Goal: Information Seeking & Learning: Learn about a topic

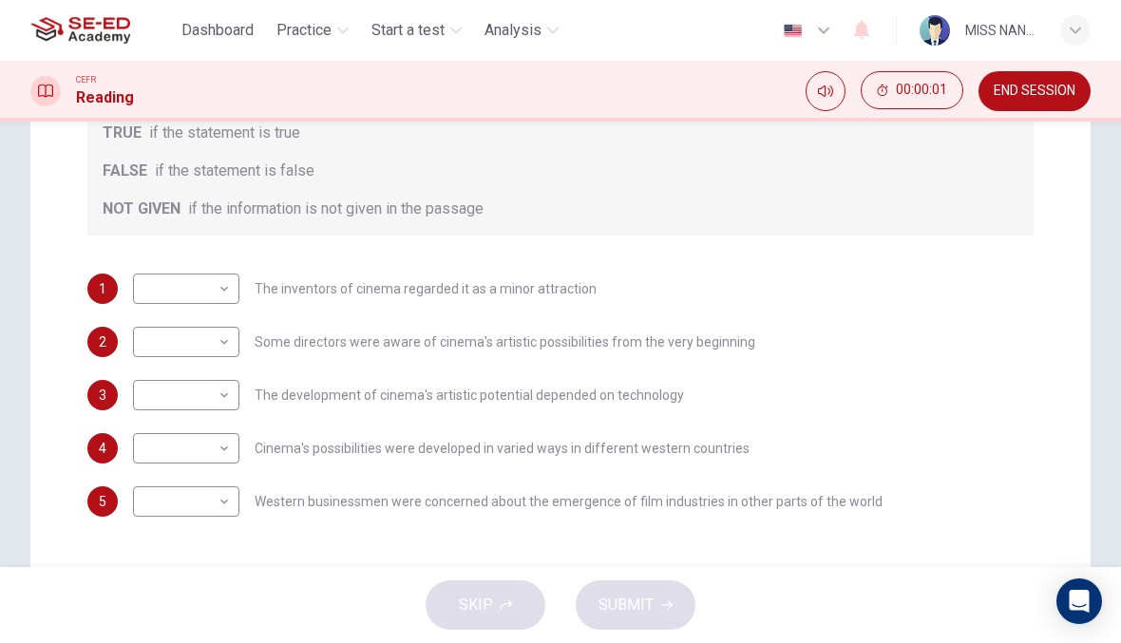
scroll to position [358, 0]
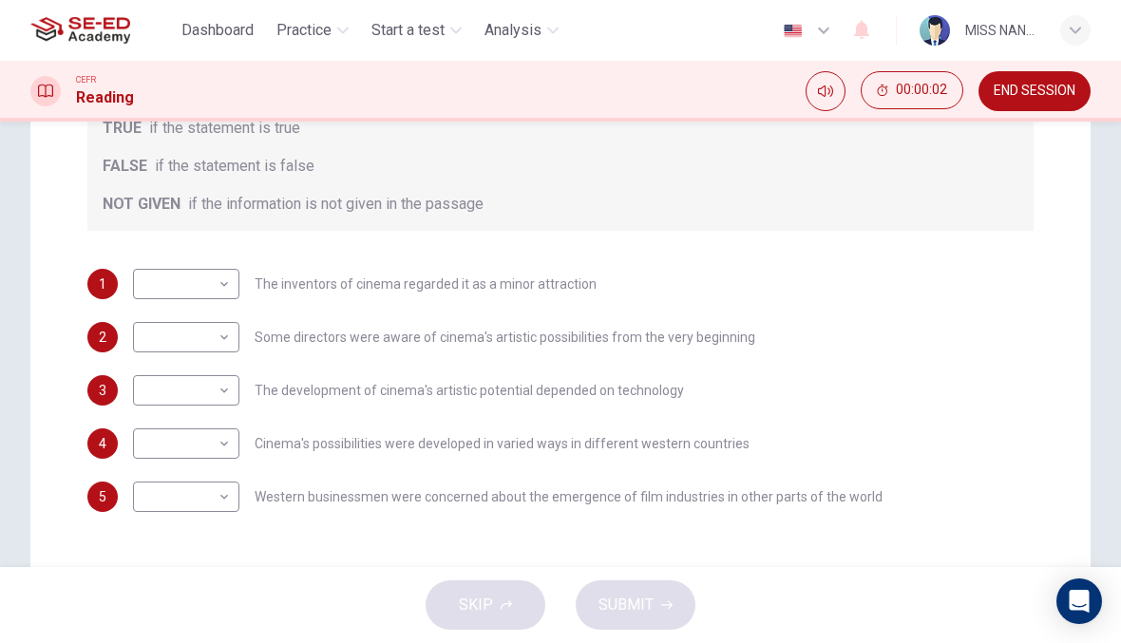
click at [232, 267] on body "This site uses cookies, as explained in our Privacy Policy . If you agree to th…" at bounding box center [560, 321] width 1121 height 643
click at [214, 310] on li "TRUE" at bounding box center [186, 314] width 106 height 30
type input "TRUE"
click at [214, 345] on body "This site uses cookies, as explained in our Privacy Policy . If you agree to th…" at bounding box center [560, 321] width 1121 height 643
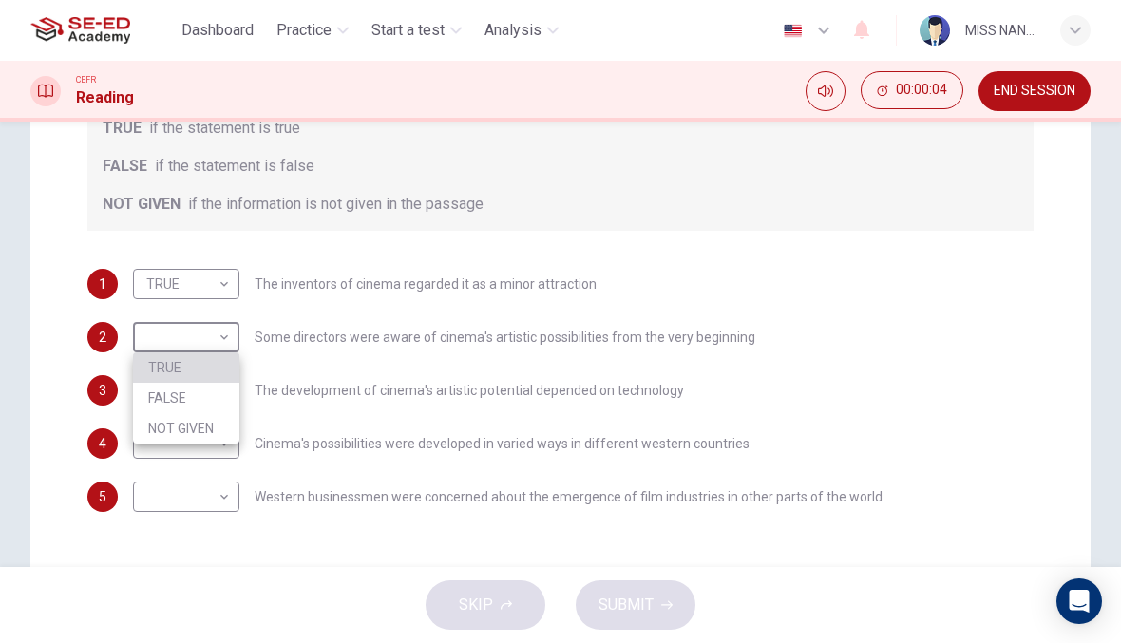
click at [225, 356] on li "TRUE" at bounding box center [186, 367] width 106 height 30
type input "TRUE"
click at [215, 394] on body "This site uses cookies, as explained in our Privacy Policy . If you agree to th…" at bounding box center [560, 321] width 1121 height 643
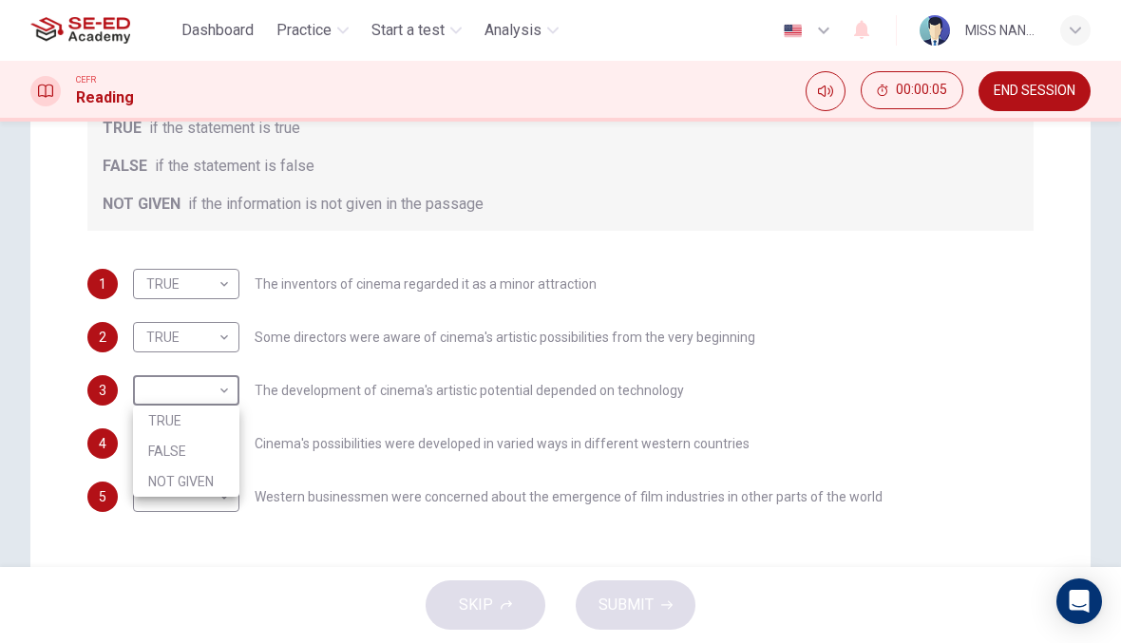
click at [211, 403] on div at bounding box center [560, 321] width 1121 height 643
click at [213, 394] on body "This site uses cookies, as explained in our Privacy Policy . If you agree to th…" at bounding box center [560, 321] width 1121 height 643
click at [200, 415] on li "TRUE" at bounding box center [186, 421] width 106 height 30
type input "TRUE"
click at [201, 438] on body "This site uses cookies, as explained in our Privacy Policy . If you agree to th…" at bounding box center [560, 321] width 1121 height 643
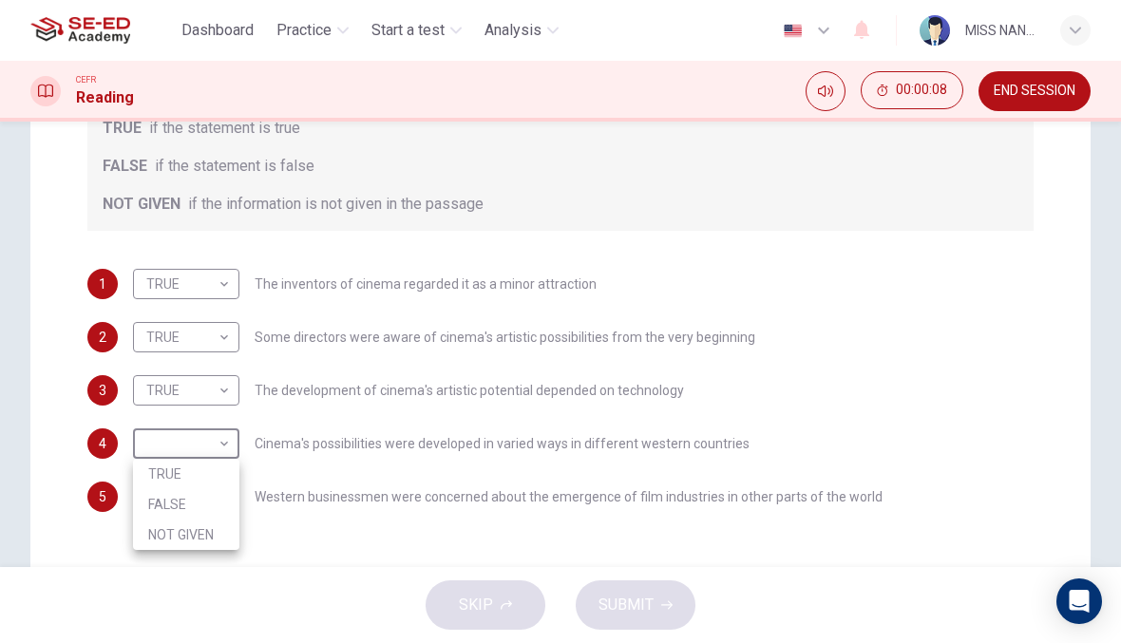
click at [201, 477] on li "TRUE" at bounding box center [186, 474] width 106 height 30
type input "TRUE"
click at [201, 496] on body "This site uses cookies, as explained in our Privacy Policy . If you agree to th…" at bounding box center [560, 321] width 1121 height 643
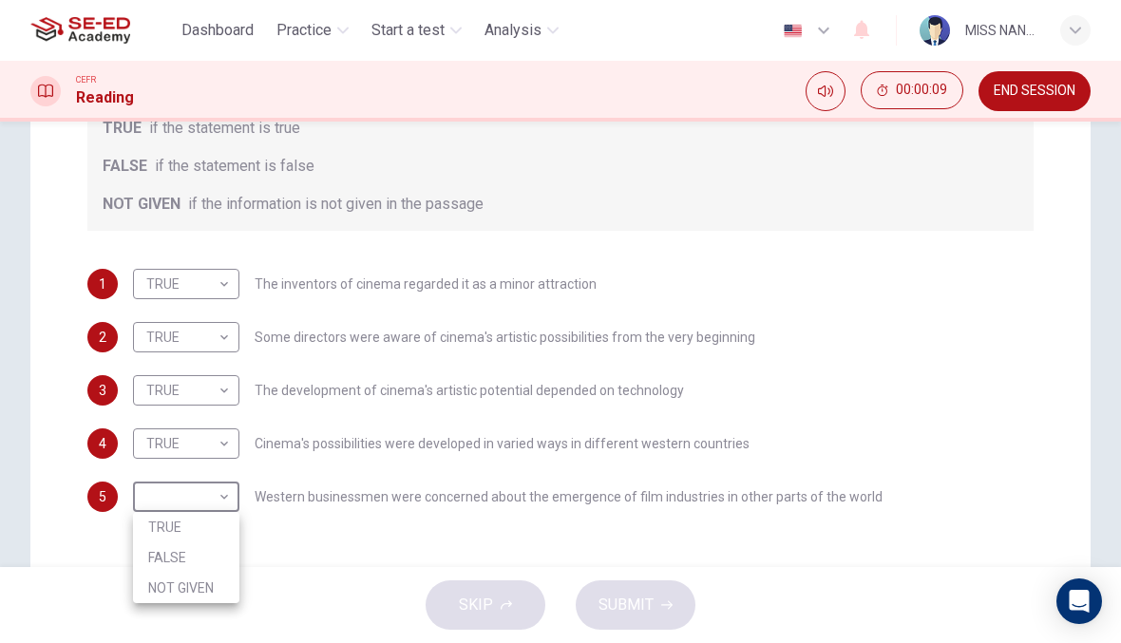
click at [211, 525] on li "TRUE" at bounding box center [186, 527] width 106 height 30
type input "TRUE"
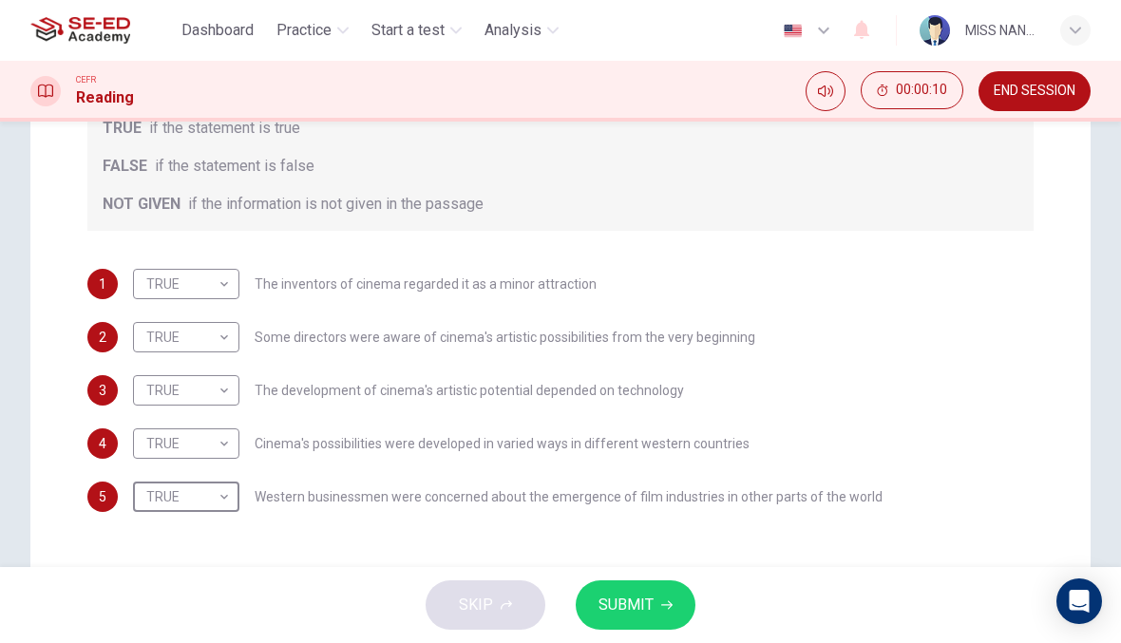
click at [671, 604] on icon "button" at bounding box center [666, 605] width 11 height 11
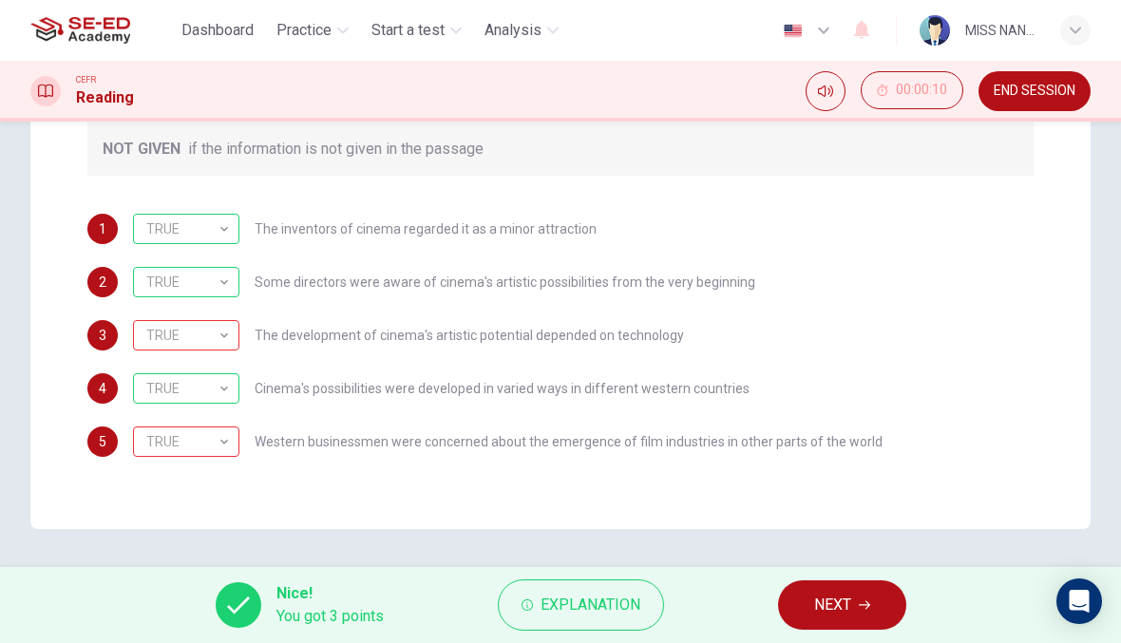
click at [843, 614] on span "NEXT" at bounding box center [832, 605] width 37 height 27
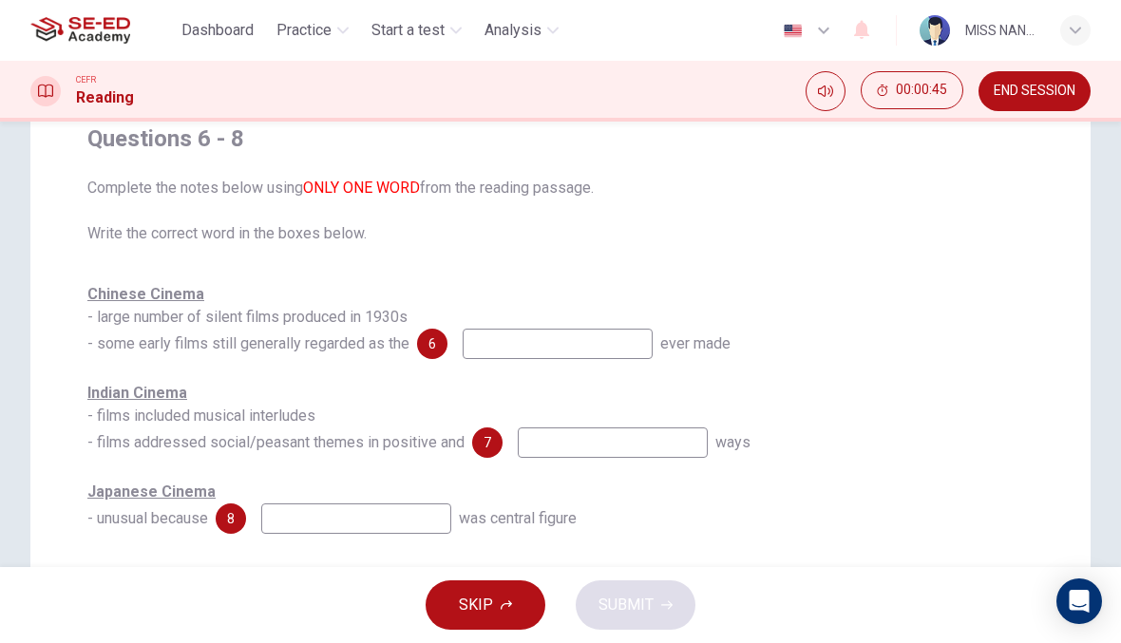
scroll to position [147, 0]
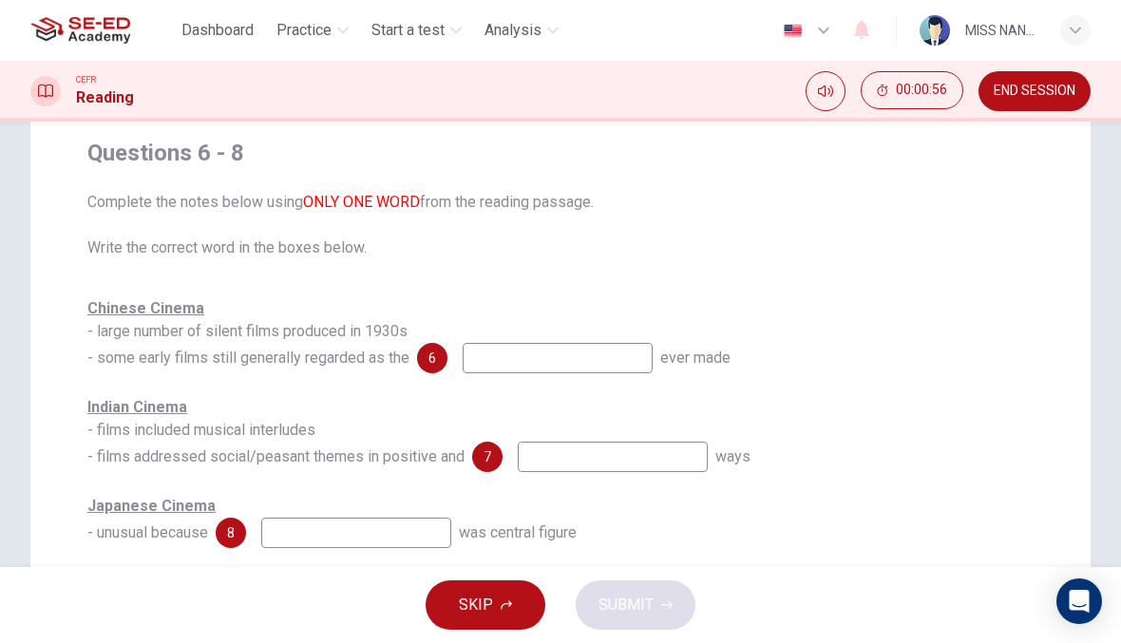
click at [525, 364] on input at bounding box center [558, 358] width 190 height 30
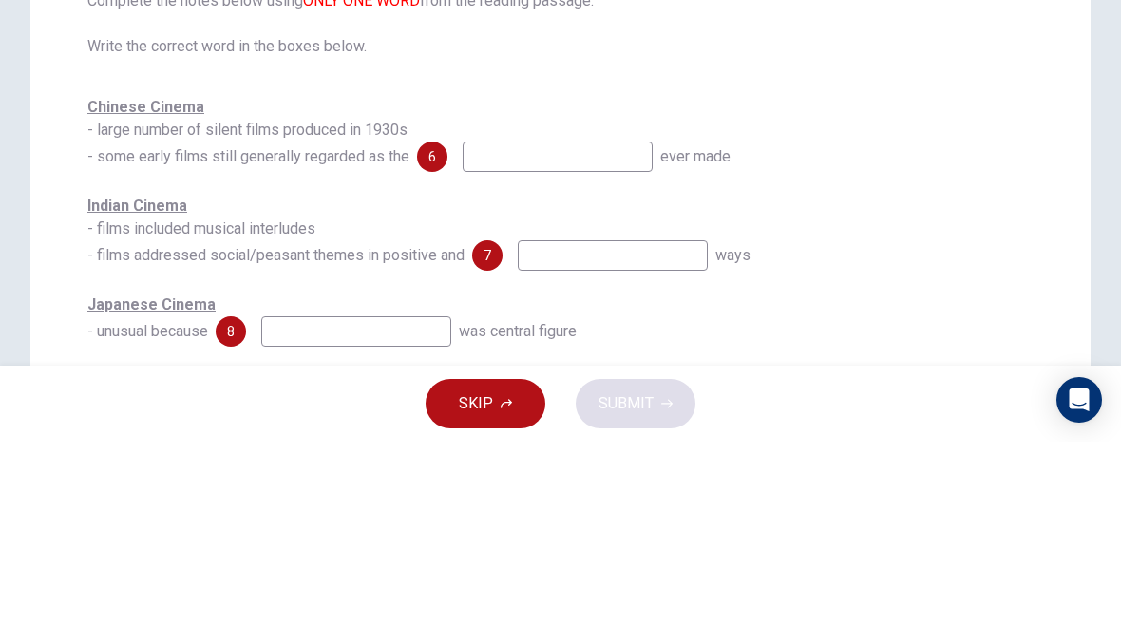
click at [804, 297] on div "Chinese Cinema - large number of silent films produced in 1930s - some early fi…" at bounding box center [560, 335] width 946 height 76
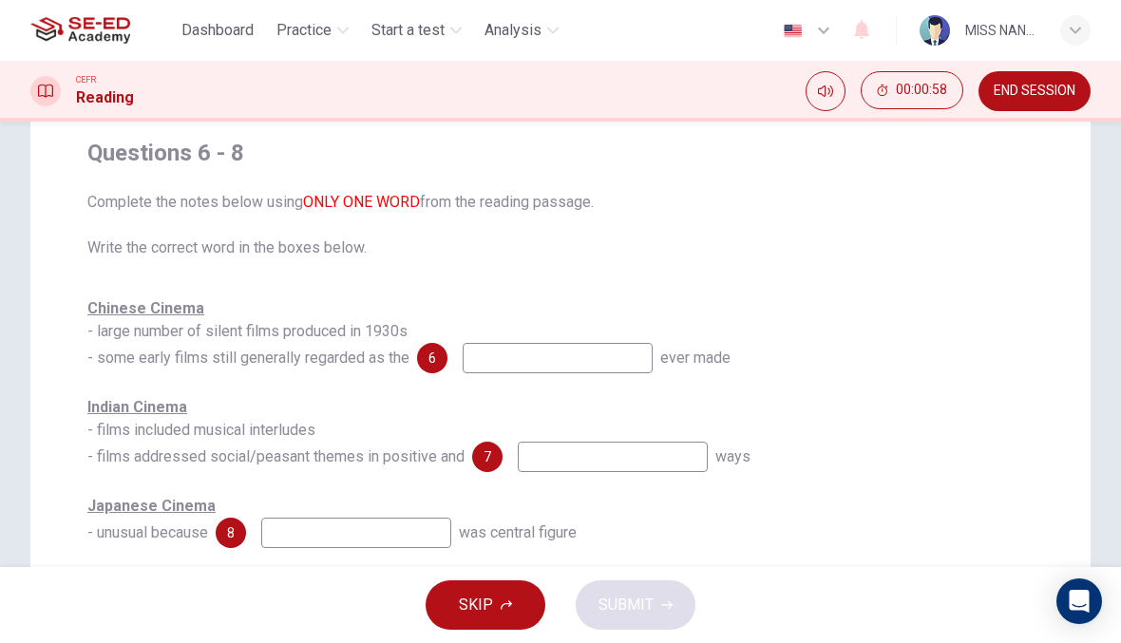
click at [496, 613] on button "SKIP" at bounding box center [486, 605] width 120 height 49
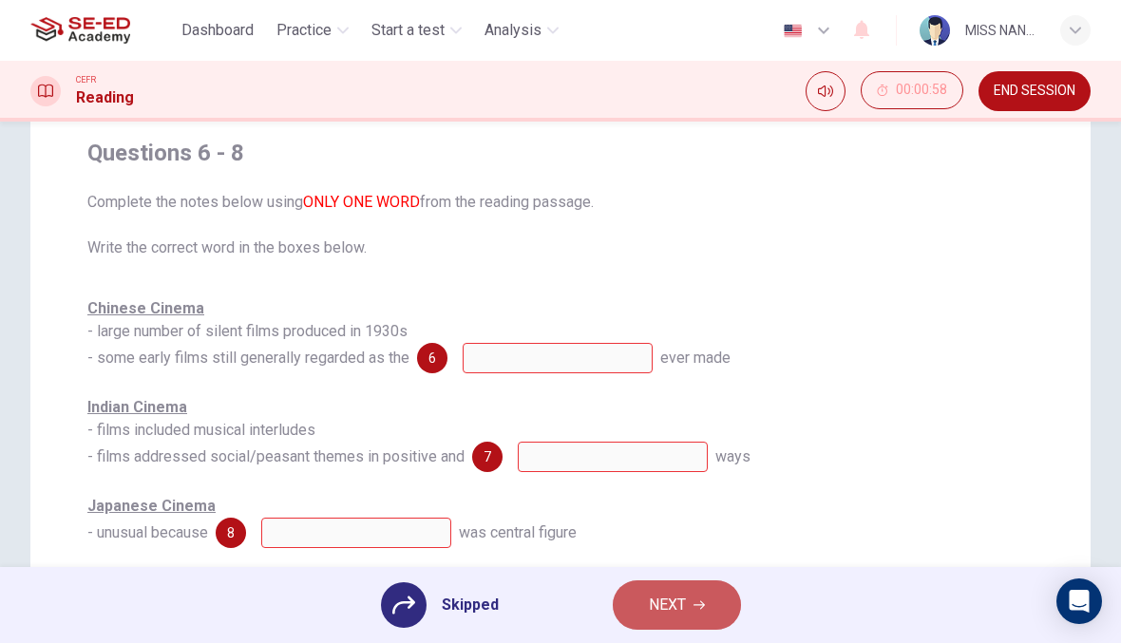
click at [714, 593] on button "NEXT" at bounding box center [677, 605] width 128 height 49
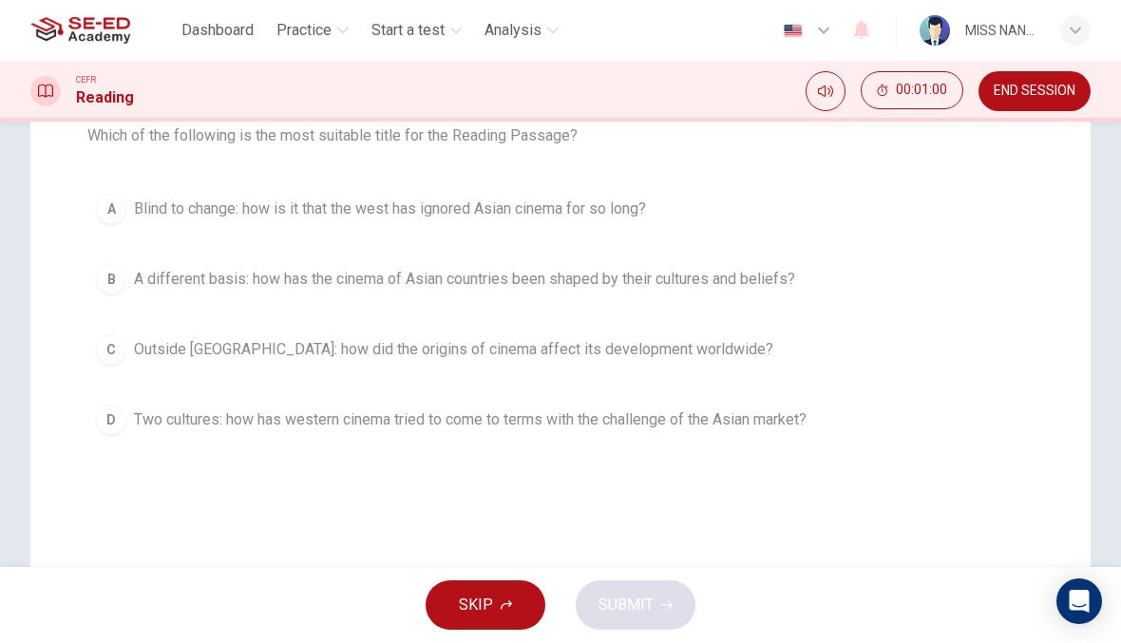
scroll to position [273, 0]
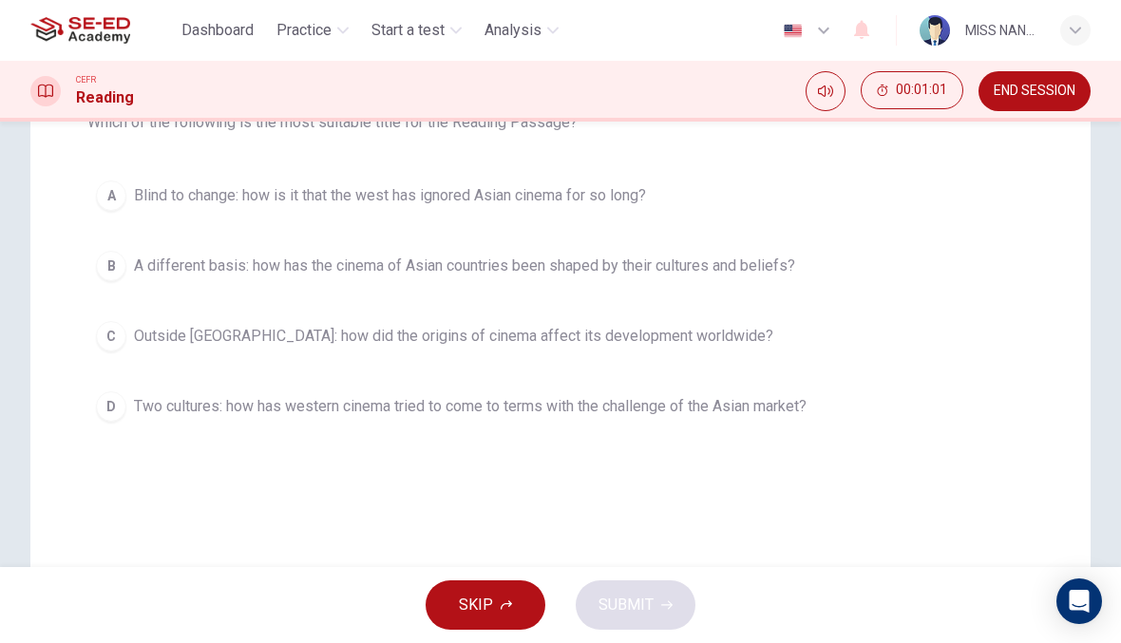
click at [333, 341] on span "Outside [GEOGRAPHIC_DATA]: how did the origins of cinema affect its development…" at bounding box center [453, 336] width 639 height 23
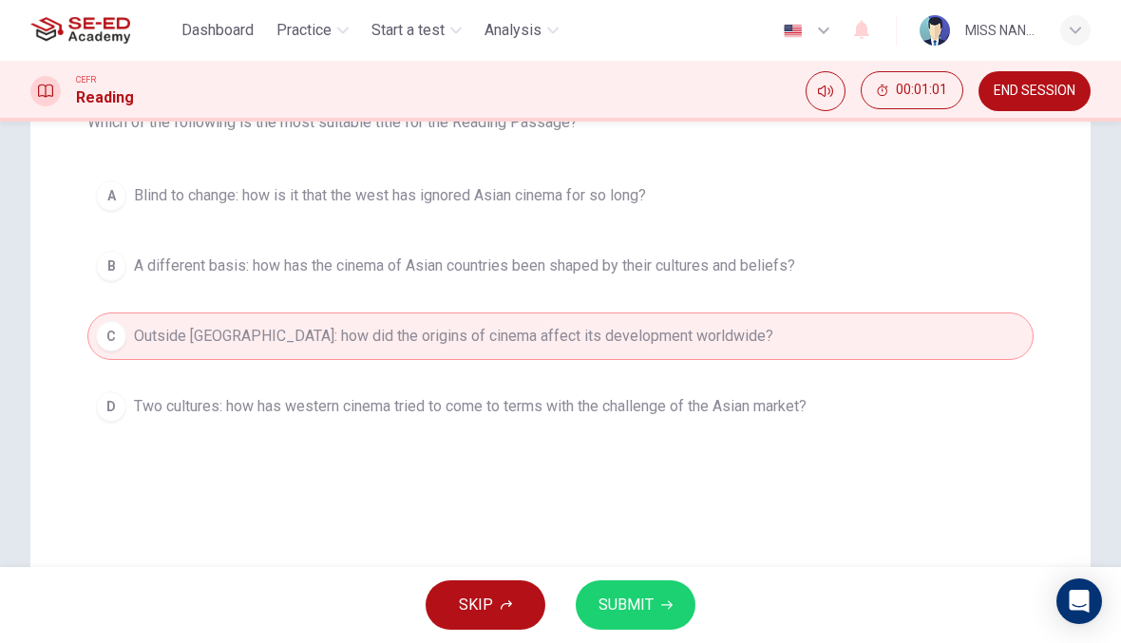
click at [616, 585] on button "SUBMIT" at bounding box center [636, 605] width 120 height 49
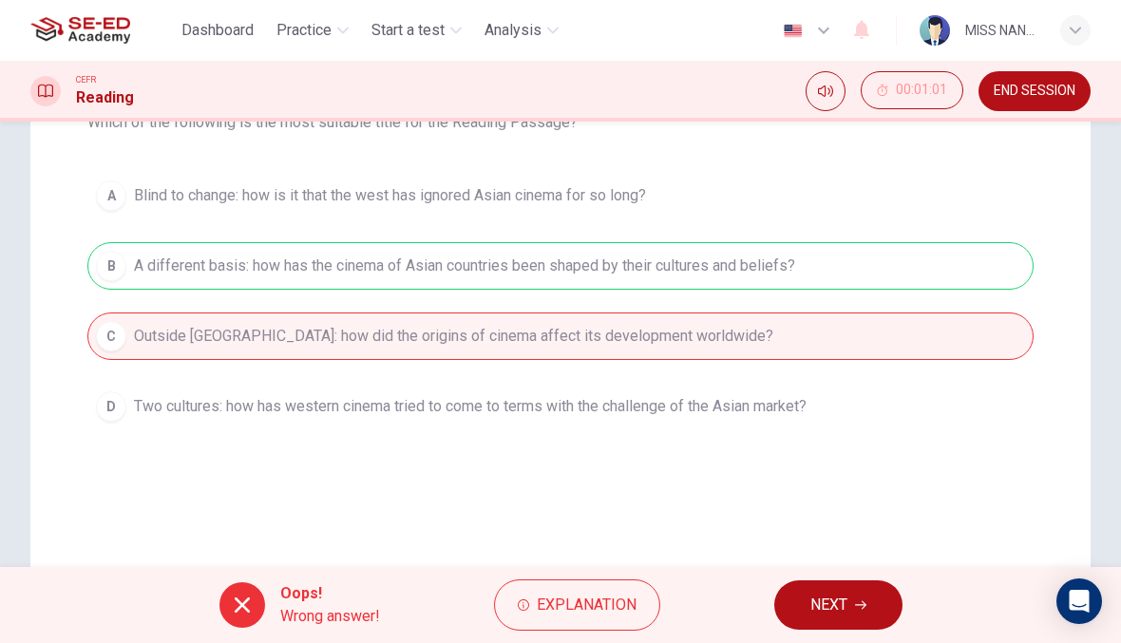
click at [816, 593] on span "NEXT" at bounding box center [828, 605] width 37 height 27
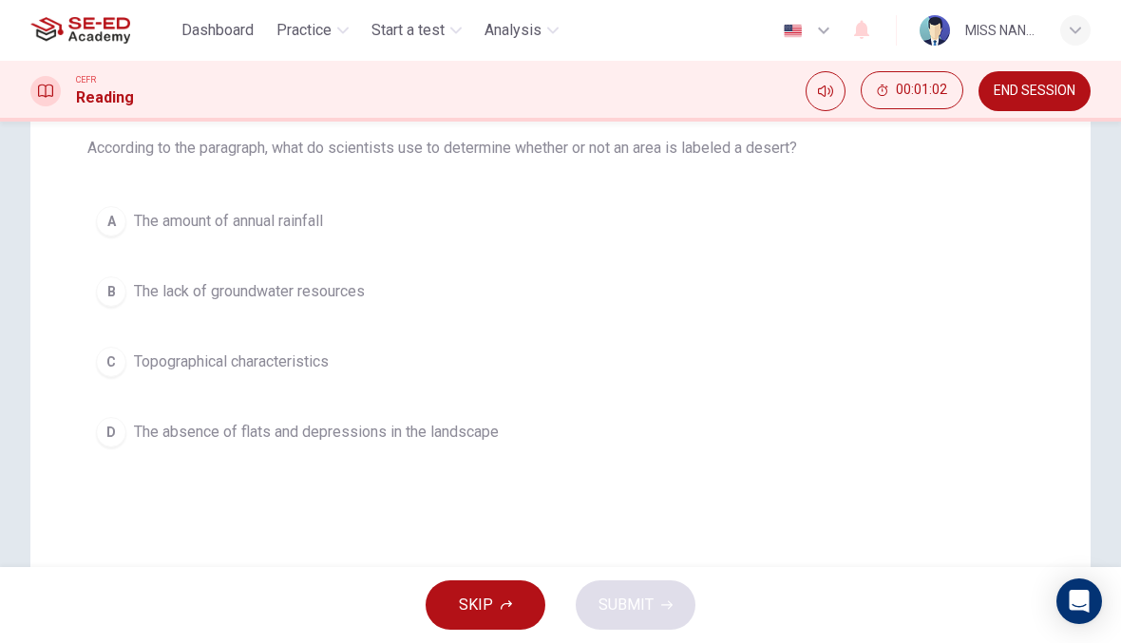
scroll to position [215, 0]
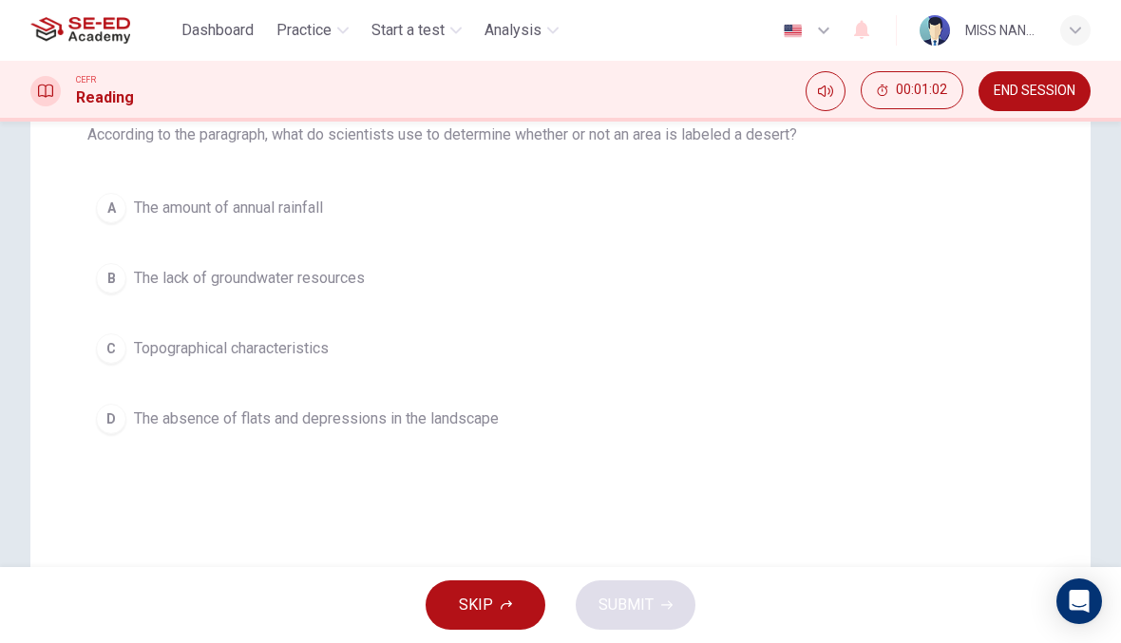
click at [507, 416] on button "D The absence of flats and depressions in the landscape" at bounding box center [560, 419] width 946 height 48
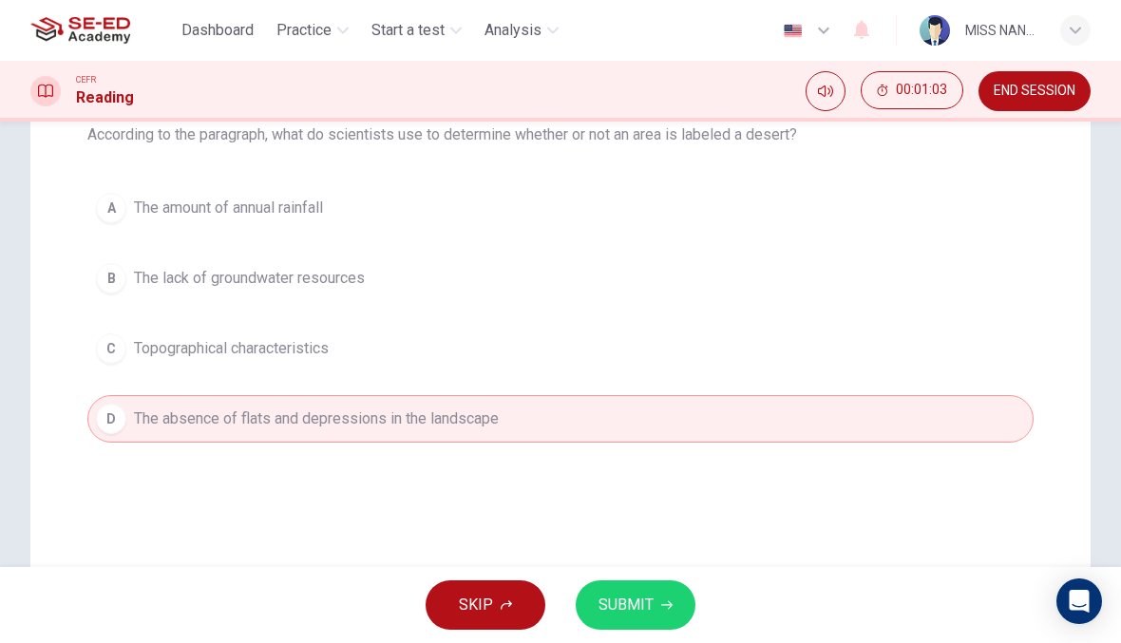
click at [668, 610] on icon "button" at bounding box center [666, 605] width 11 height 11
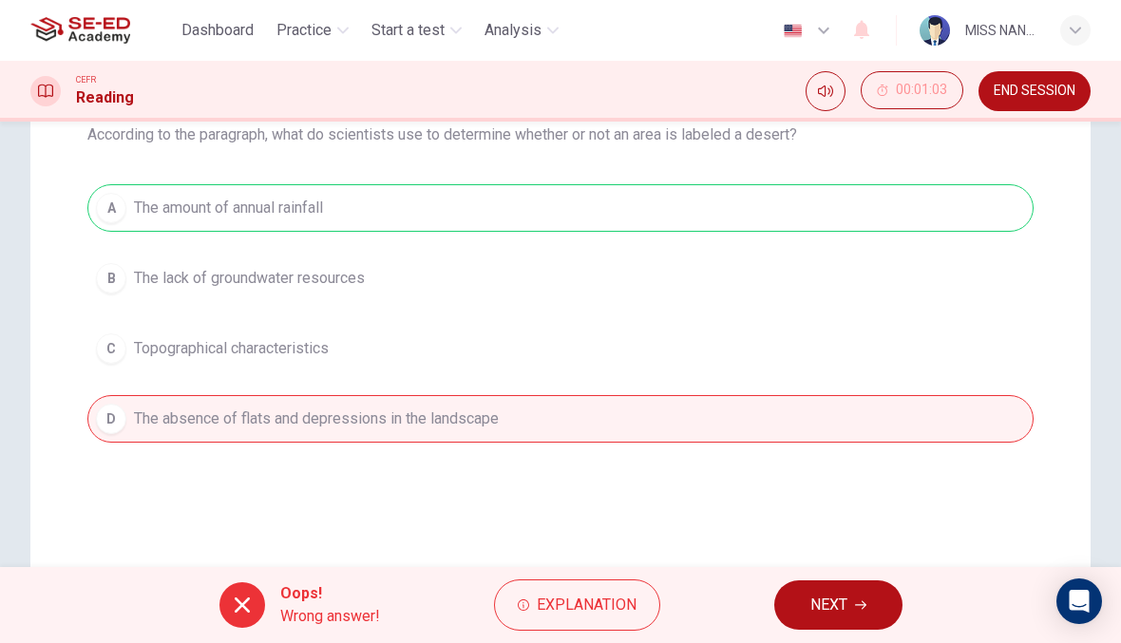
click at [789, 626] on button "NEXT" at bounding box center [838, 605] width 128 height 49
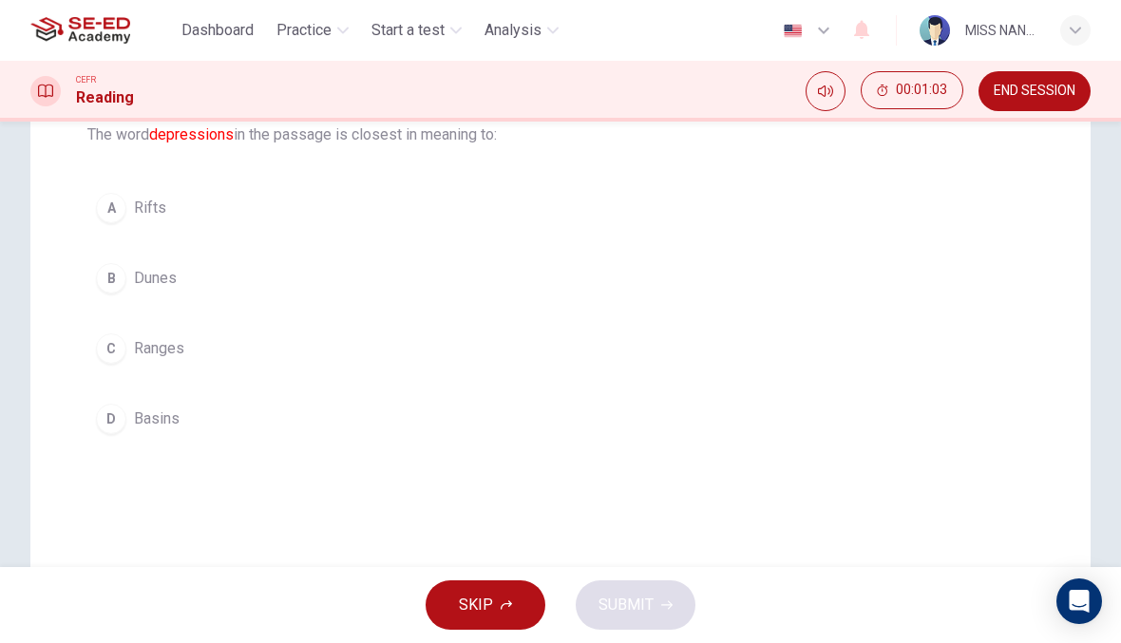
click at [607, 225] on button "A Rifts" at bounding box center [560, 208] width 946 height 48
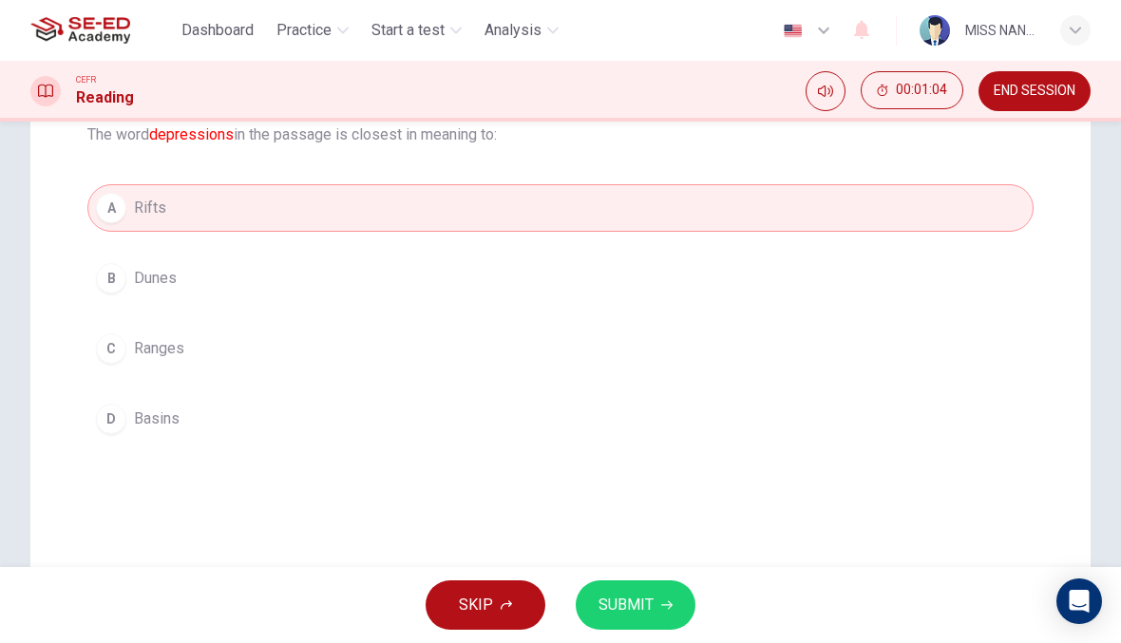
click at [692, 610] on button "SUBMIT" at bounding box center [636, 605] width 120 height 49
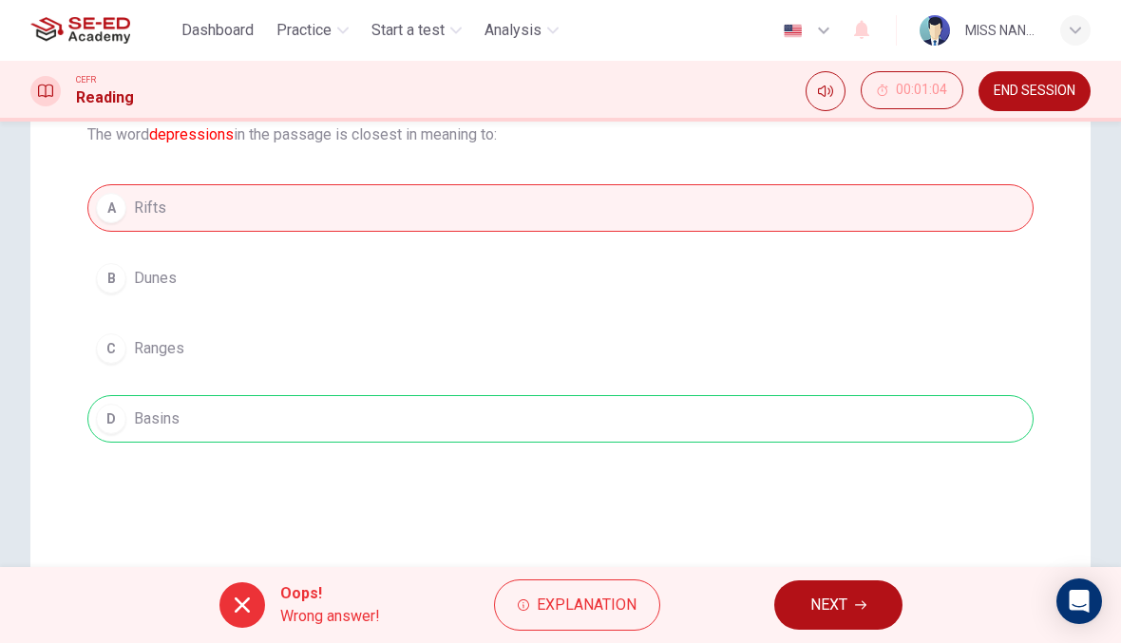
click at [733, 620] on div "Oops! Wrong answer! Explanation NEXT" at bounding box center [560, 605] width 1121 height 76
click at [809, 613] on button "NEXT" at bounding box center [838, 605] width 128 height 49
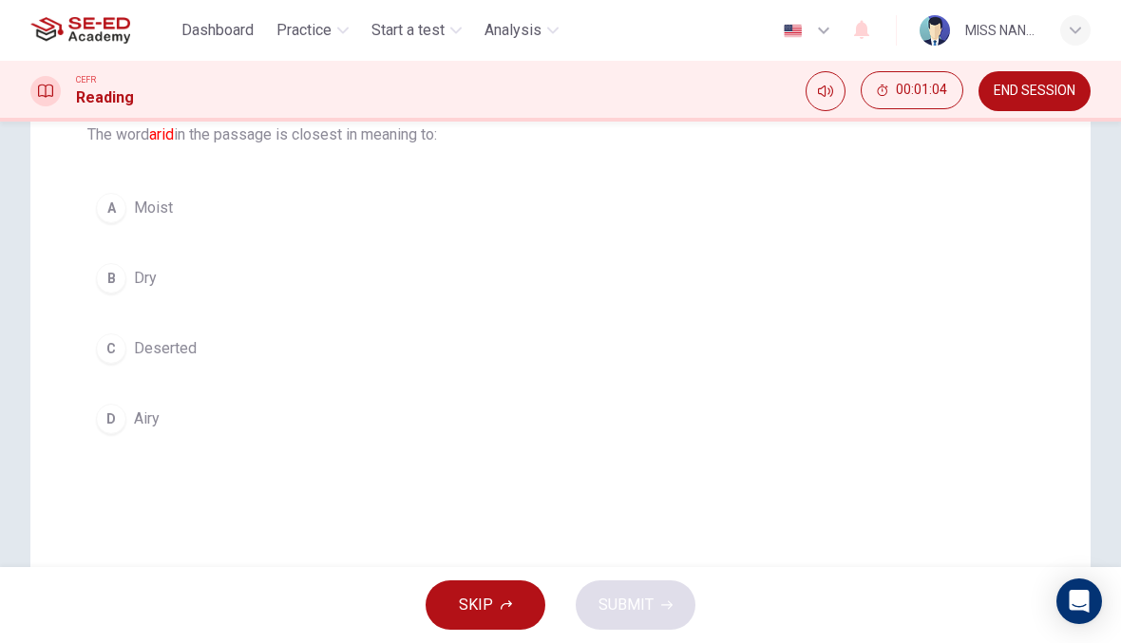
click at [650, 213] on button "A Moist" at bounding box center [560, 208] width 946 height 48
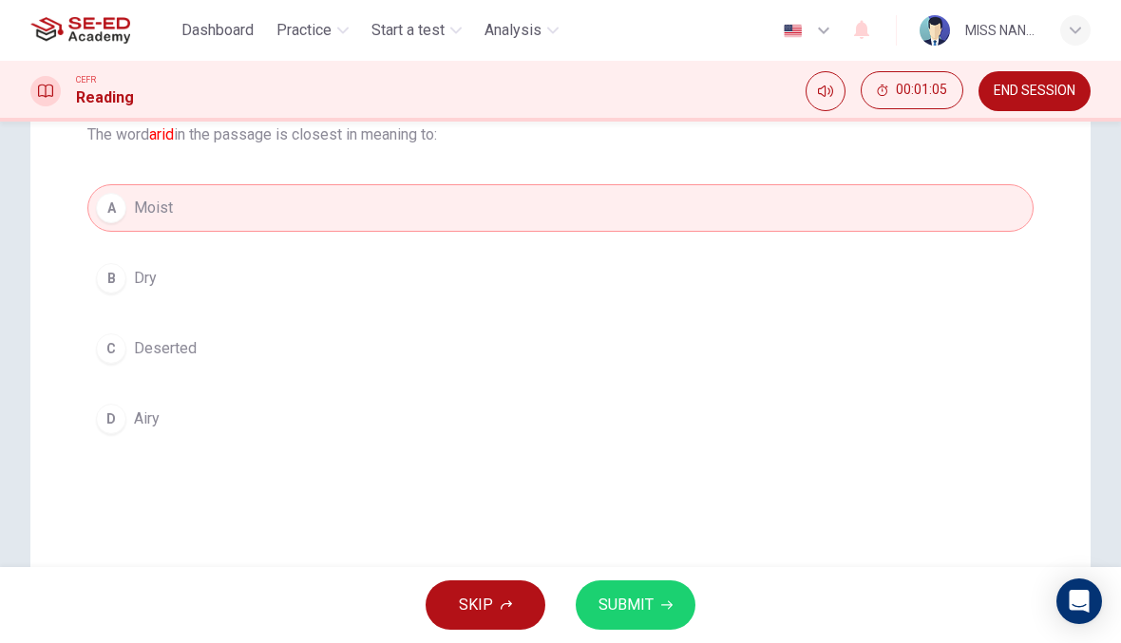
click at [768, 621] on div "SKIP SUBMIT" at bounding box center [560, 605] width 1121 height 76
click at [672, 602] on button "SUBMIT" at bounding box center [636, 605] width 120 height 49
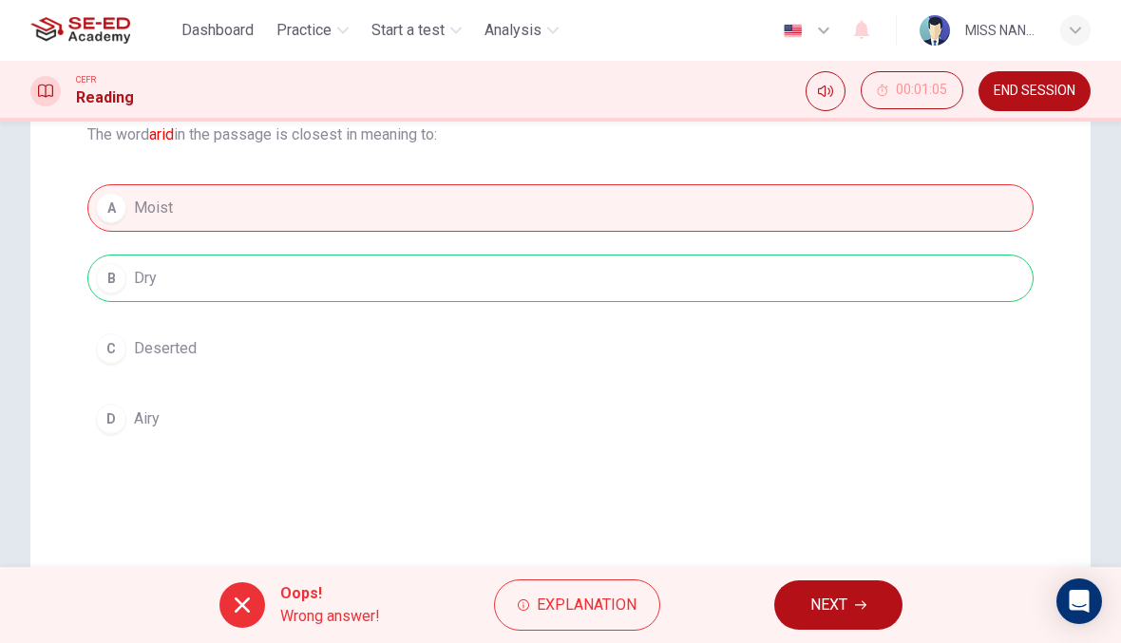
click at [756, 625] on div "Oops! Wrong answer! Explanation NEXT" at bounding box center [560, 605] width 1121 height 76
click at [810, 603] on span "NEXT" at bounding box center [828, 605] width 37 height 27
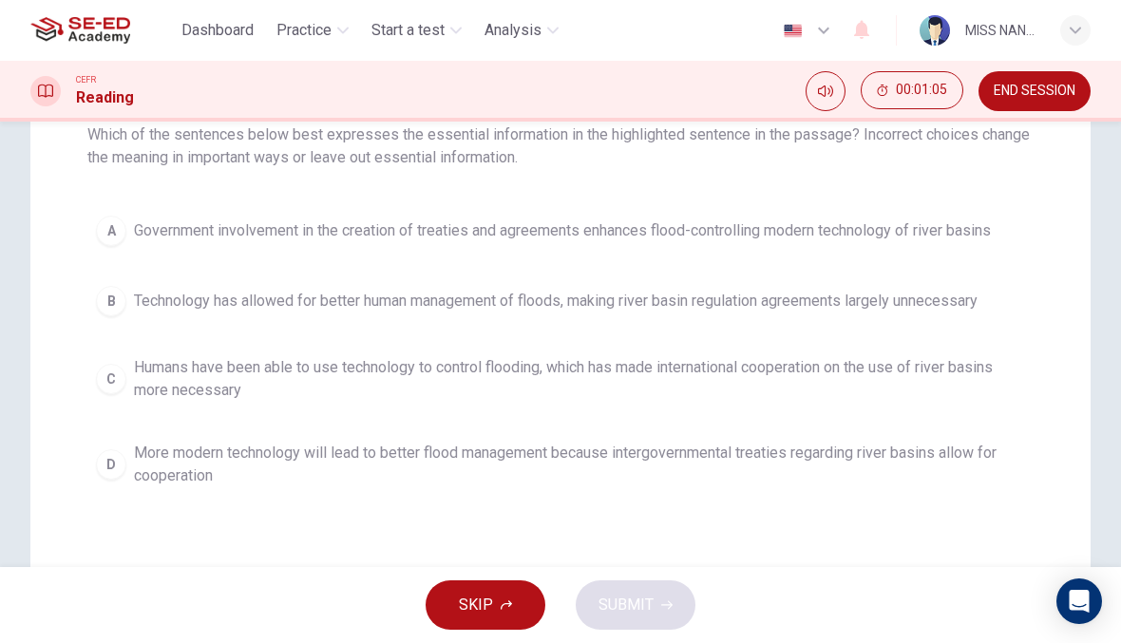
click at [599, 309] on span "Technology has allowed for better human management of floods, making river basi…" at bounding box center [556, 301] width 844 height 23
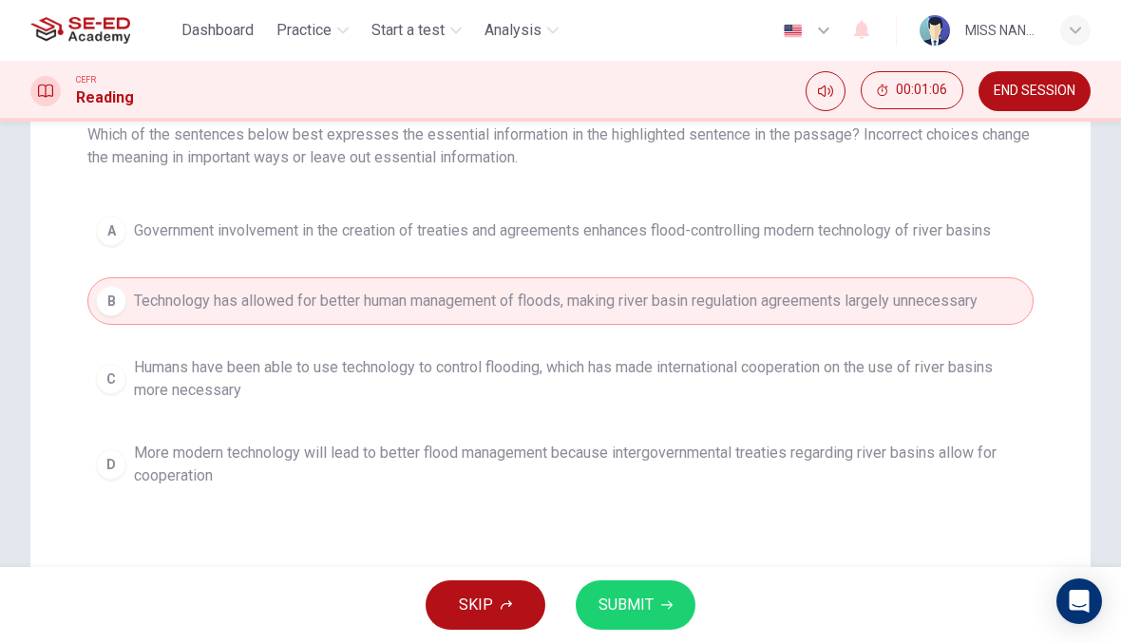
click at [665, 609] on icon "button" at bounding box center [666, 605] width 11 height 11
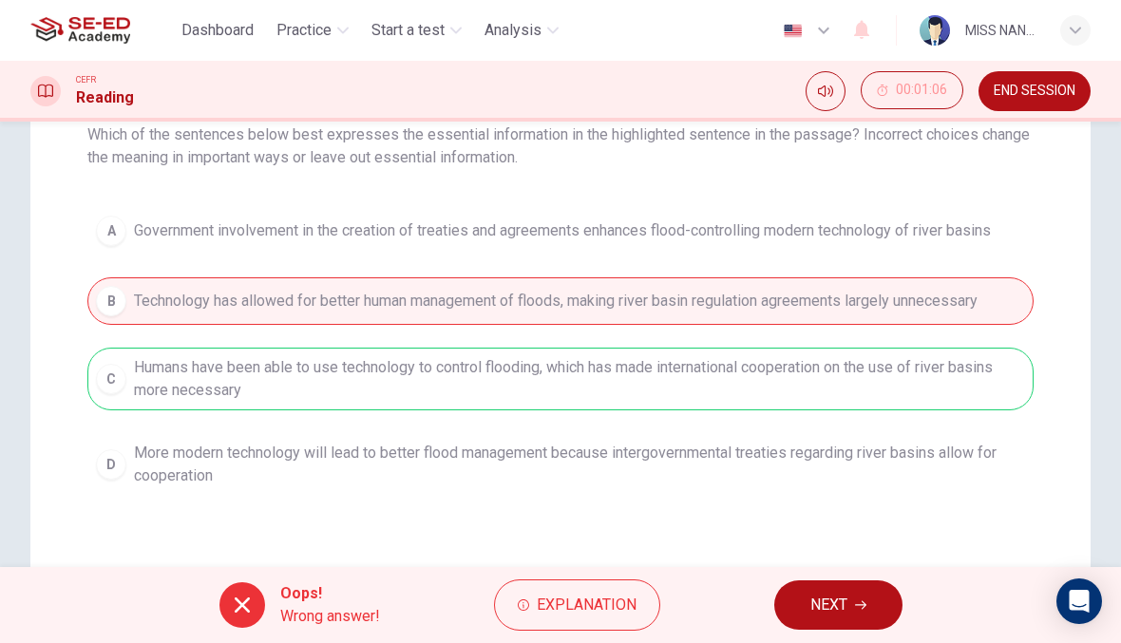
click at [803, 589] on button "NEXT" at bounding box center [838, 605] width 128 height 49
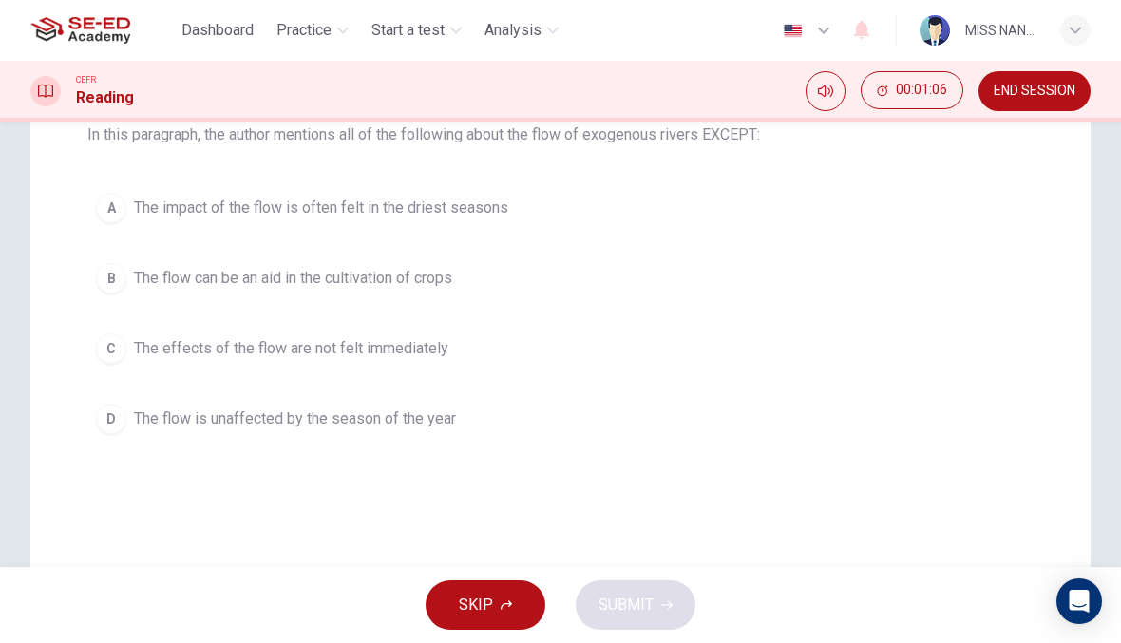
click at [749, 397] on button "D The flow is unaffected by the season of the year" at bounding box center [560, 419] width 946 height 48
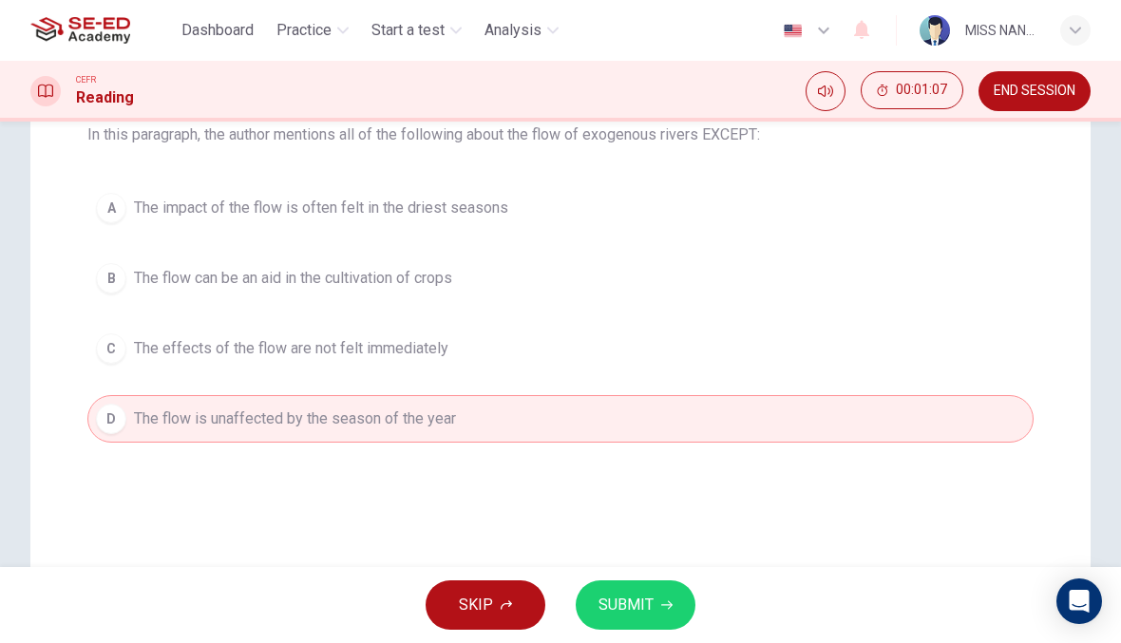
click at [687, 572] on div "SKIP SUBMIT" at bounding box center [560, 605] width 1121 height 76
click at [651, 609] on span "SUBMIT" at bounding box center [626, 605] width 55 height 27
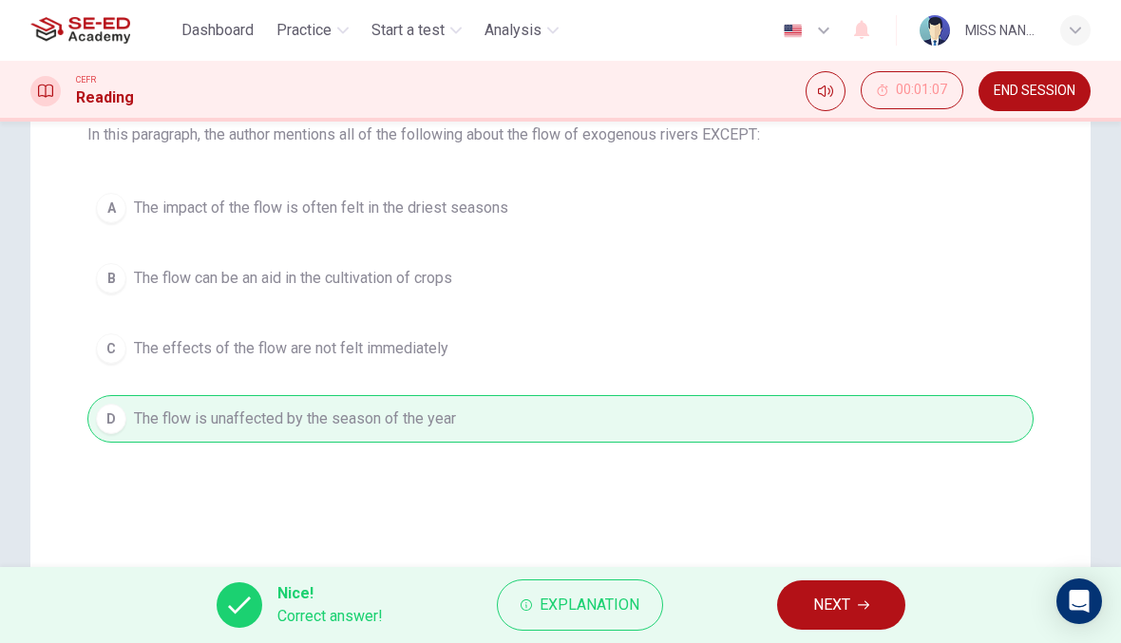
click at [790, 620] on button "NEXT" at bounding box center [841, 605] width 128 height 49
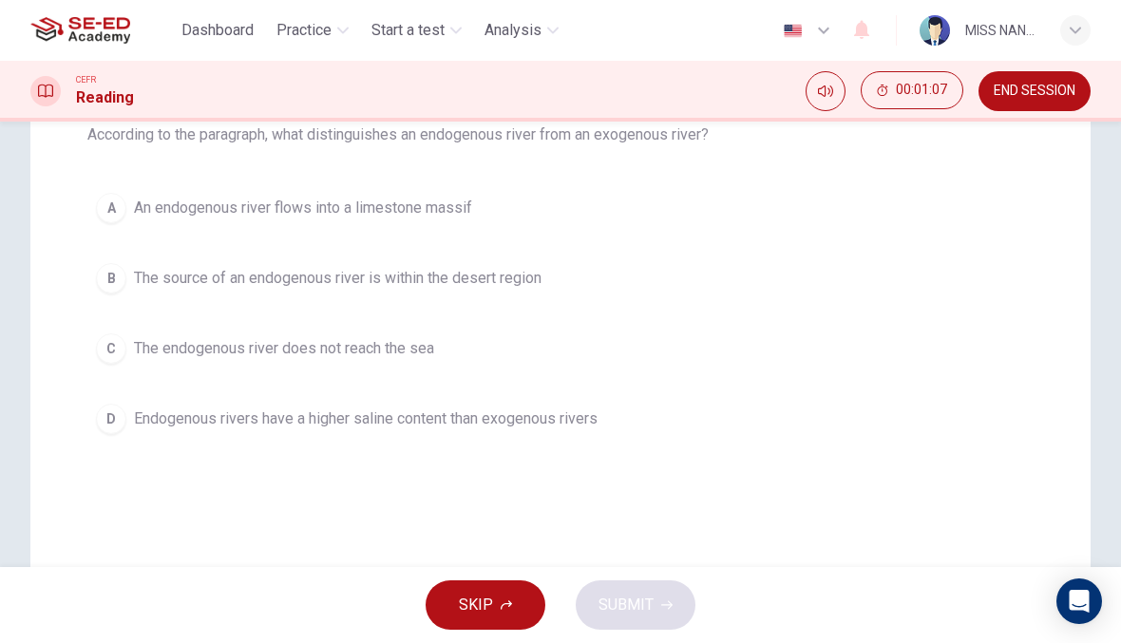
click at [753, 219] on button "A An endogenous river flows into a limestone massif" at bounding box center [560, 208] width 946 height 48
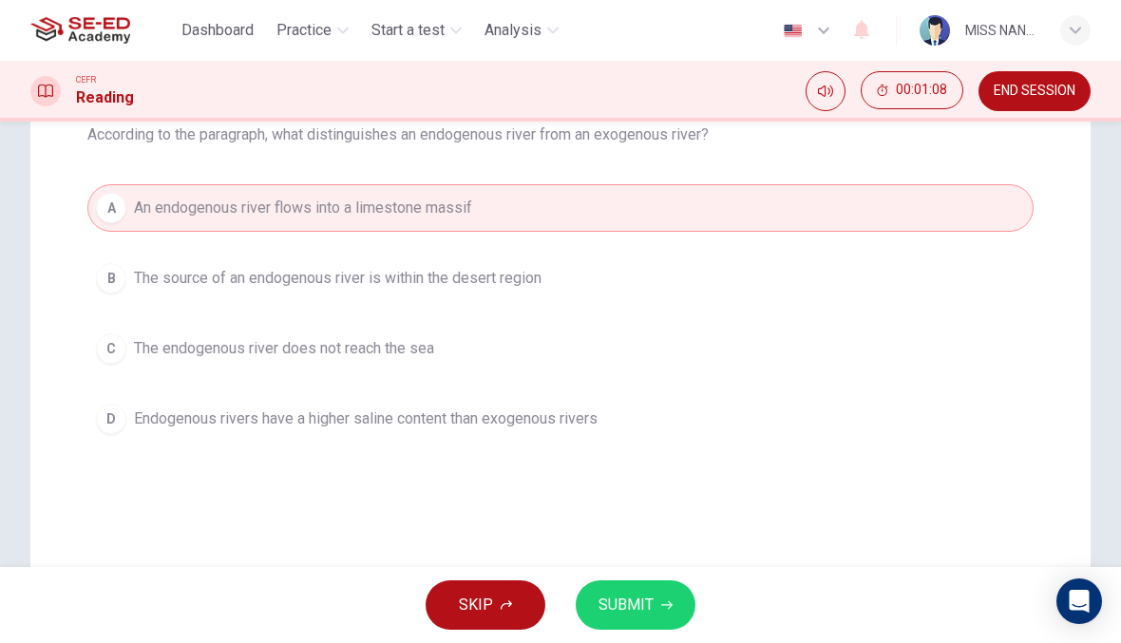
click at [618, 576] on div "SKIP SUBMIT" at bounding box center [560, 605] width 1121 height 76
click at [655, 619] on button "SUBMIT" at bounding box center [636, 605] width 120 height 49
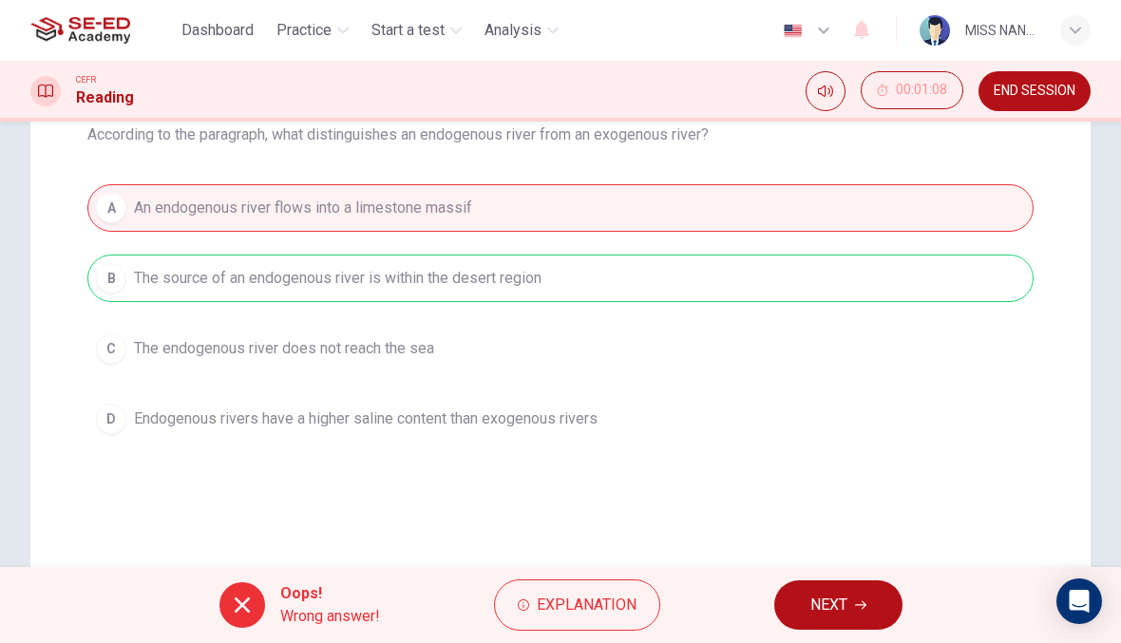
click at [803, 597] on button "NEXT" at bounding box center [838, 605] width 128 height 49
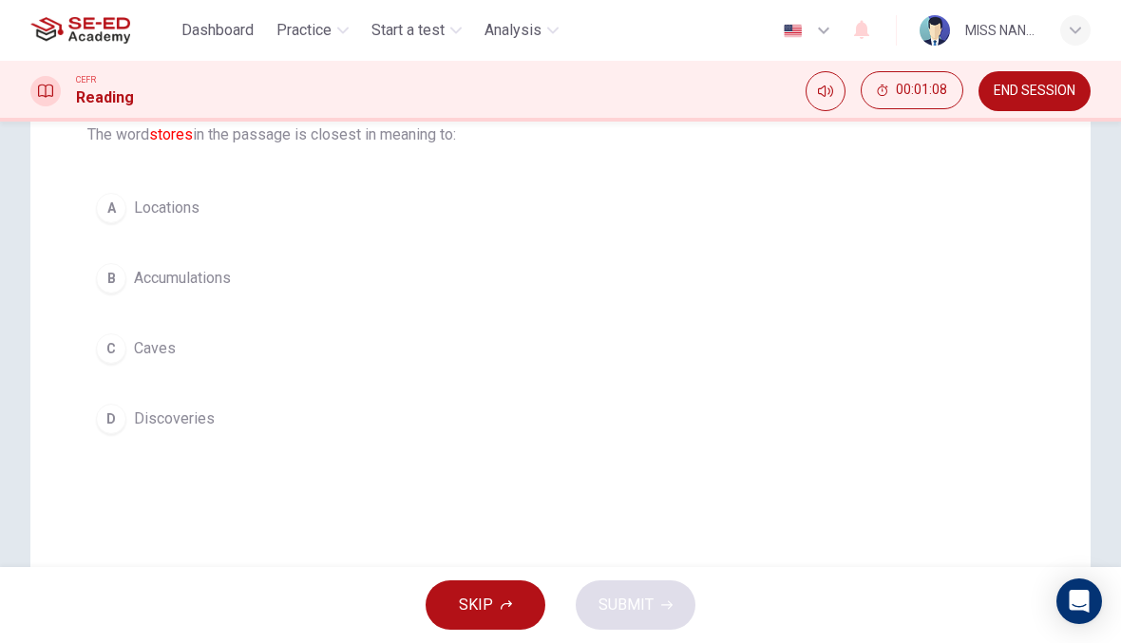
click at [716, 388] on div "A Locations B Accumulations C Caves D Discoveries" at bounding box center [560, 313] width 946 height 258
click at [687, 389] on div "A Locations B Accumulations C Caves D Discoveries" at bounding box center [560, 313] width 946 height 258
click at [707, 385] on div "A Locations B Accumulations C Caves D Discoveries" at bounding box center [560, 313] width 946 height 258
click at [509, 364] on button "C Caves" at bounding box center [560, 349] width 946 height 48
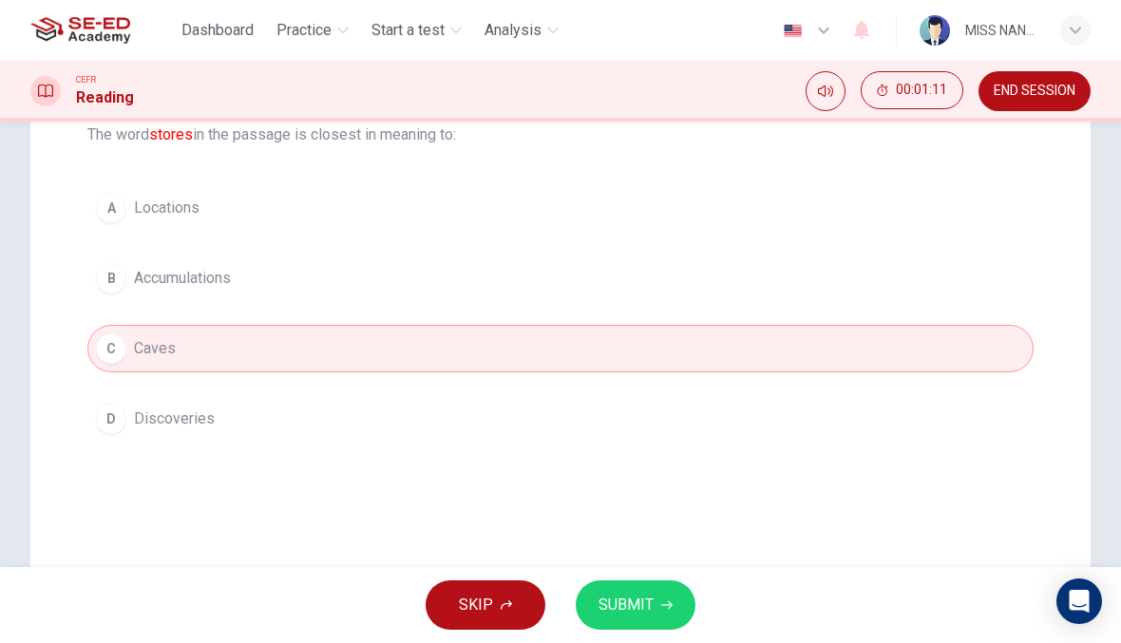
click at [641, 604] on span "SUBMIT" at bounding box center [626, 605] width 55 height 27
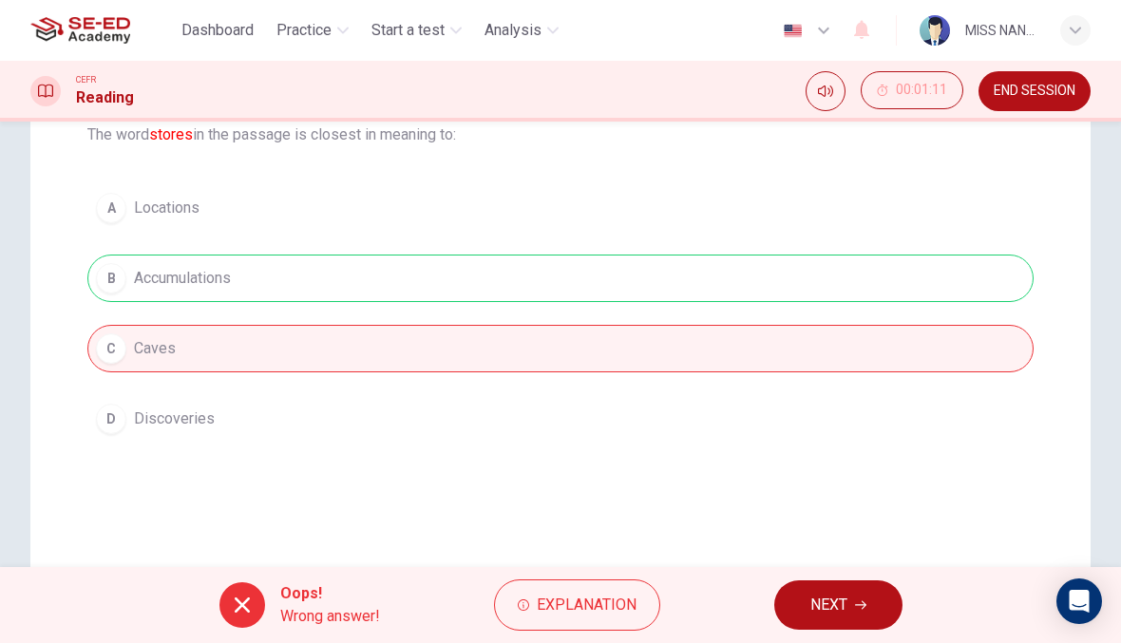
click at [803, 599] on button "NEXT" at bounding box center [838, 605] width 128 height 49
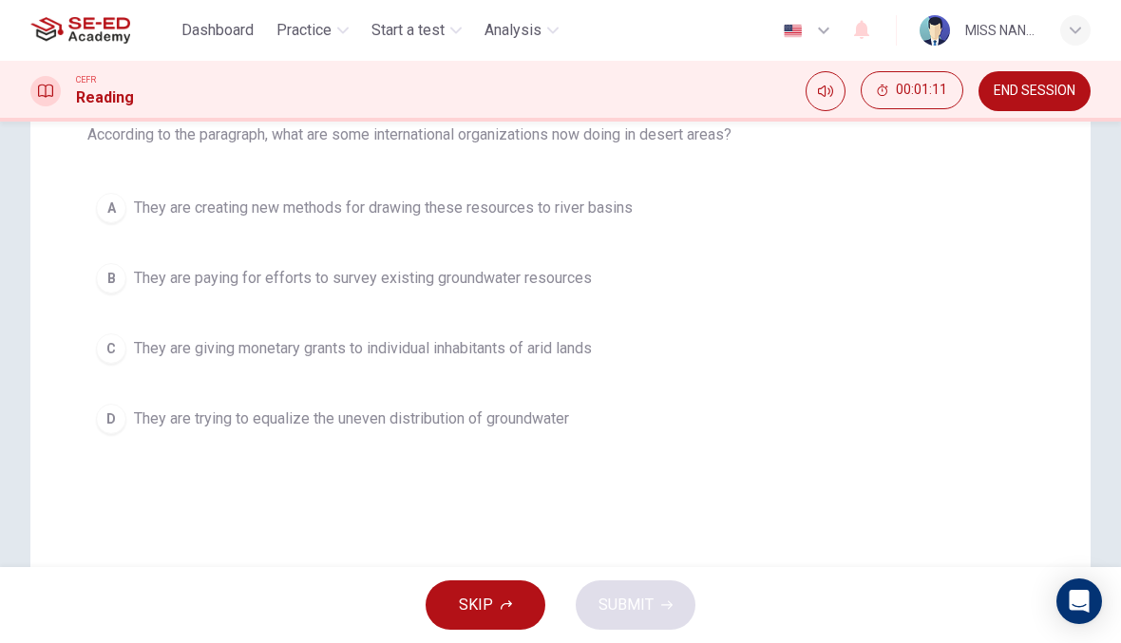
click at [139, 339] on span "They are giving monetary grants to individual inhabitants of arid lands" at bounding box center [363, 348] width 458 height 23
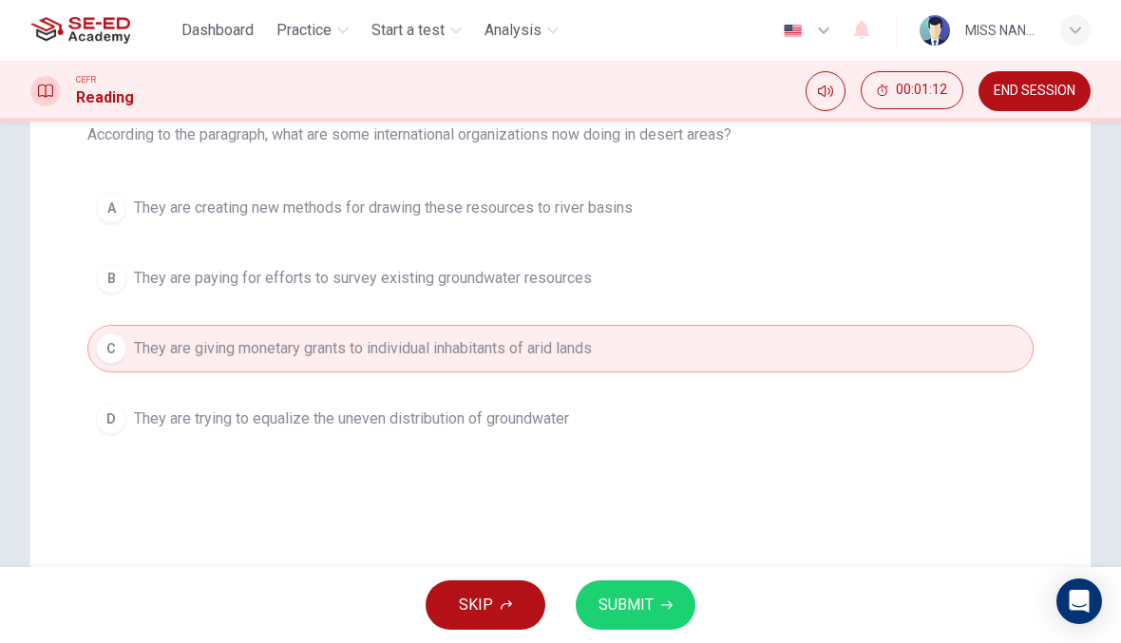
click at [671, 598] on button "SUBMIT" at bounding box center [636, 605] width 120 height 49
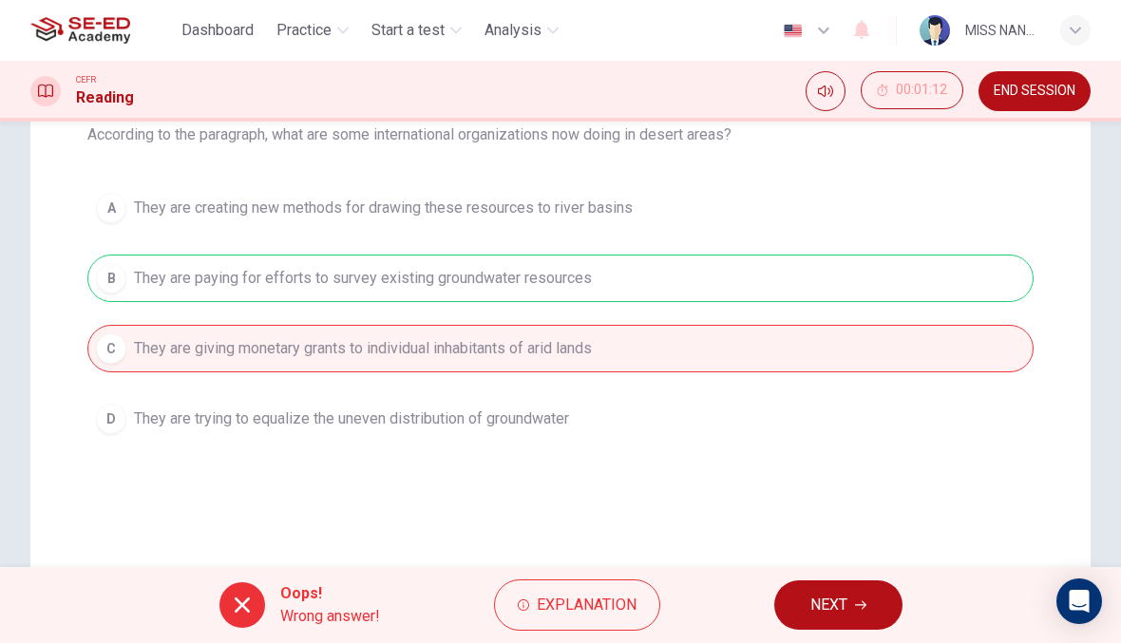
click at [847, 613] on span "NEXT" at bounding box center [828, 605] width 37 height 27
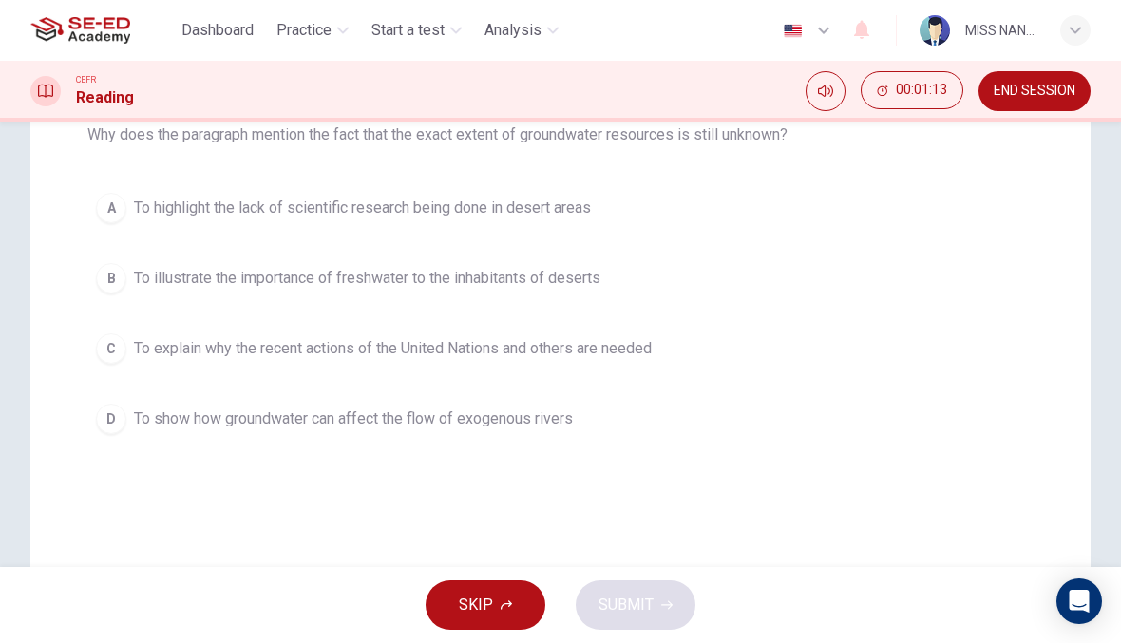
click at [766, 364] on button "C To explain why the recent actions of the United Nations and others are needed" at bounding box center [560, 349] width 946 height 48
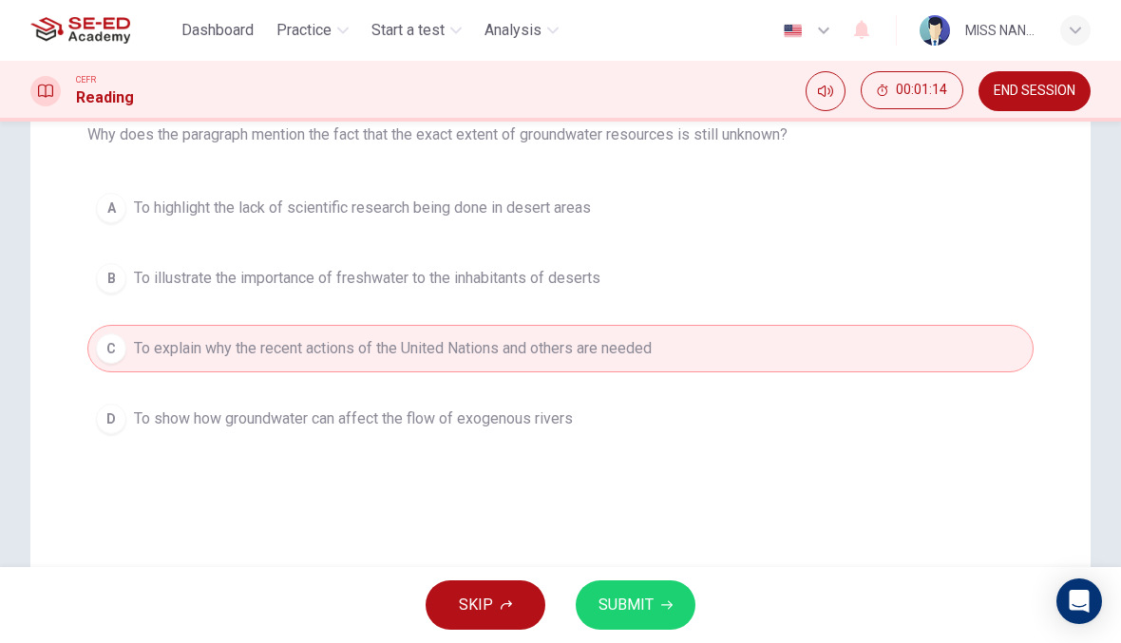
click at [661, 607] on icon "button" at bounding box center [666, 605] width 11 height 11
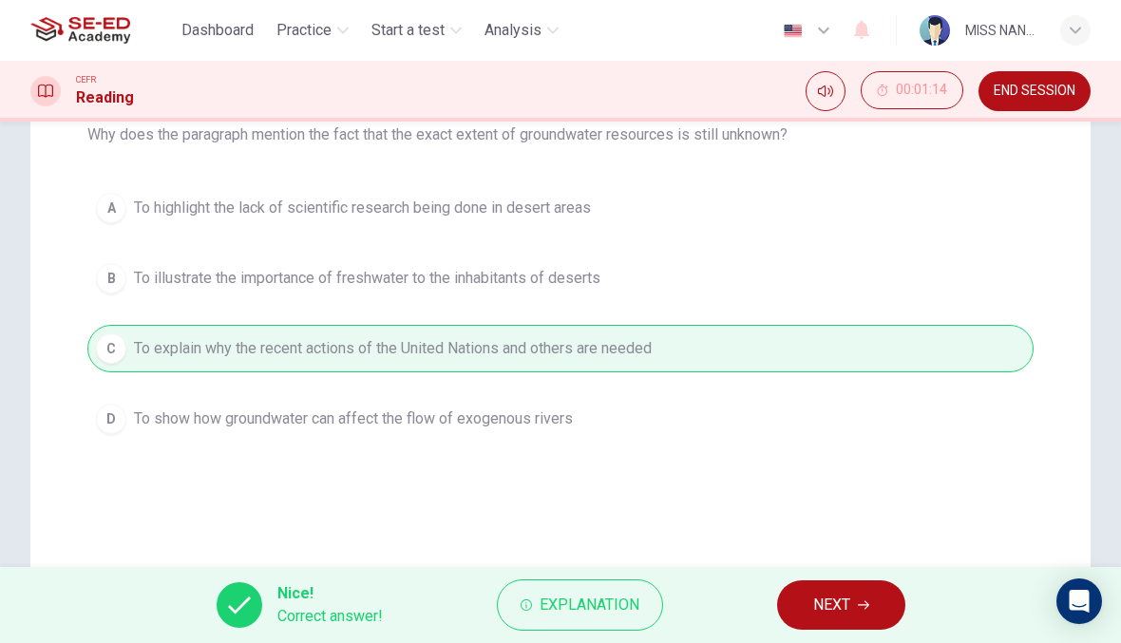
click at [871, 614] on button "NEXT" at bounding box center [841, 605] width 128 height 49
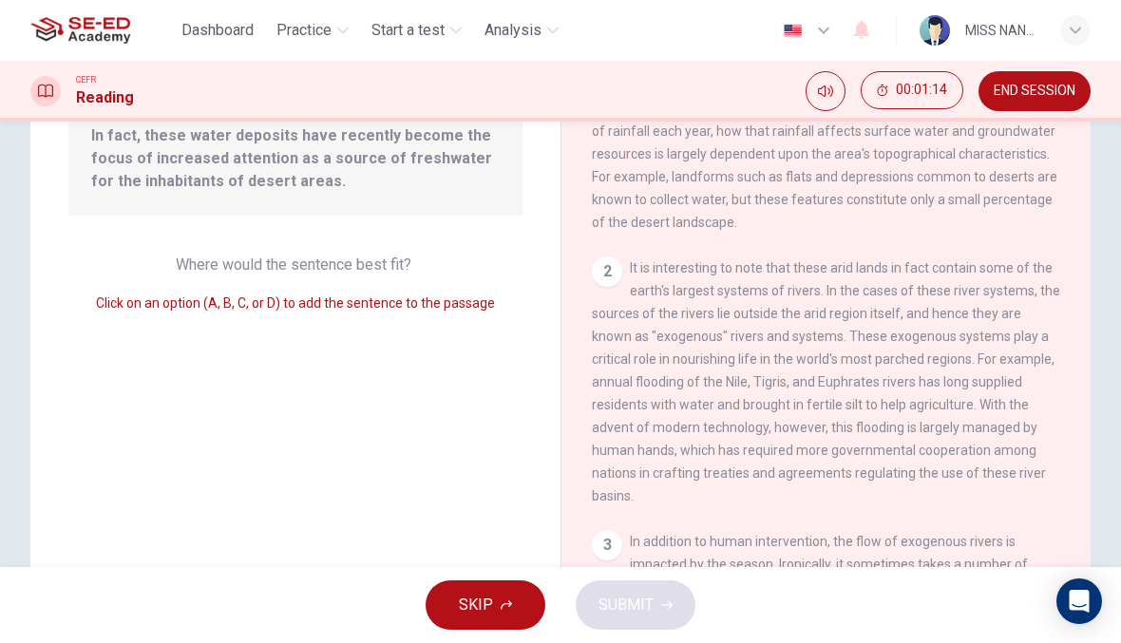
scroll to position [938, 0]
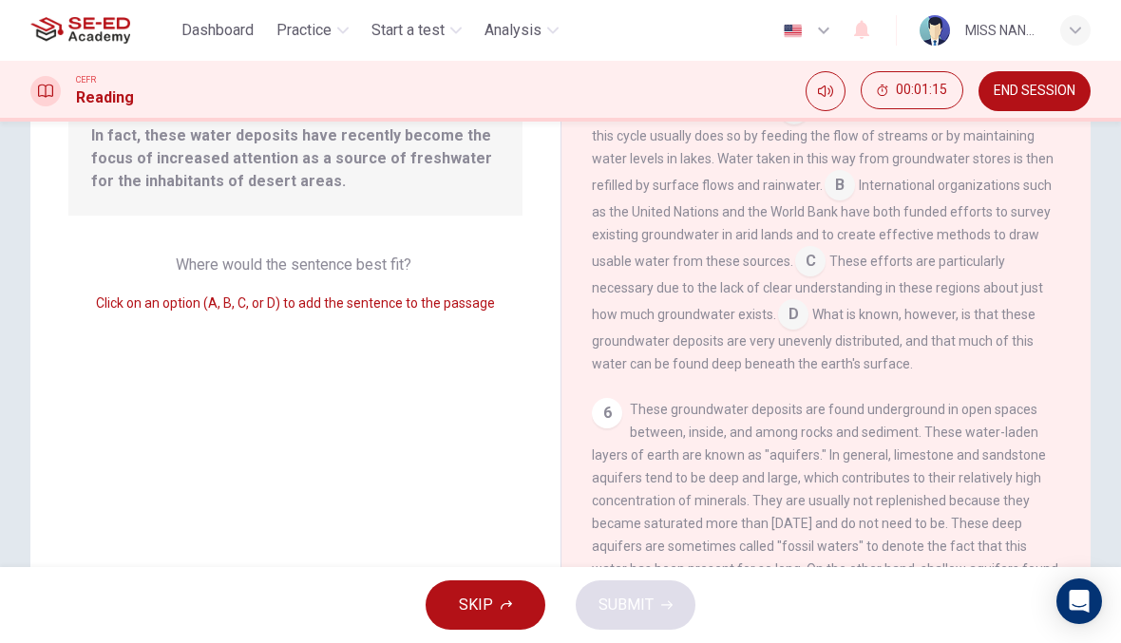
click at [609, 428] on div "6" at bounding box center [607, 413] width 30 height 30
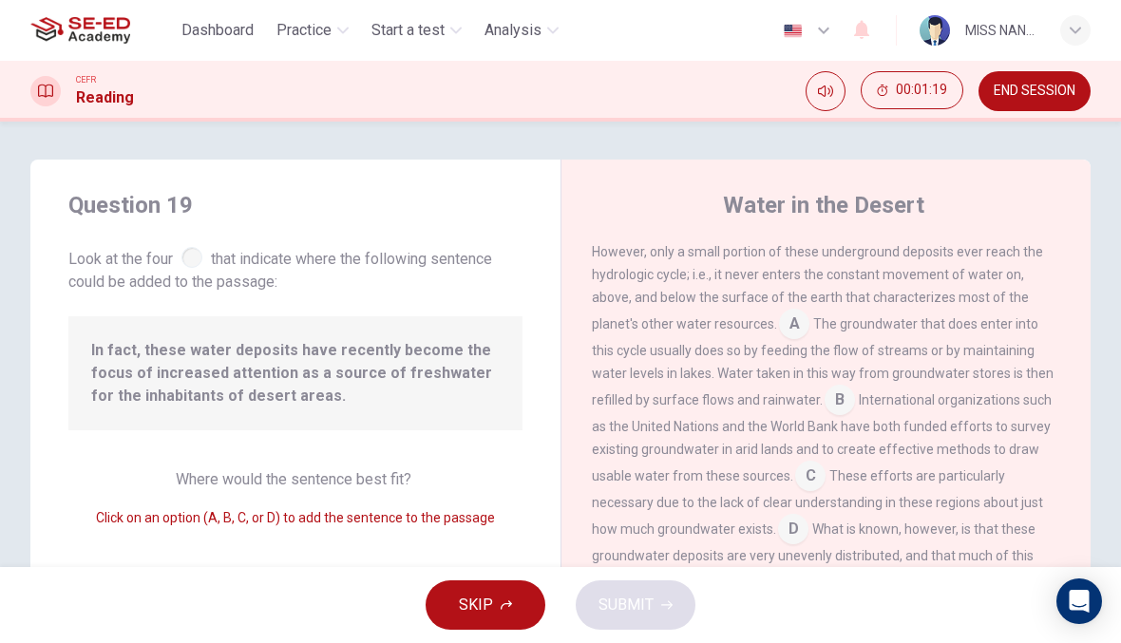
scroll to position [0, 0]
click at [382, 284] on span "Look at the four that indicate where the following sentence could be added to t…" at bounding box center [295, 268] width 454 height 50
click at [196, 254] on div at bounding box center [191, 257] width 21 height 21
click at [197, 267] on div at bounding box center [191, 257] width 21 height 21
click at [662, 315] on div "Though rivers and lakes are present in desert areas, groundwater makes up a muc…" at bounding box center [826, 392] width 469 height 395
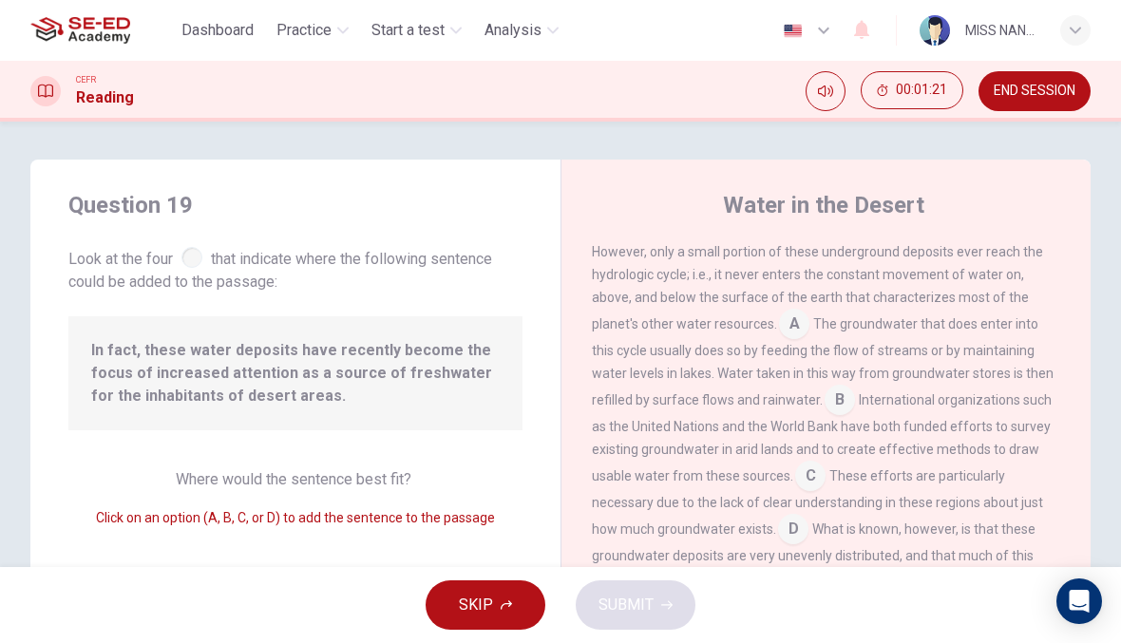
click at [825, 396] on input at bounding box center [840, 402] width 30 height 30
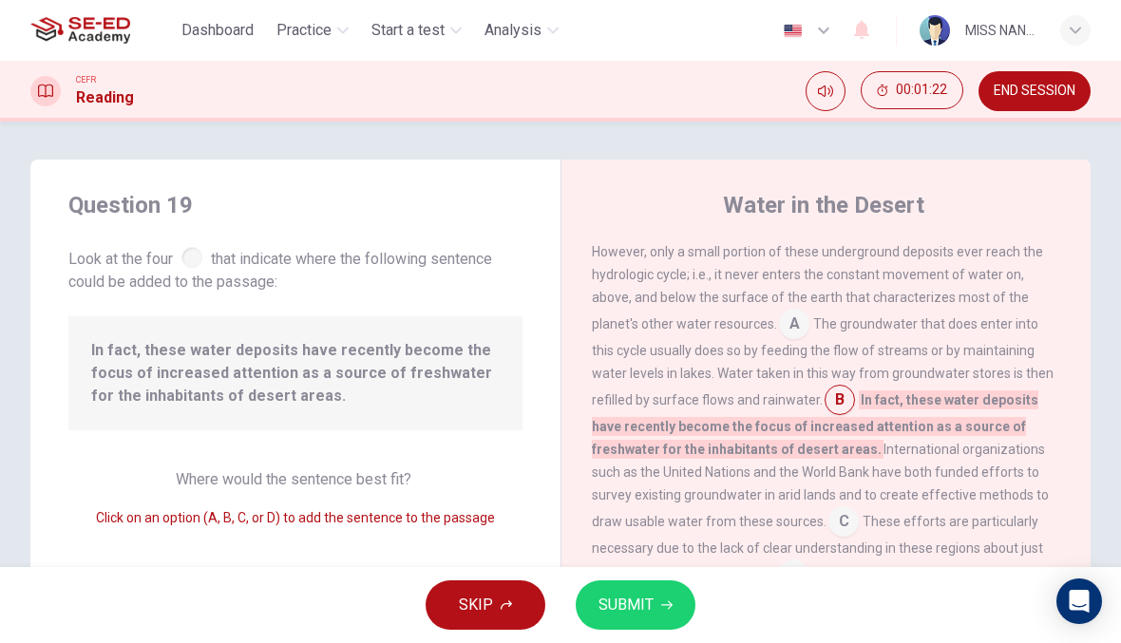
click at [653, 472] on div "Though rivers and lakes are present in desert areas, groundwater makes up a muc…" at bounding box center [826, 415] width 469 height 441
click at [663, 627] on button "SUBMIT" at bounding box center [636, 605] width 120 height 49
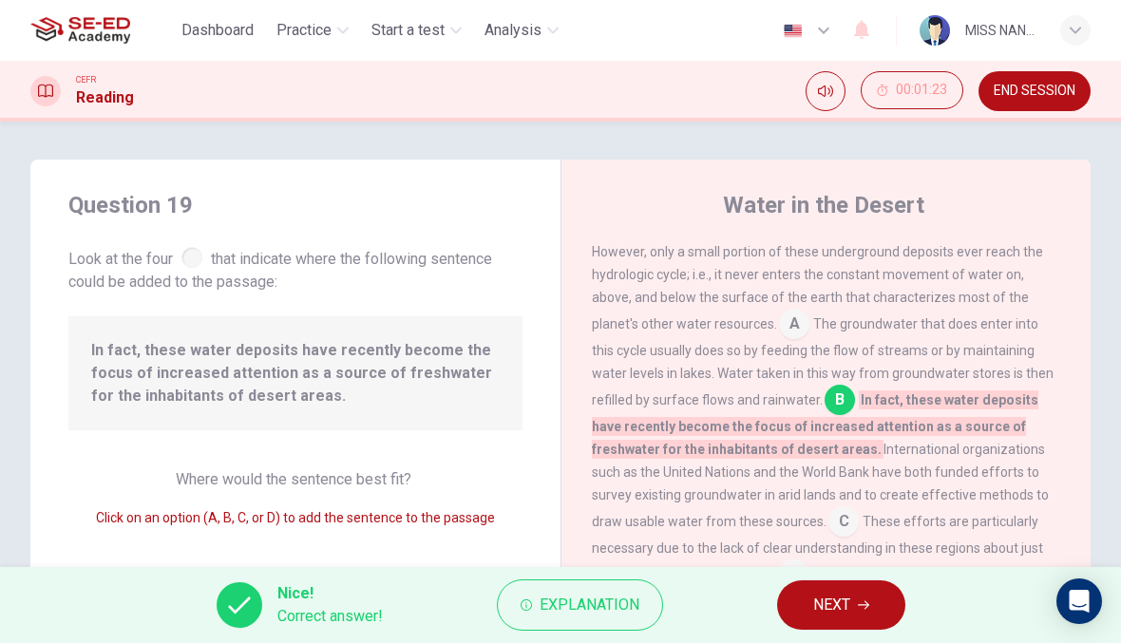
click at [821, 606] on span "NEXT" at bounding box center [831, 605] width 37 height 27
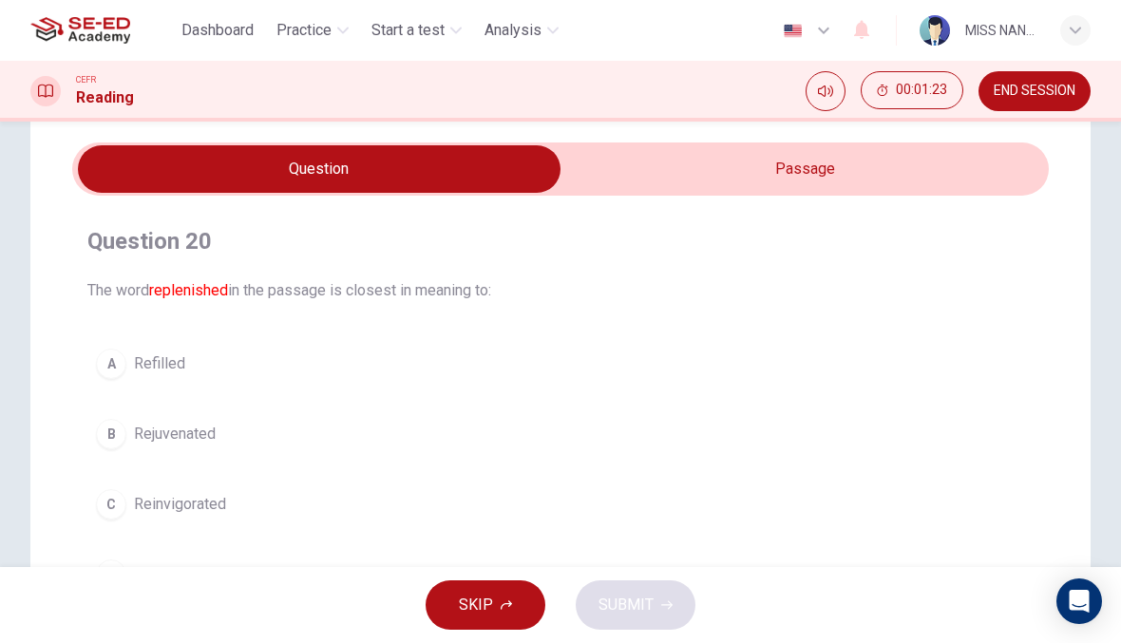
scroll to position [136, 0]
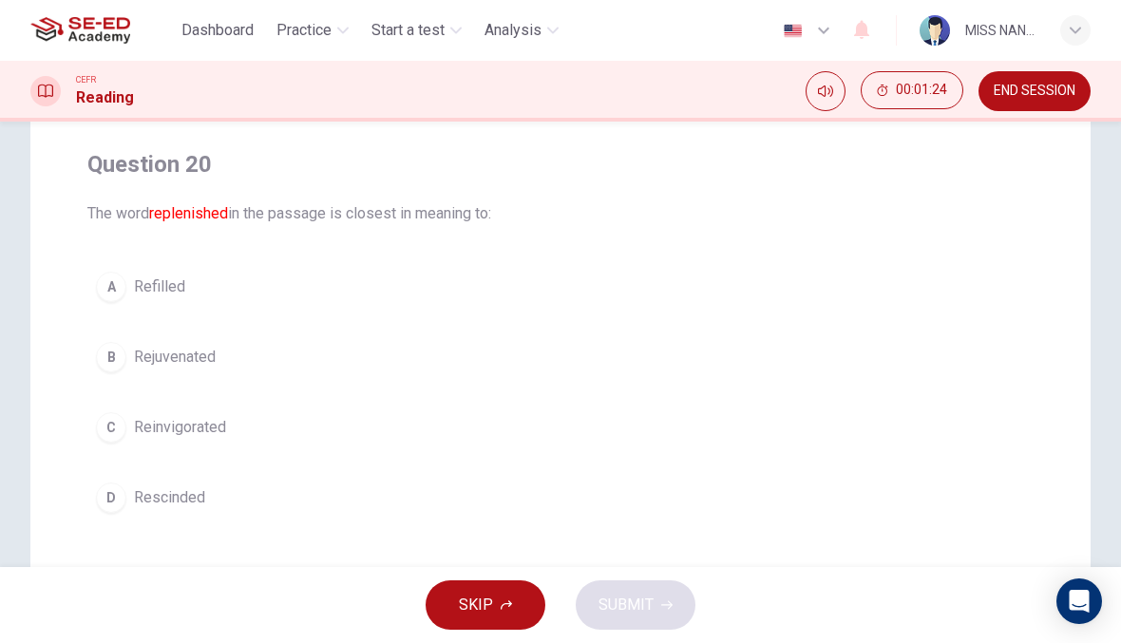
click at [740, 361] on button "B Rejuvenated" at bounding box center [560, 357] width 946 height 48
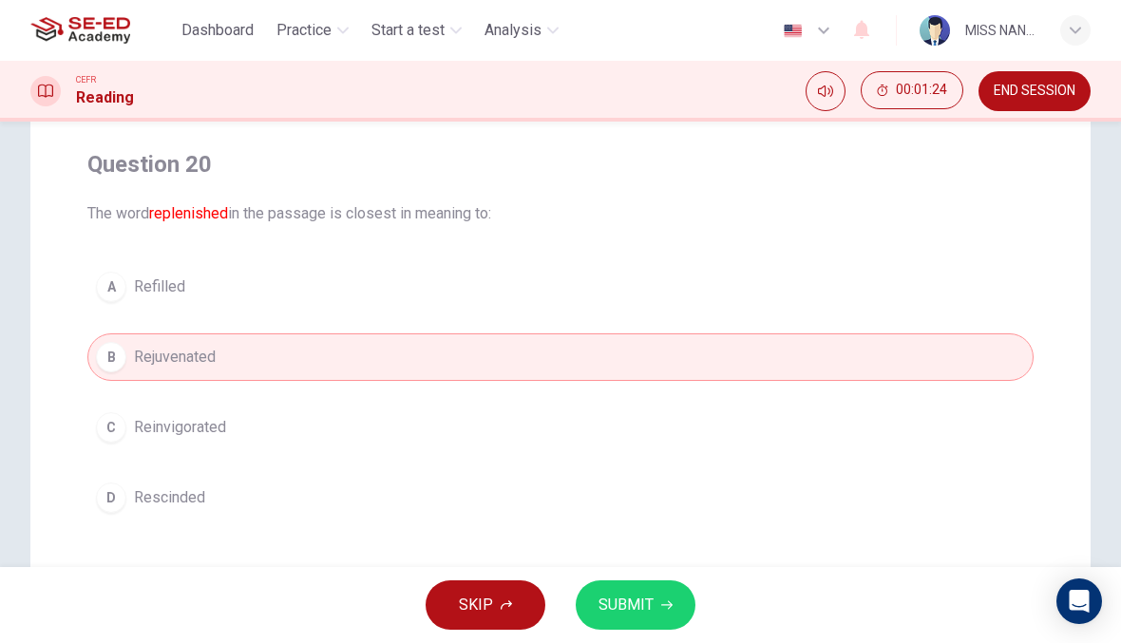
click at [623, 589] on button "SUBMIT" at bounding box center [636, 605] width 120 height 49
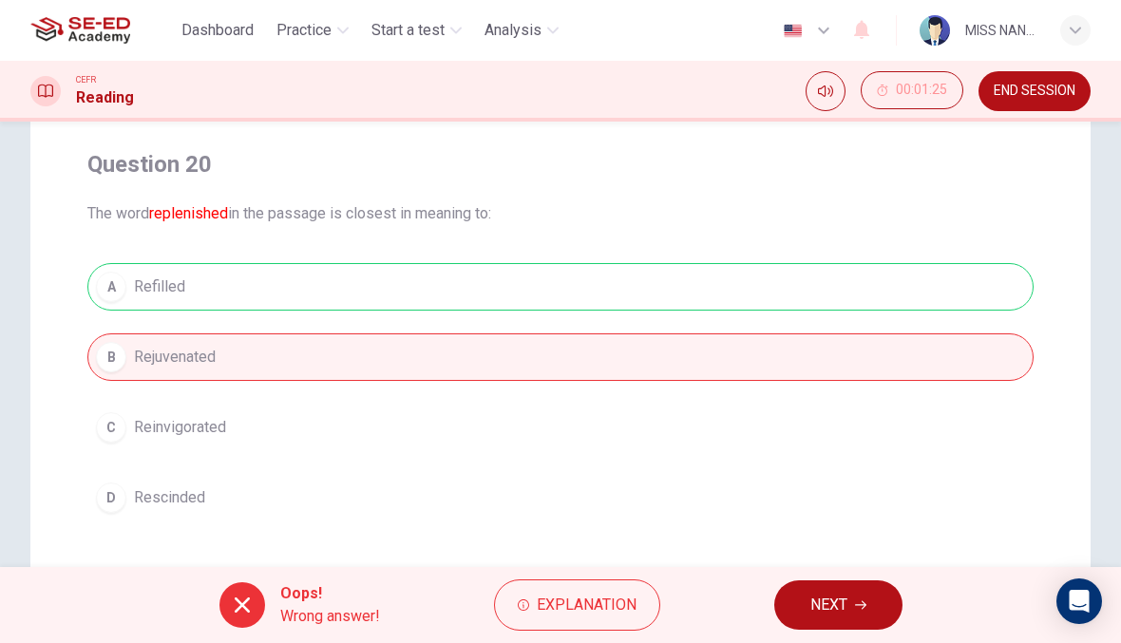
click at [789, 627] on button "NEXT" at bounding box center [838, 605] width 128 height 49
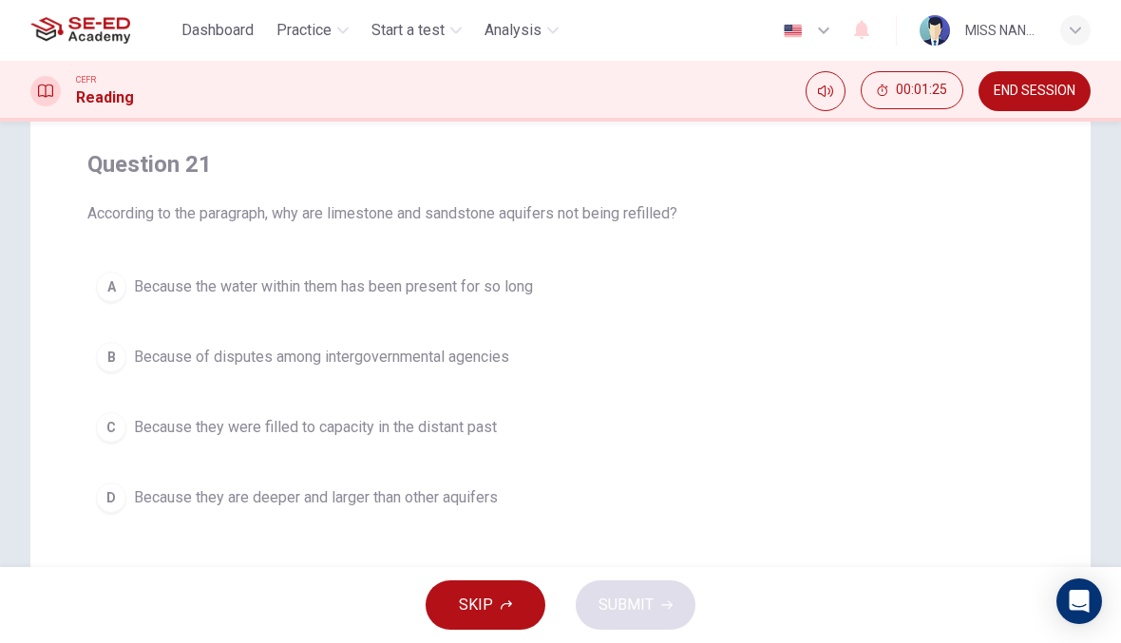
click at [729, 512] on button "D Because they are deeper and larger than other aquifers" at bounding box center [560, 498] width 946 height 48
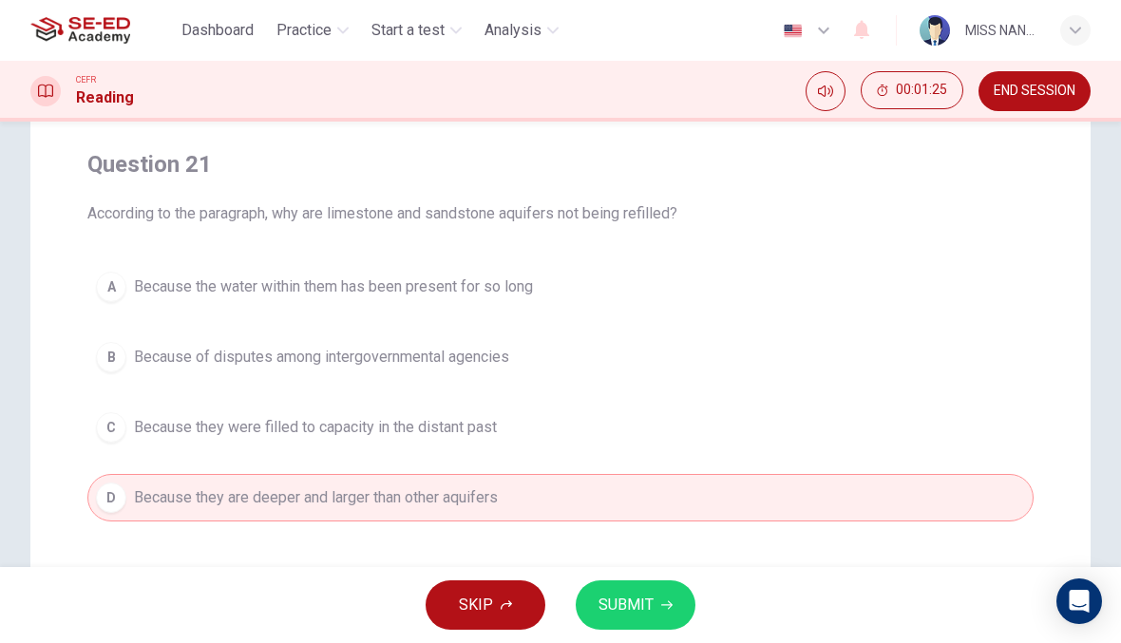
click at [671, 597] on button "SUBMIT" at bounding box center [636, 605] width 120 height 49
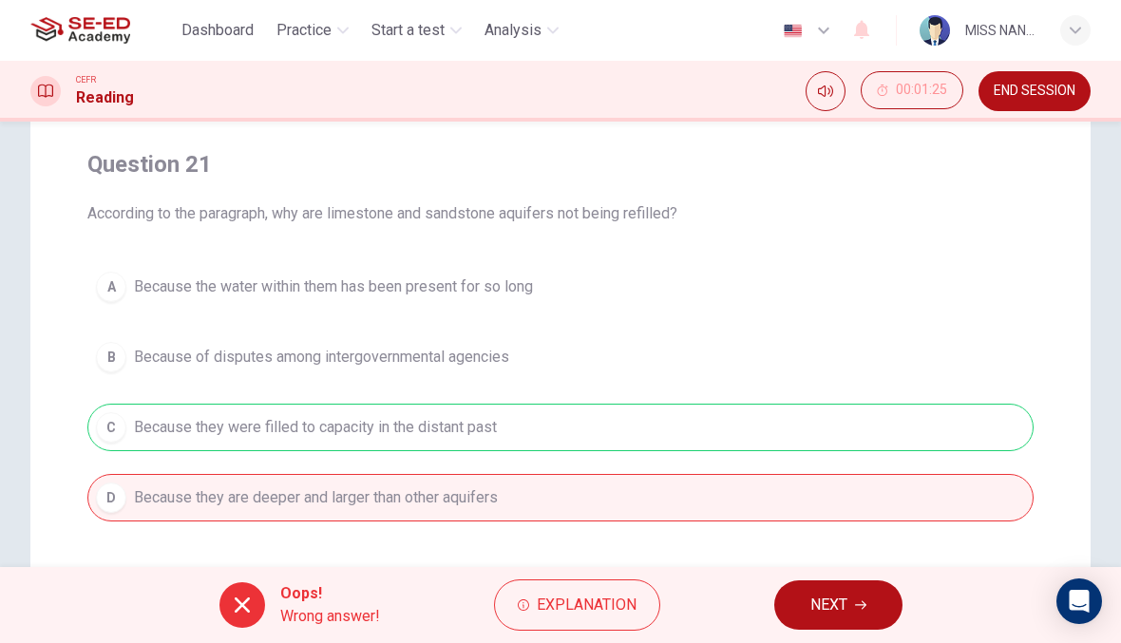
click at [795, 600] on button "NEXT" at bounding box center [838, 605] width 128 height 49
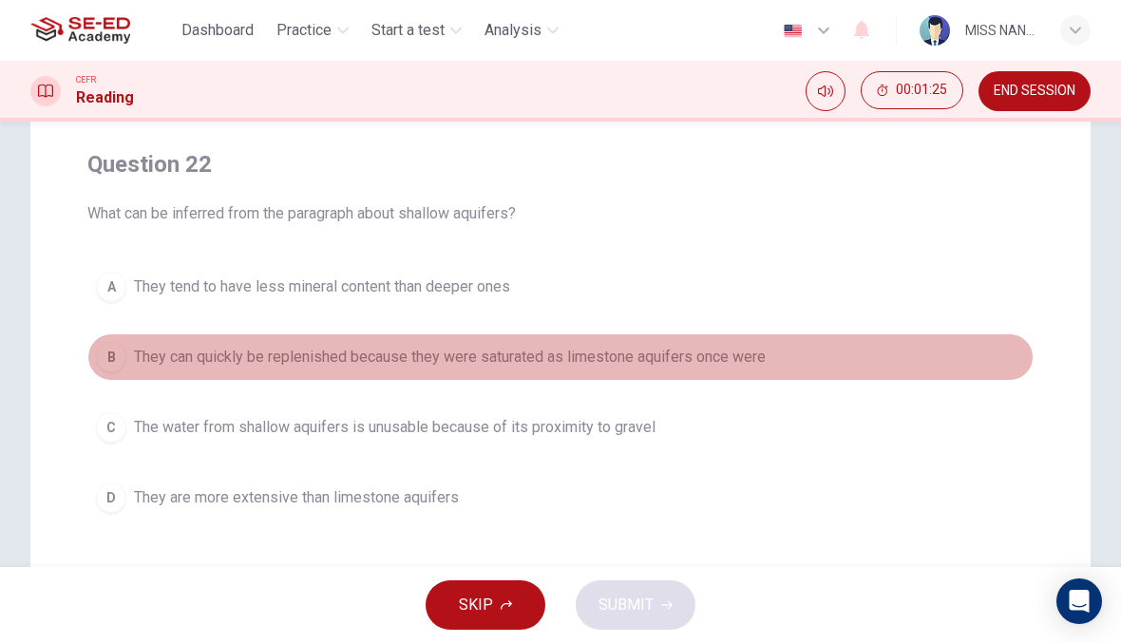
click at [764, 346] on span "They can quickly be replenished because they were saturated as limestone aquife…" at bounding box center [450, 357] width 632 height 23
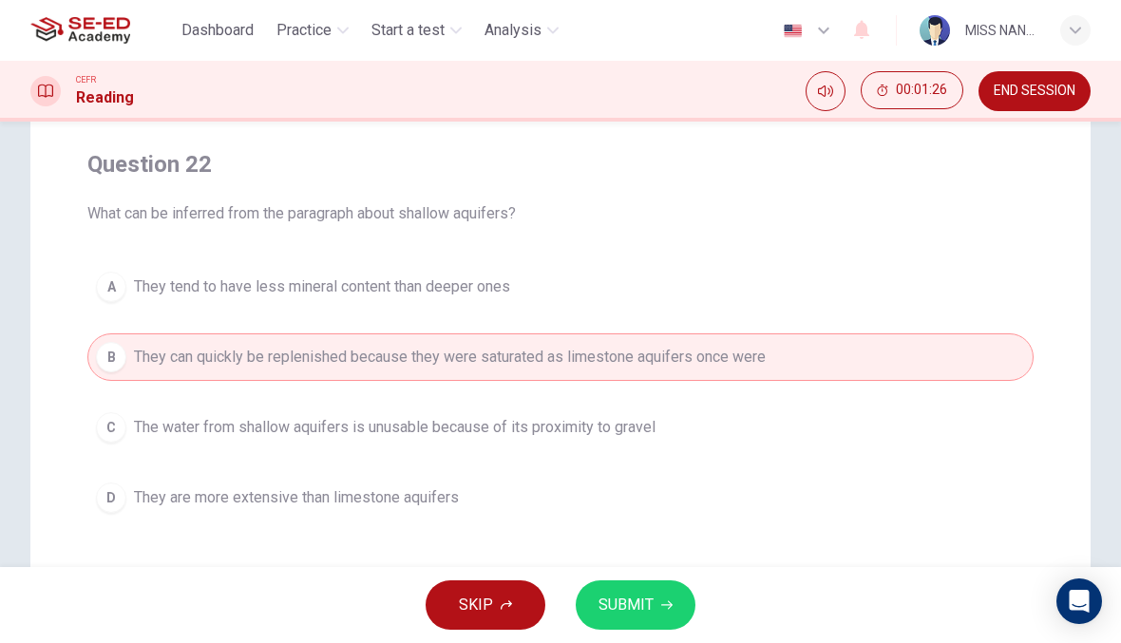
click at [671, 624] on button "SUBMIT" at bounding box center [636, 605] width 120 height 49
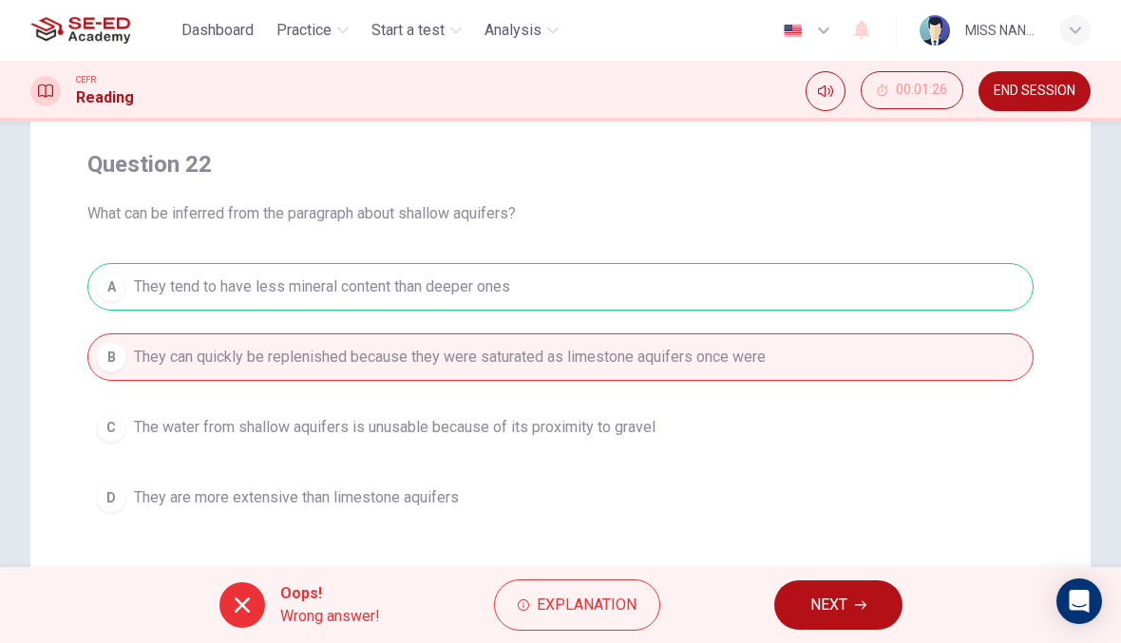
click at [826, 606] on span "NEXT" at bounding box center [828, 605] width 37 height 27
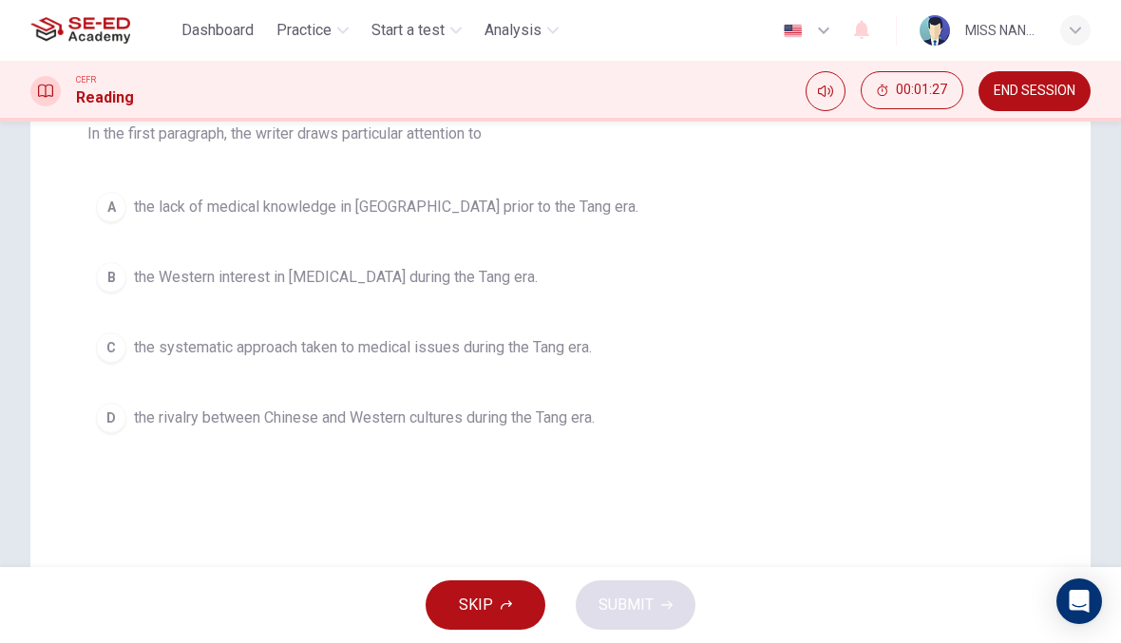
scroll to position [270, 0]
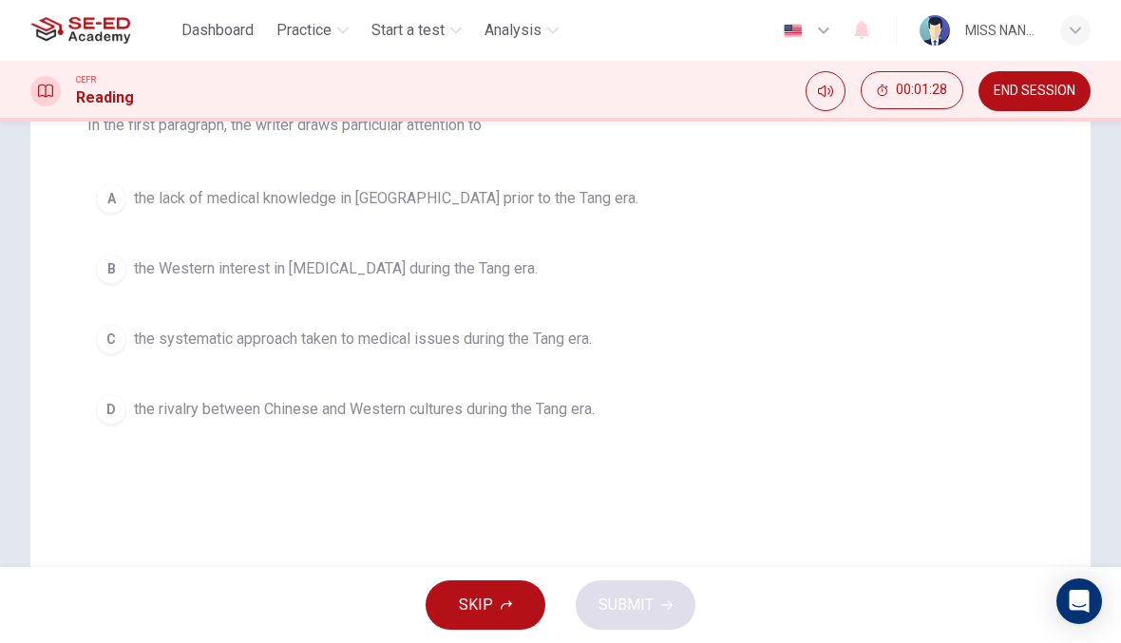
click at [784, 339] on button "C the systematic approach taken to medical issues during the Tang era." at bounding box center [560, 339] width 946 height 48
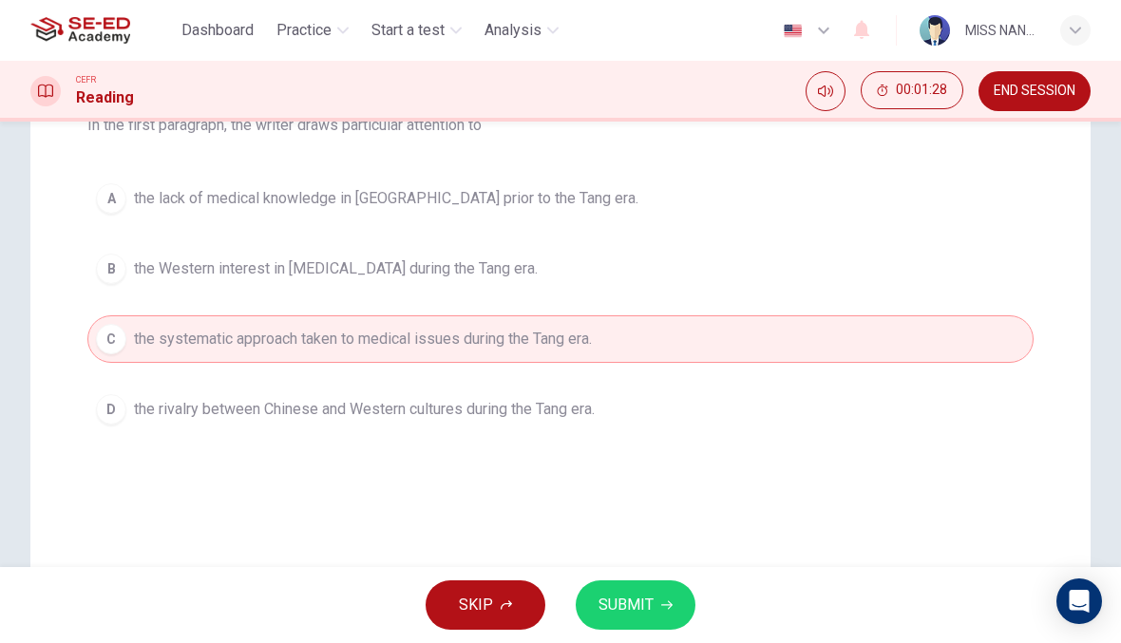
click at [667, 597] on button "SUBMIT" at bounding box center [636, 605] width 120 height 49
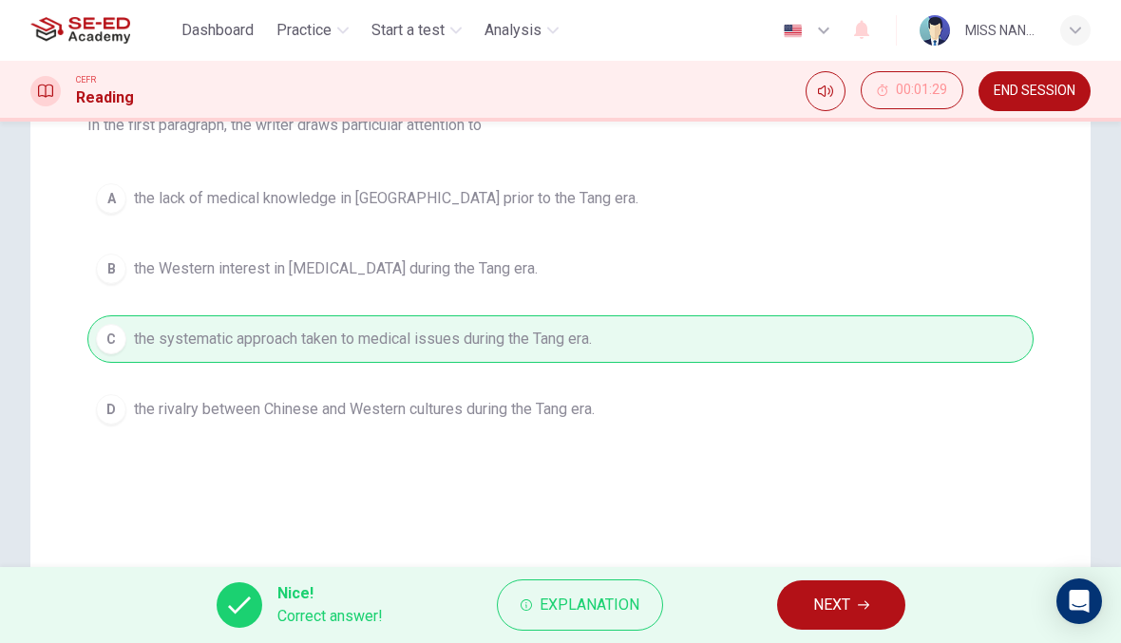
click at [866, 581] on button "NEXT" at bounding box center [841, 605] width 128 height 49
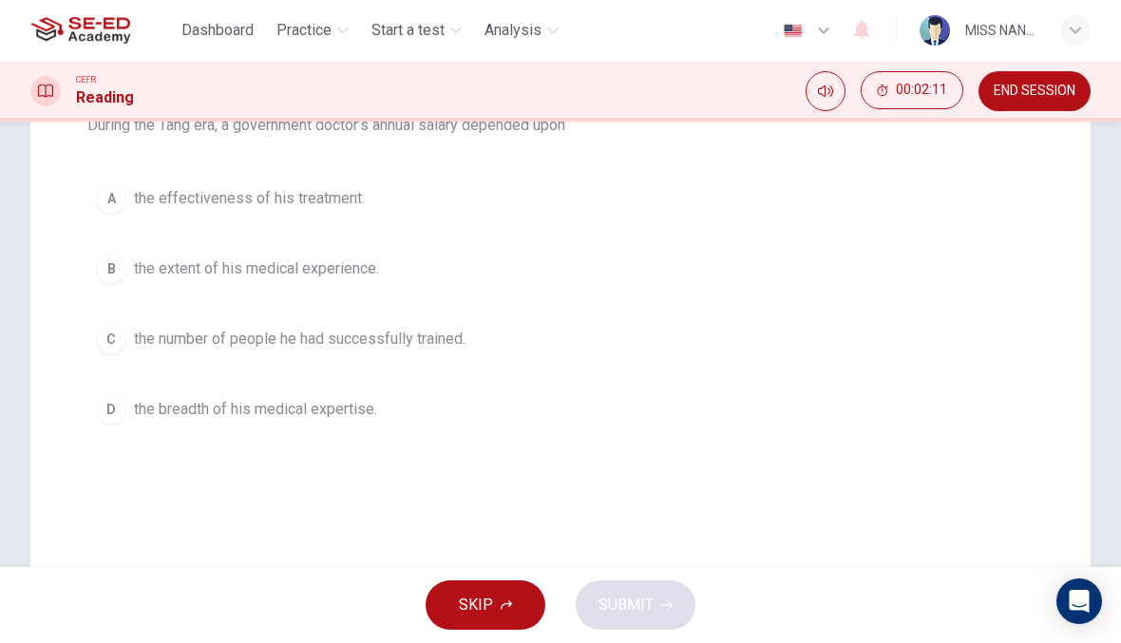
click at [784, 360] on button "C the number of people he had successfully trained." at bounding box center [560, 339] width 946 height 48
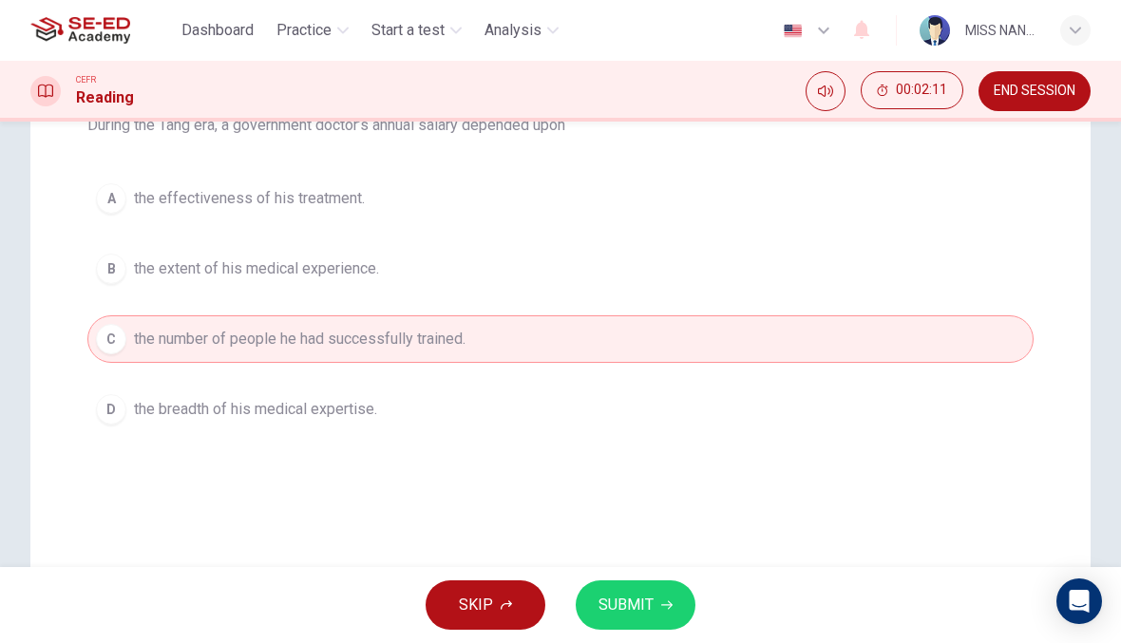
click at [624, 595] on span "SUBMIT" at bounding box center [626, 605] width 55 height 27
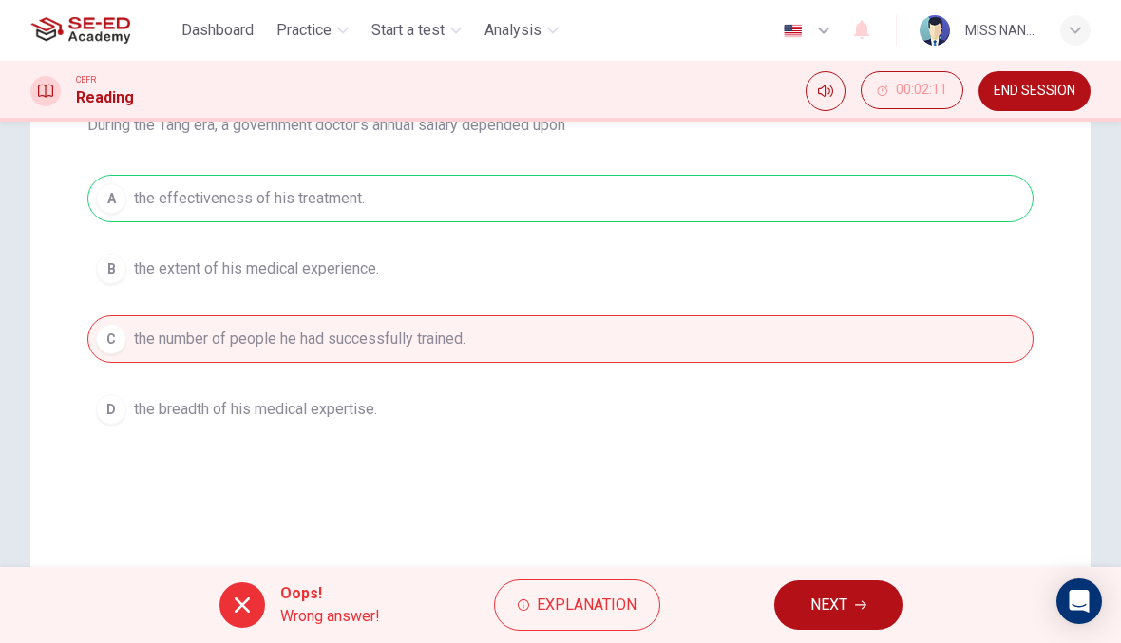
click at [782, 606] on button "NEXT" at bounding box center [838, 605] width 128 height 49
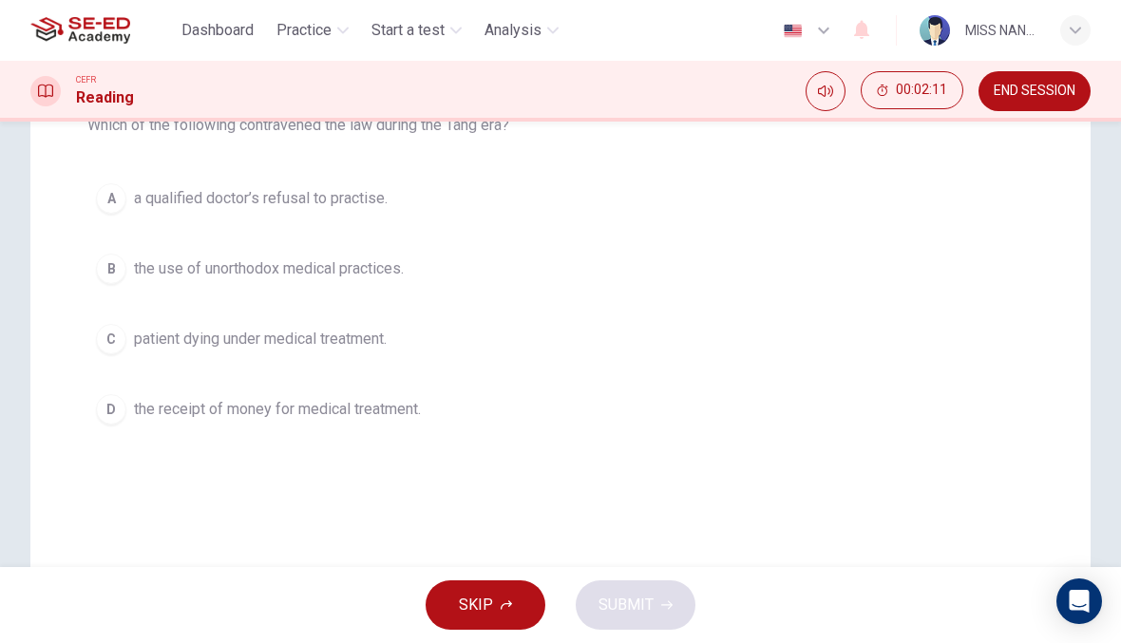
click at [789, 257] on button "B the use of unorthodox medical practices." at bounding box center [560, 269] width 946 height 48
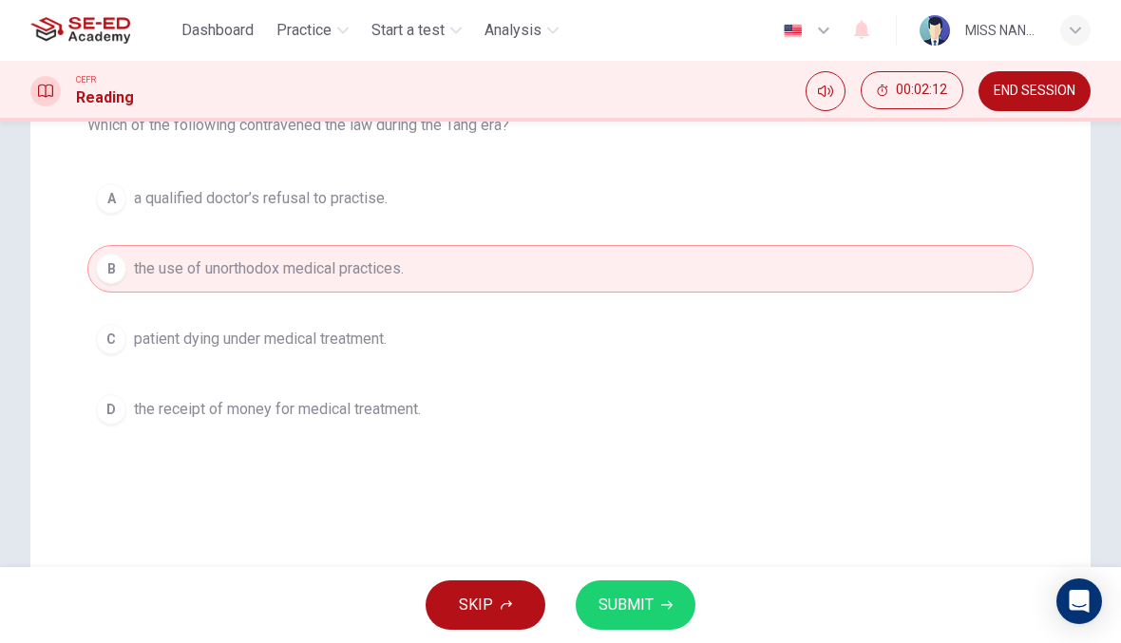
click at [677, 604] on button "SUBMIT" at bounding box center [636, 605] width 120 height 49
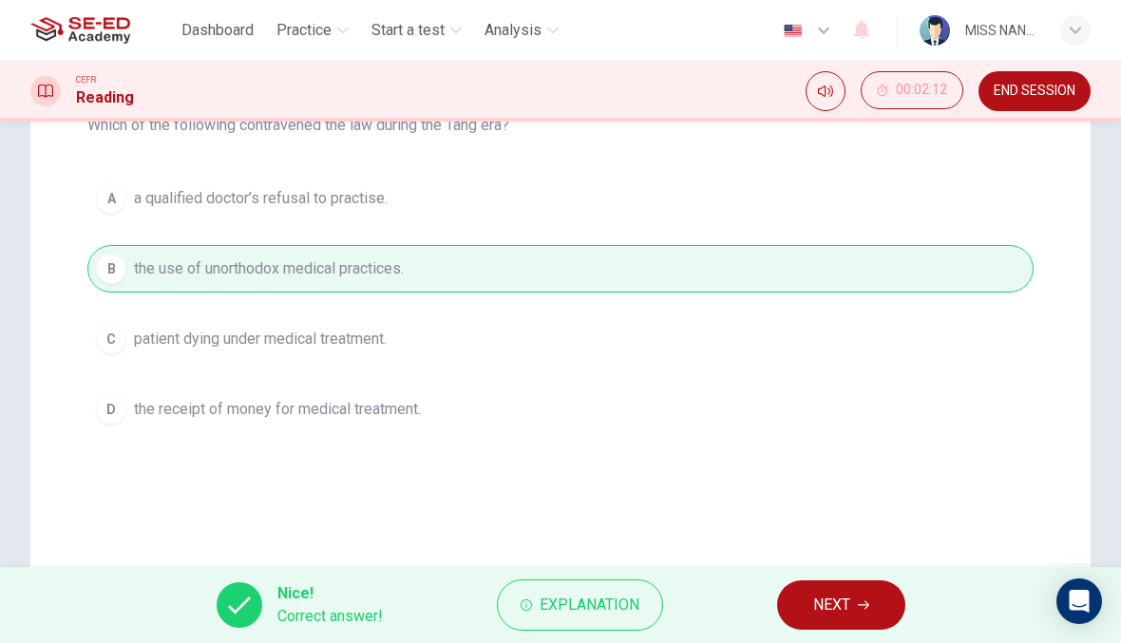
click at [813, 607] on span "NEXT" at bounding box center [831, 605] width 37 height 27
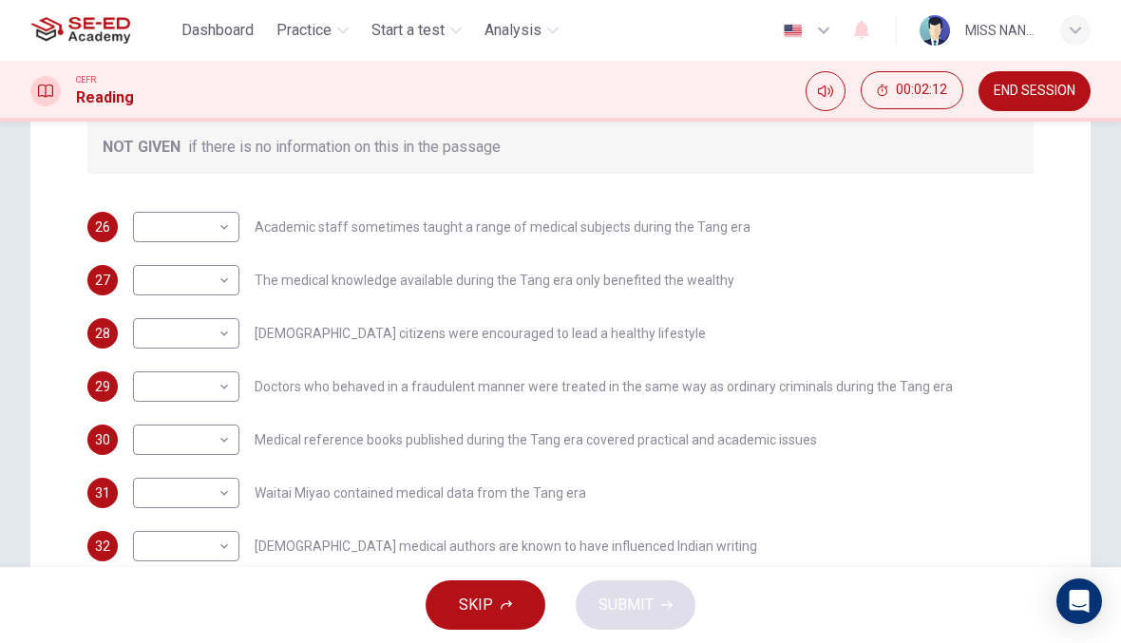
scroll to position [386, 0]
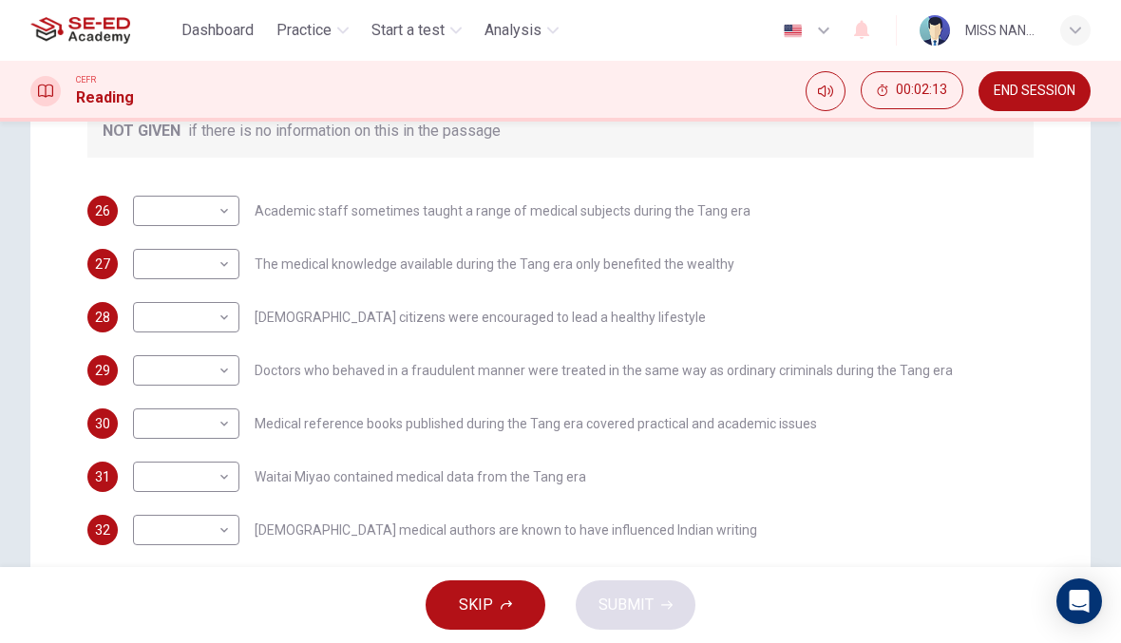
click at [226, 206] on body "This site uses cookies, as explained in our Privacy Policy . If you agree to th…" at bounding box center [560, 321] width 1121 height 643
click at [229, 242] on li "YES" at bounding box center [186, 241] width 106 height 30
type input "YES"
click at [210, 273] on body "This site uses cookies, as explained in our Privacy Policy . If you agree to th…" at bounding box center [560, 321] width 1121 height 643
click at [204, 291] on li "YES" at bounding box center [186, 294] width 106 height 30
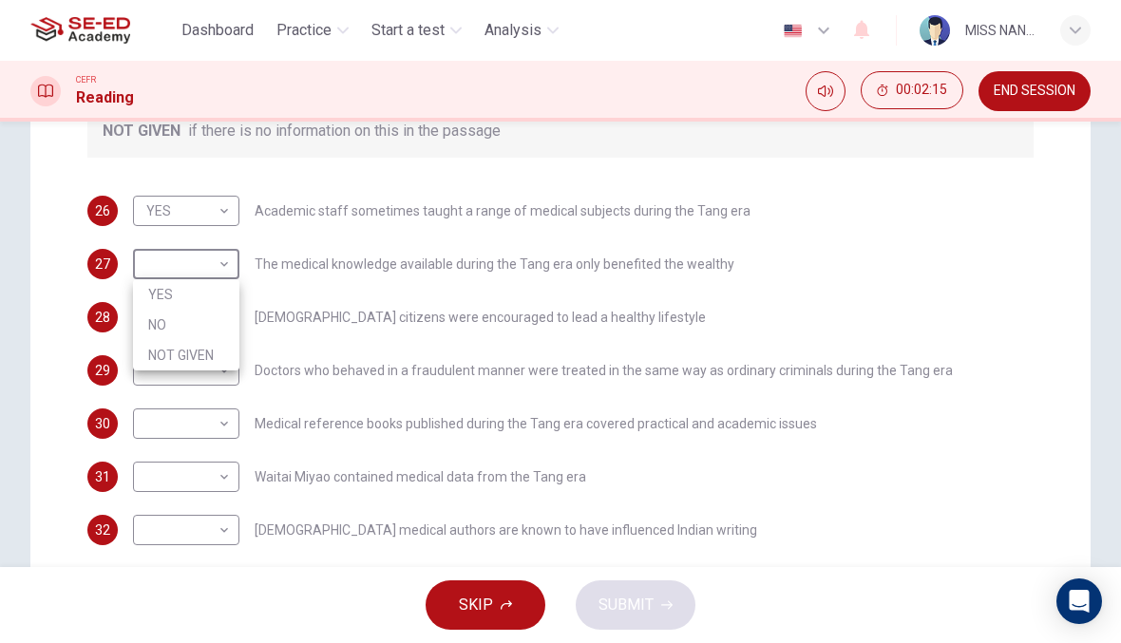
type input "YES"
click at [198, 323] on body "This site uses cookies, as explained in our Privacy Policy . If you agree to th…" at bounding box center [560, 321] width 1121 height 643
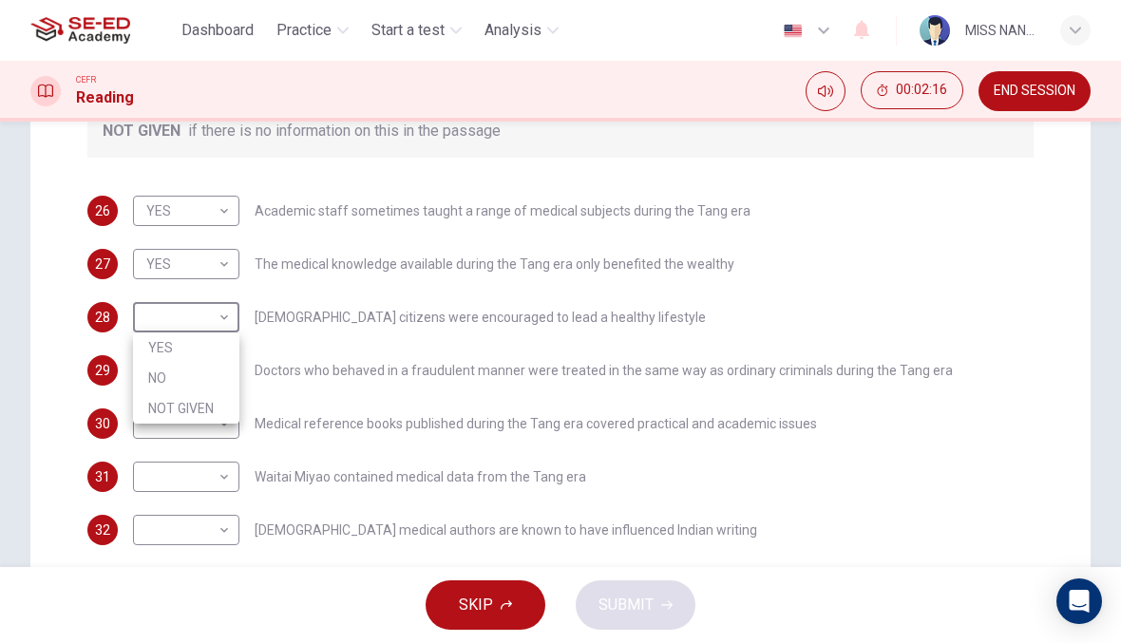
click at [209, 326] on div at bounding box center [560, 321] width 1121 height 643
click at [208, 325] on div at bounding box center [560, 321] width 1121 height 643
click at [216, 314] on body "This site uses cookies, as explained in our Privacy Policy . If you agree to th…" at bounding box center [560, 321] width 1121 height 643
click at [206, 347] on li "YES" at bounding box center [186, 348] width 106 height 30
type input "YES"
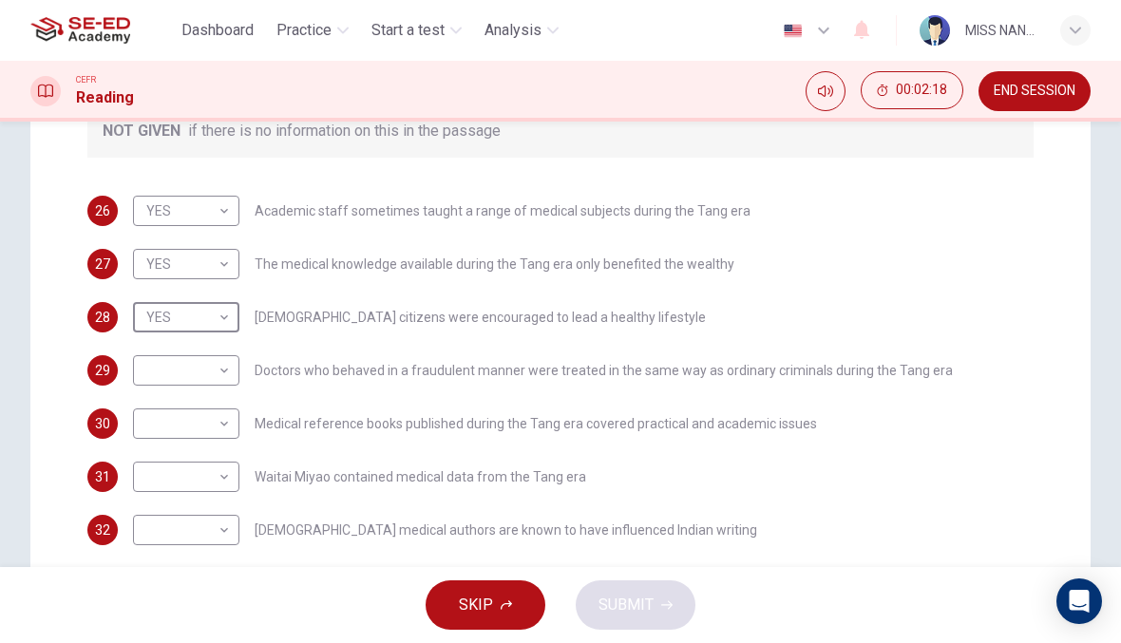
click at [204, 393] on body "This site uses cookies, as explained in our Privacy Policy . If you agree to th…" at bounding box center [560, 321] width 1121 height 643
click at [204, 388] on li "YES" at bounding box center [186, 401] width 106 height 30
type input "YES"
click at [200, 431] on body "This site uses cookies, as explained in our Privacy Policy . If you agree to th…" at bounding box center [560, 321] width 1121 height 643
click at [200, 455] on li "YES" at bounding box center [186, 454] width 106 height 30
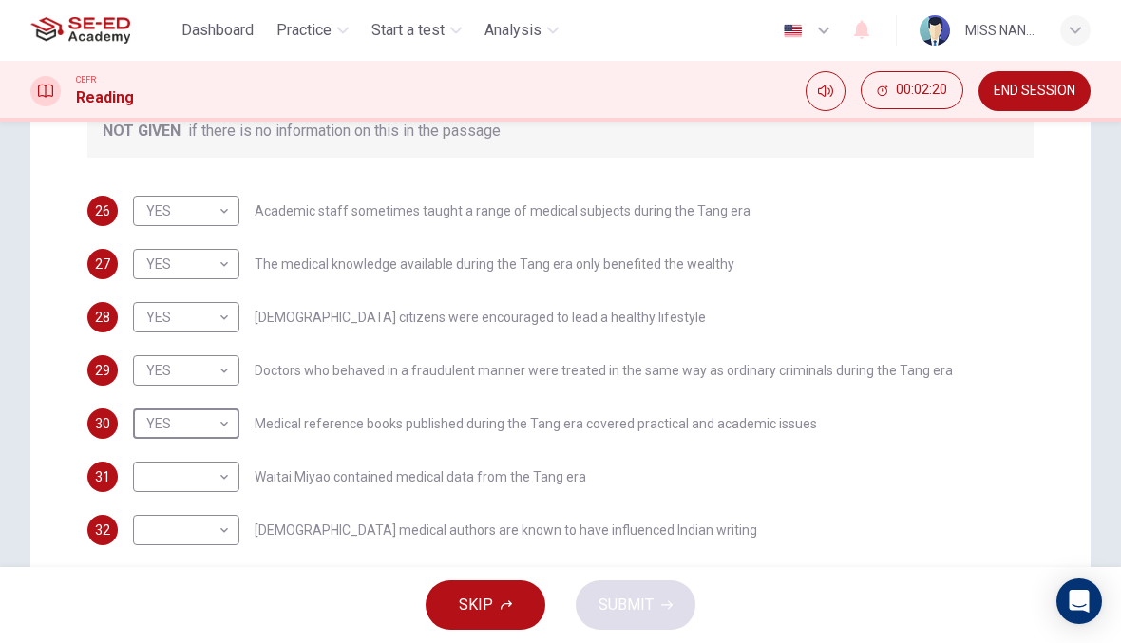
type input "YES"
click at [202, 485] on body "This site uses cookies, as explained in our Privacy Policy . If you agree to th…" at bounding box center [560, 321] width 1121 height 643
click at [200, 503] on li "YES" at bounding box center [186, 507] width 106 height 30
type input "YES"
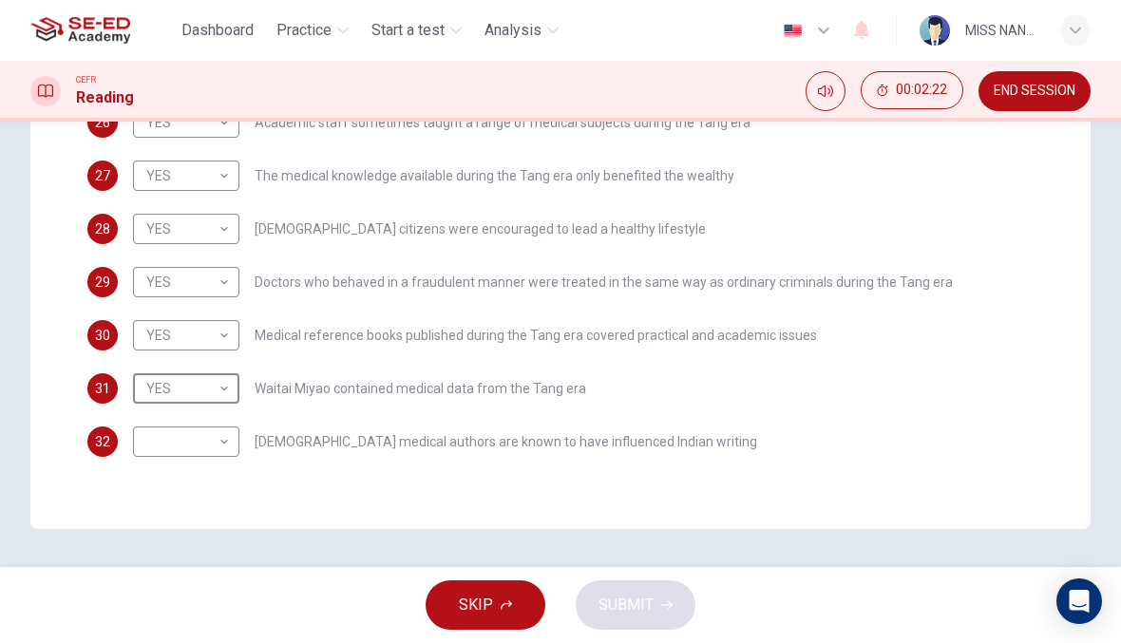
scroll to position [474, 0]
click at [208, 446] on body "This site uses cookies, as explained in our Privacy Policy . If you agree to th…" at bounding box center [560, 321] width 1121 height 643
click at [219, 468] on li "YES" at bounding box center [186, 472] width 106 height 30
type input "YES"
click at [653, 609] on button "SUBMIT" at bounding box center [636, 605] width 120 height 49
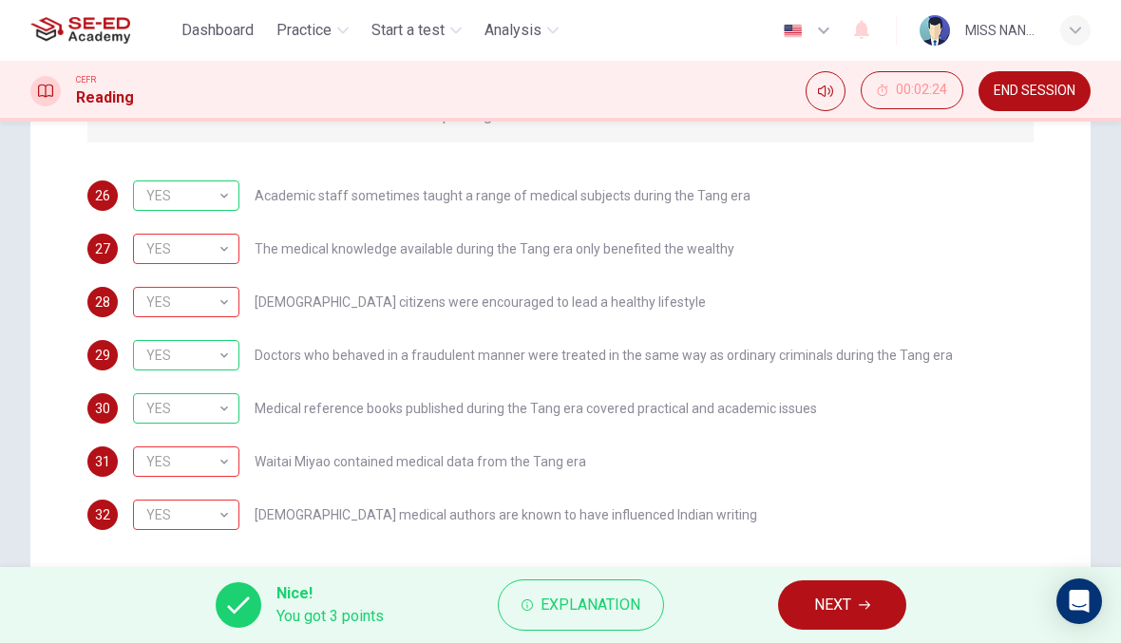
scroll to position [403, 0]
click at [805, 608] on button "NEXT" at bounding box center [842, 605] width 128 height 49
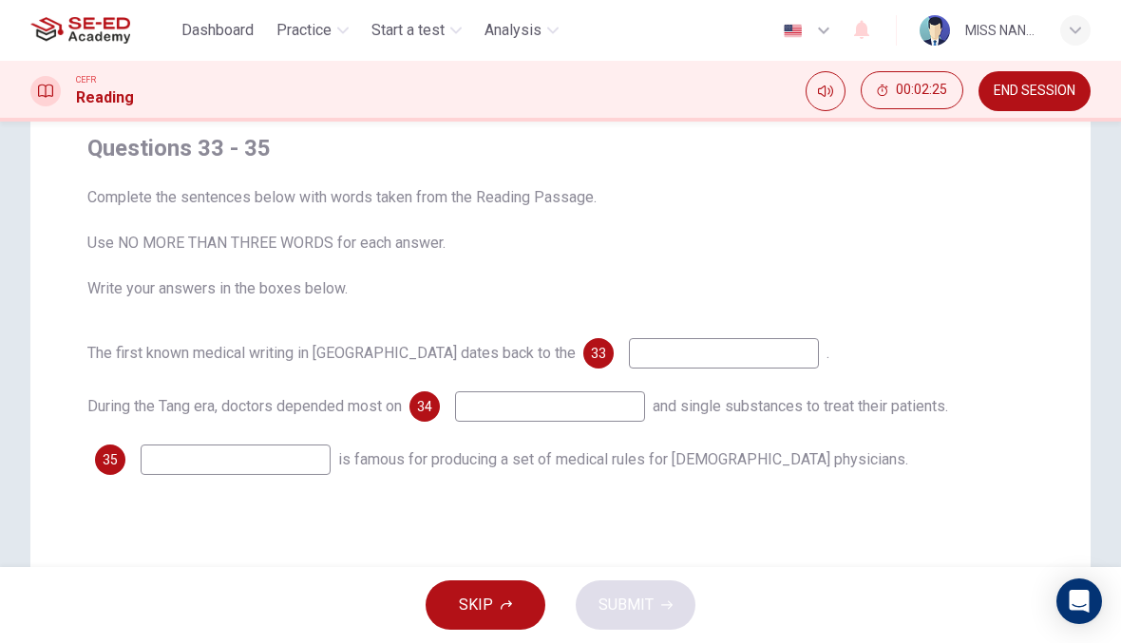
scroll to position [150, 0]
click at [694, 359] on input at bounding box center [724, 355] width 190 height 30
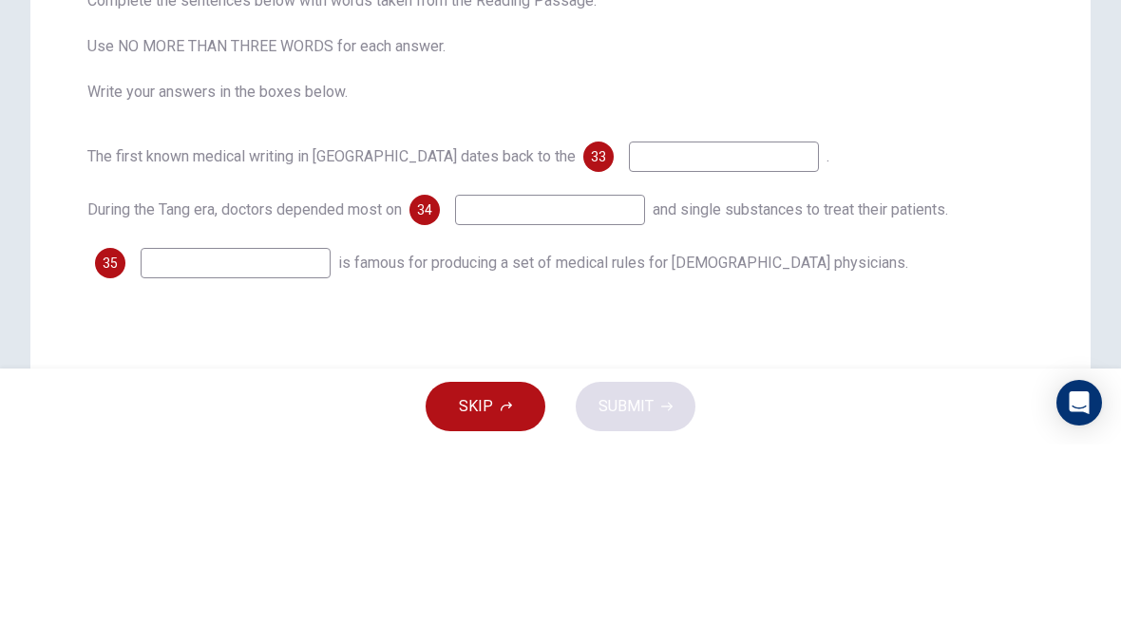
click at [898, 447] on div "35 is famous for producing a set of medical rules for [DEMOGRAPHIC_DATA] physic…" at bounding box center [560, 462] width 946 height 30
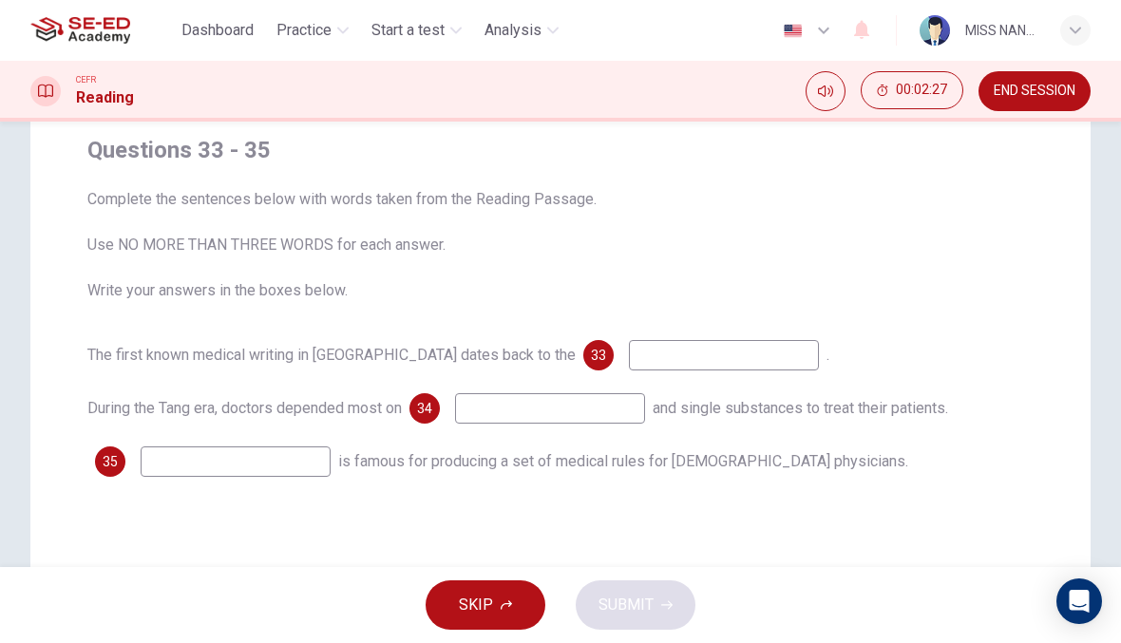
click at [505, 603] on icon "button" at bounding box center [506, 605] width 11 height 11
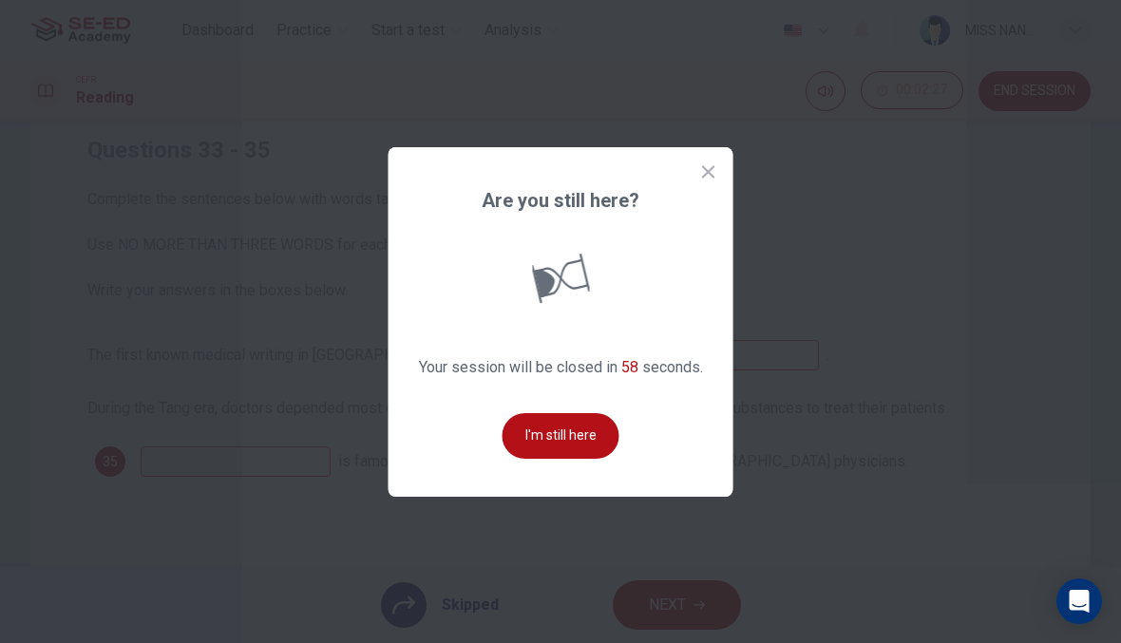
click at [513, 451] on button "I'm still here" at bounding box center [561, 436] width 117 height 46
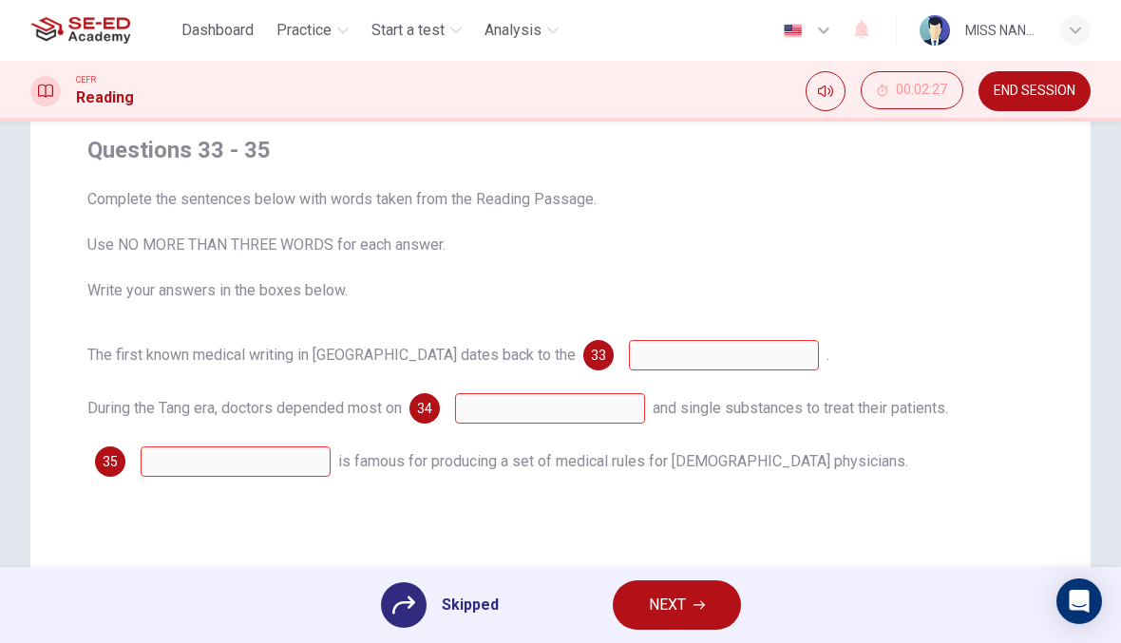
click at [602, 600] on div "Skipped NEXT" at bounding box center [560, 605] width 1121 height 76
click at [633, 607] on button "NEXT" at bounding box center [677, 605] width 128 height 49
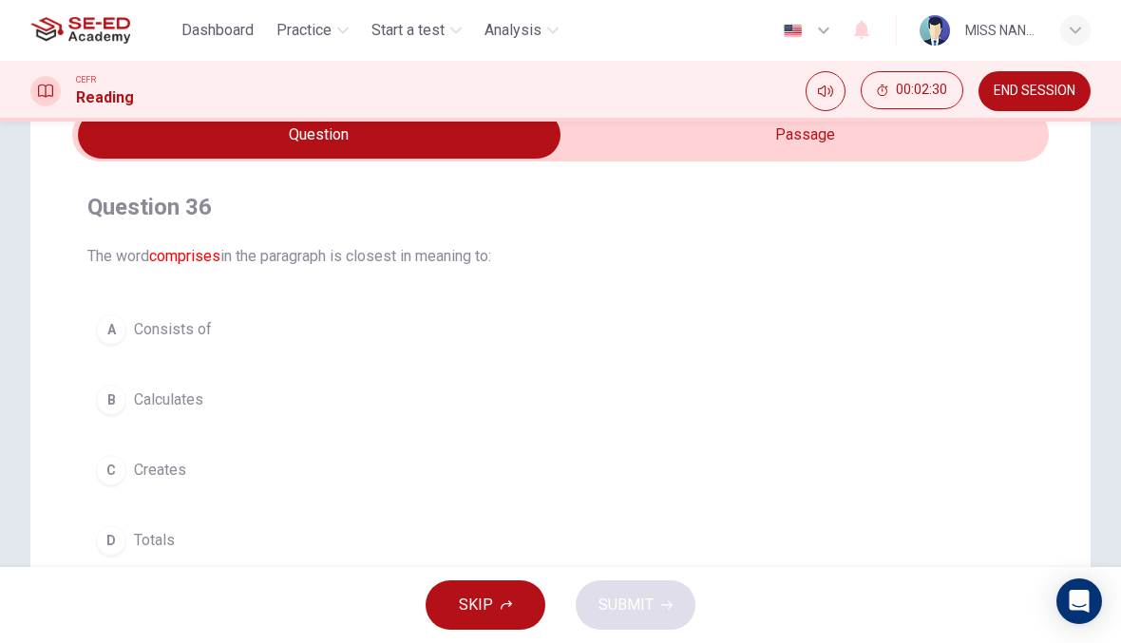
scroll to position [94, 0]
click at [236, 400] on button "B Calculates" at bounding box center [560, 399] width 946 height 48
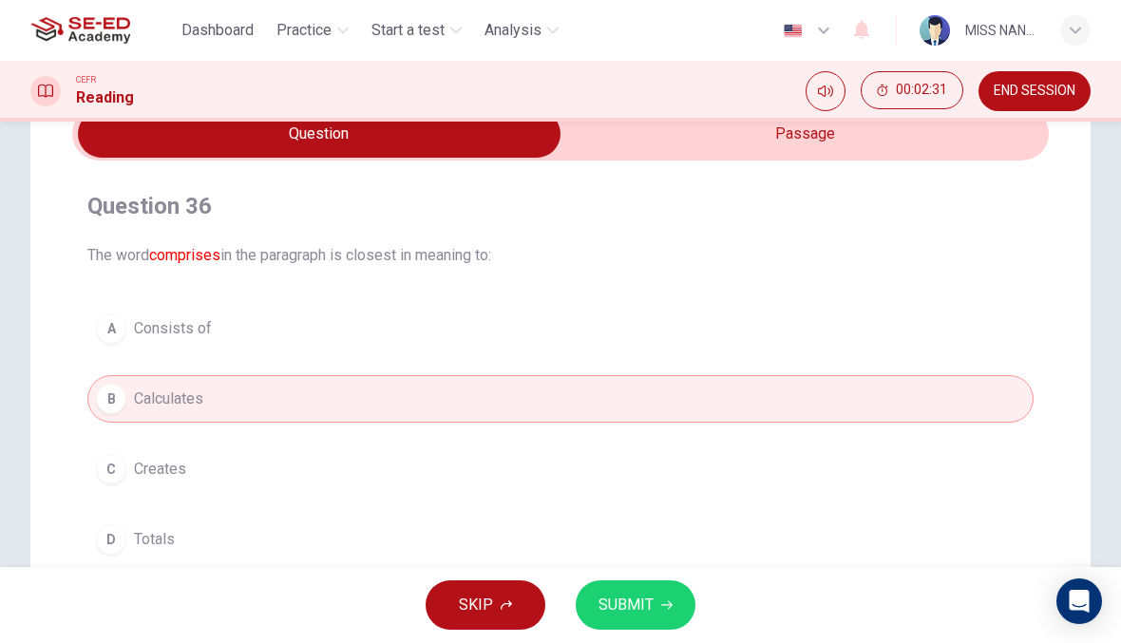
click at [615, 604] on span "SUBMIT" at bounding box center [626, 605] width 55 height 27
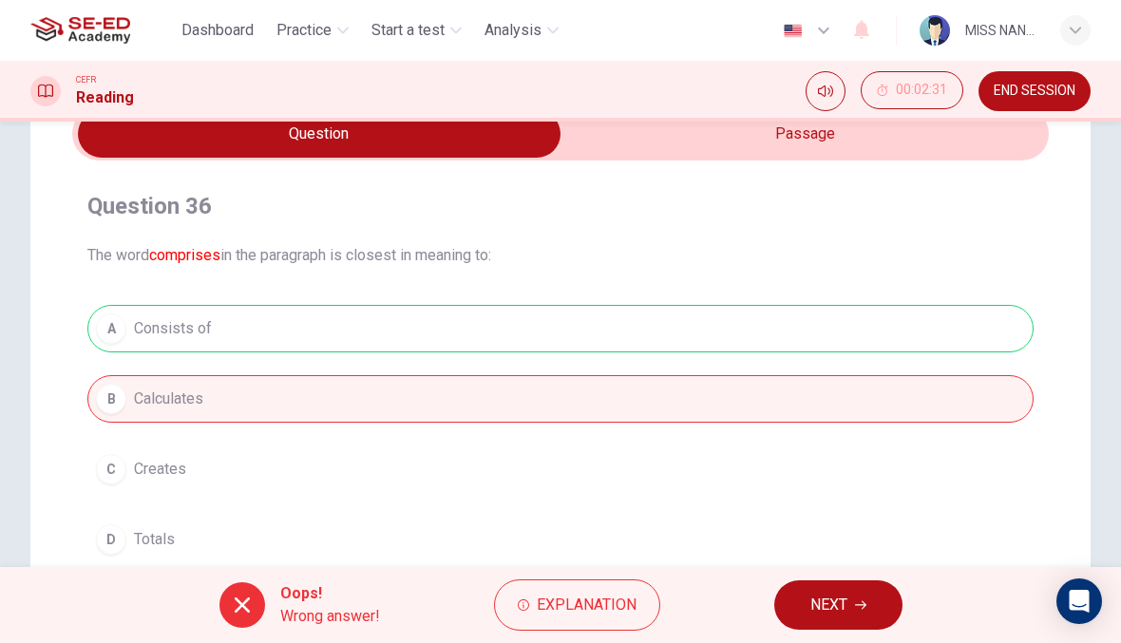
click at [762, 604] on div "Oops! Wrong answer! Explanation NEXT" at bounding box center [560, 605] width 1121 height 76
click at [851, 598] on button "NEXT" at bounding box center [838, 605] width 128 height 49
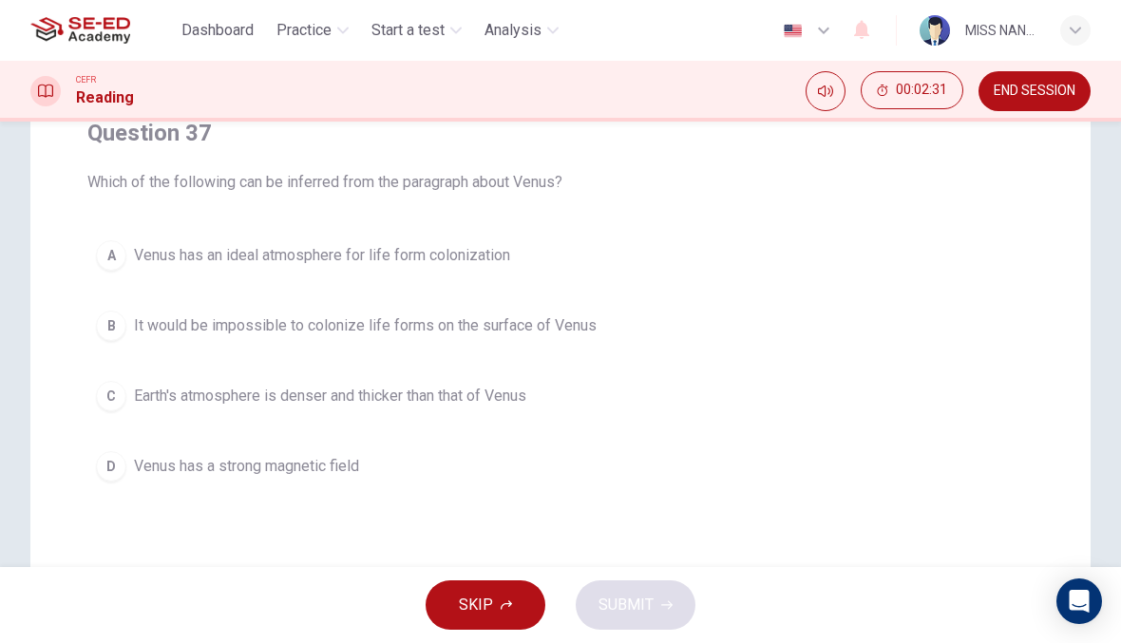
scroll to position [173, 0]
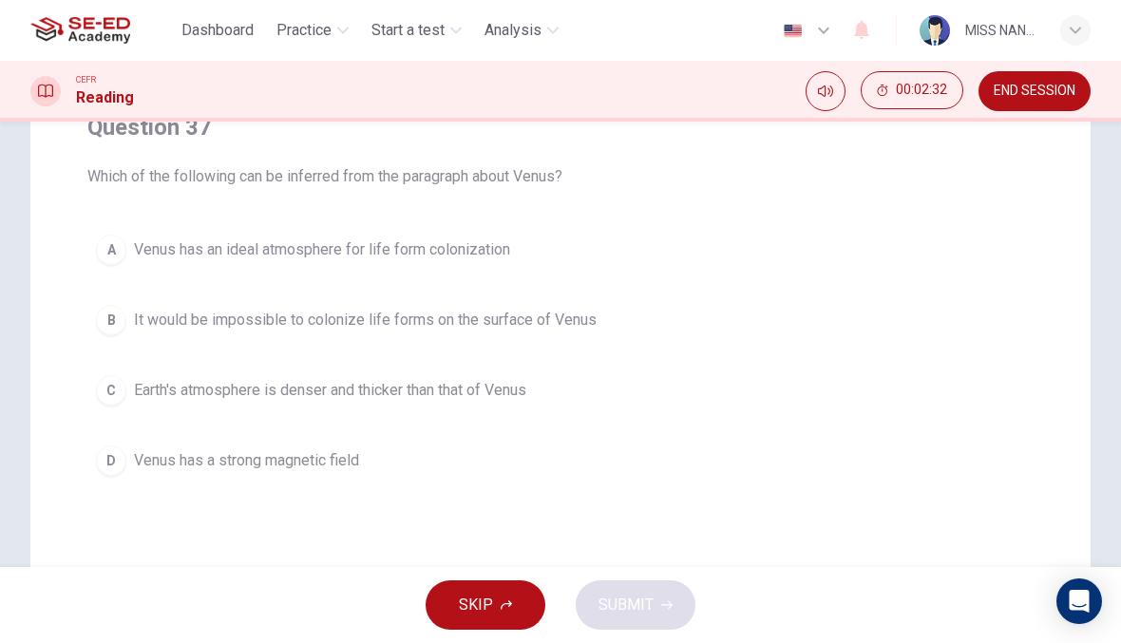
click at [733, 343] on button "B It would be impossible to colonize life forms on the surface of Venus" at bounding box center [560, 320] width 946 height 48
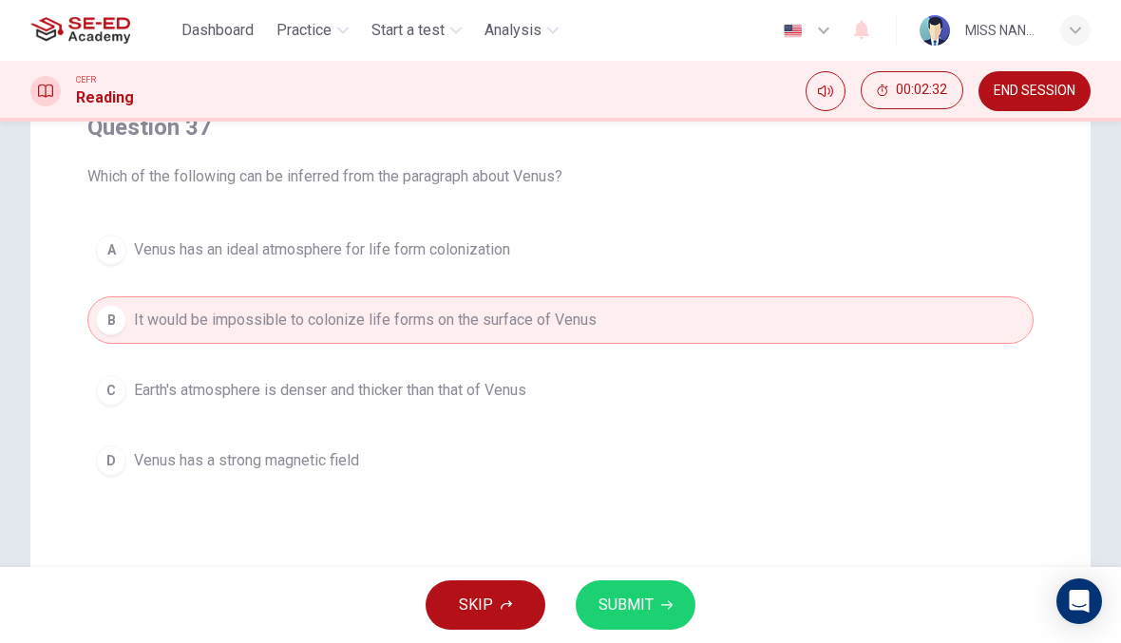
click at [646, 588] on button "SUBMIT" at bounding box center [636, 605] width 120 height 49
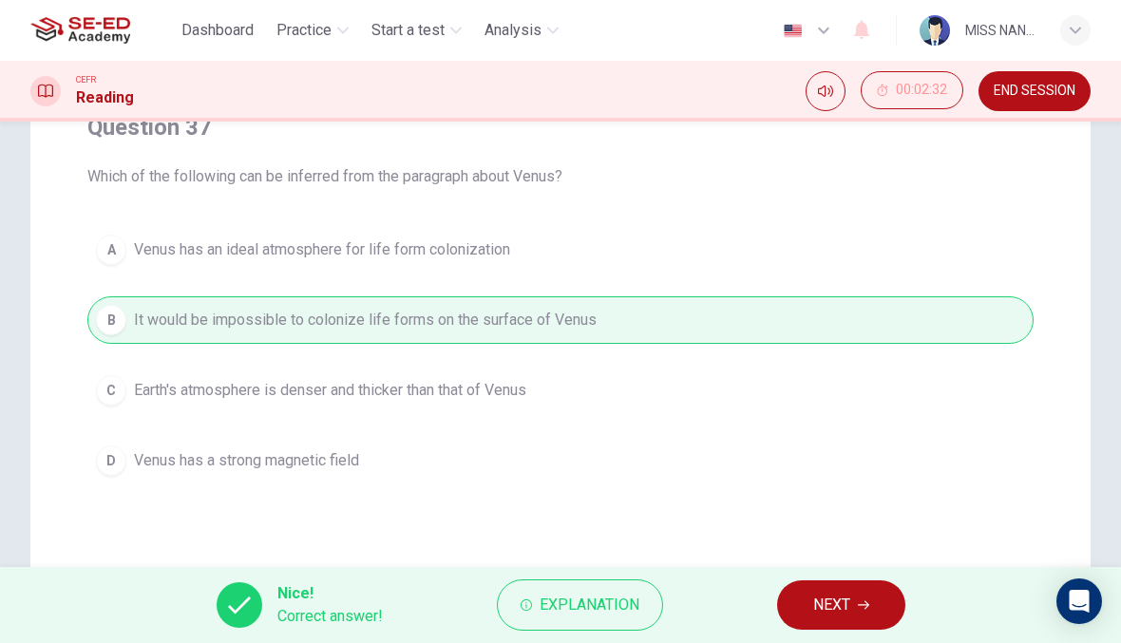
click at [844, 583] on button "NEXT" at bounding box center [841, 605] width 128 height 49
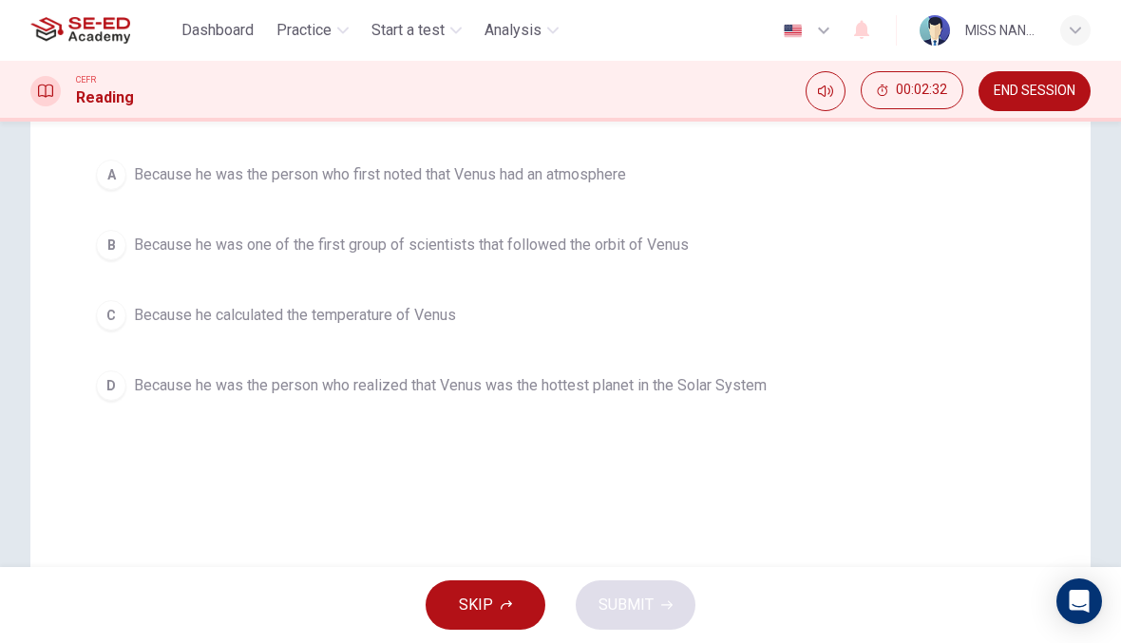
scroll to position [249, 0]
click at [890, 407] on button "D Because he was the person who realized that Venus was the hottest planet in t…" at bounding box center [560, 385] width 946 height 48
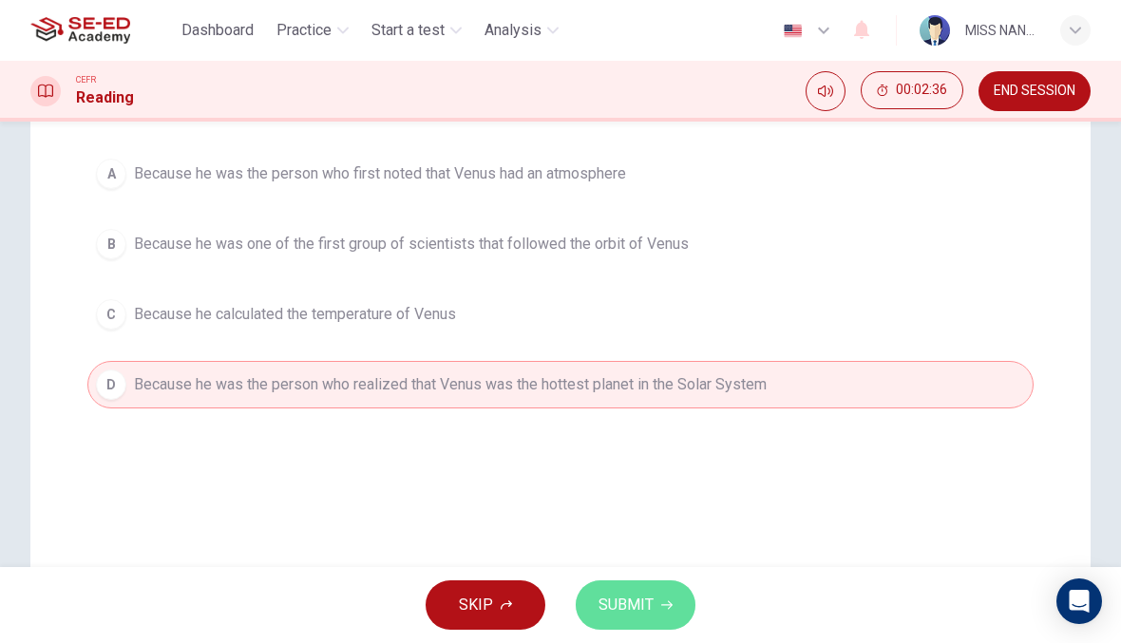
click at [647, 591] on button "SUBMIT" at bounding box center [636, 605] width 120 height 49
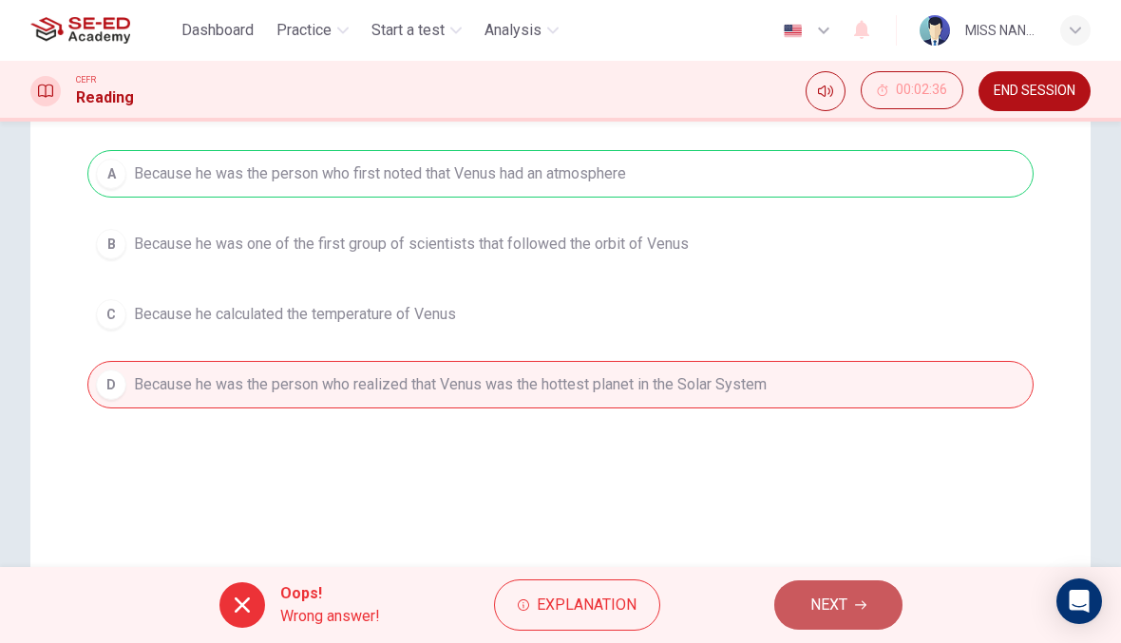
click at [813, 600] on span "NEXT" at bounding box center [828, 605] width 37 height 27
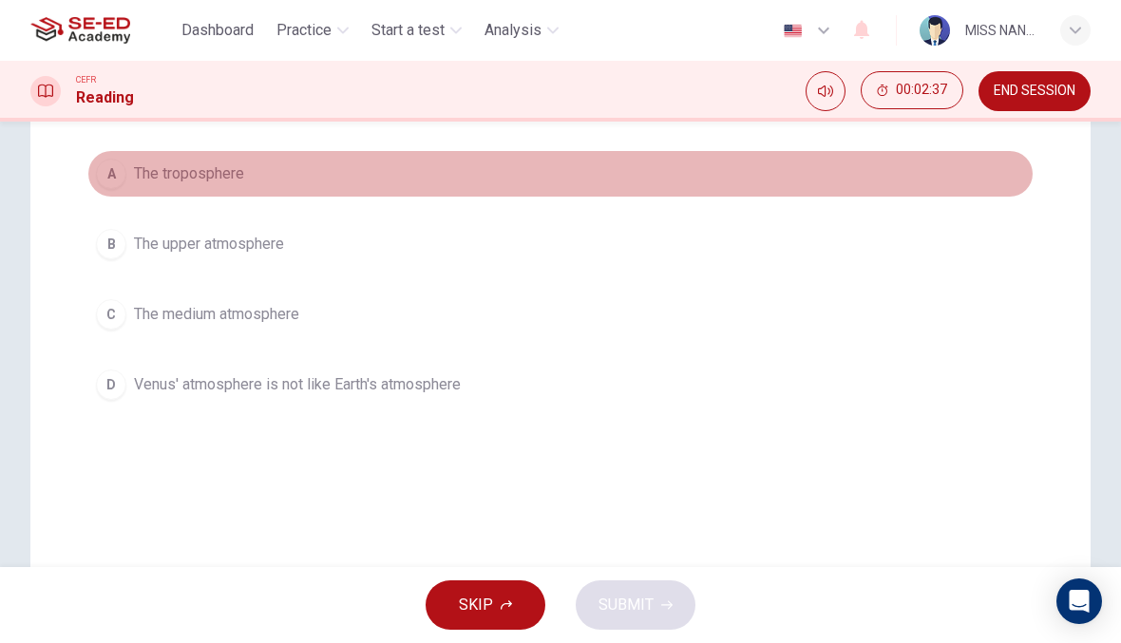
click at [677, 195] on button "A The troposphere" at bounding box center [560, 174] width 946 height 48
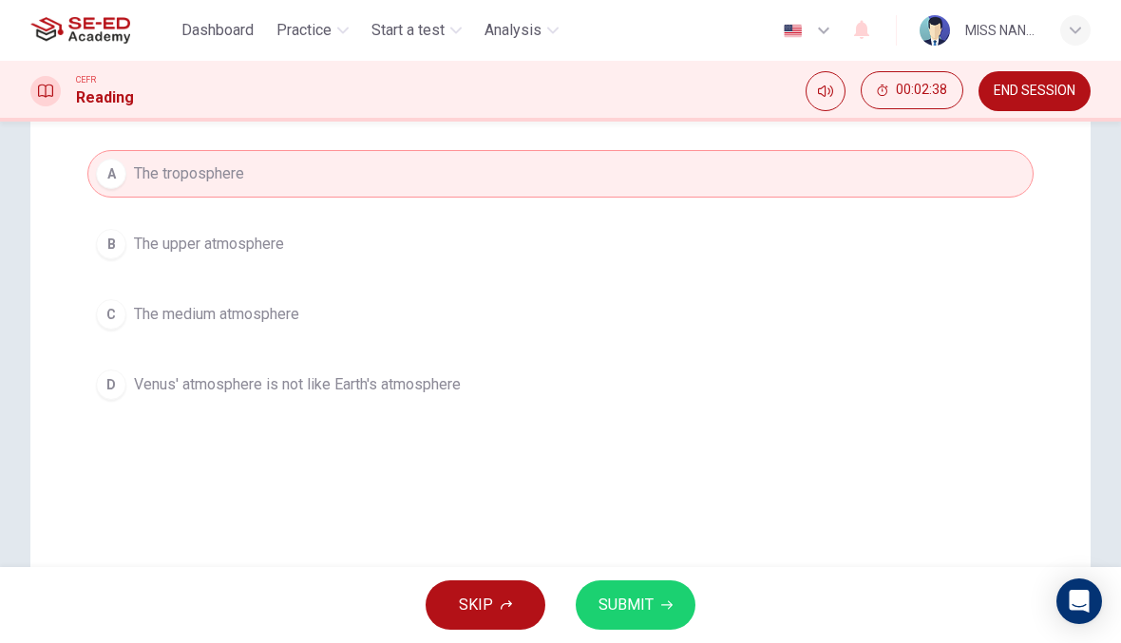
click at [655, 620] on button "SUBMIT" at bounding box center [636, 605] width 120 height 49
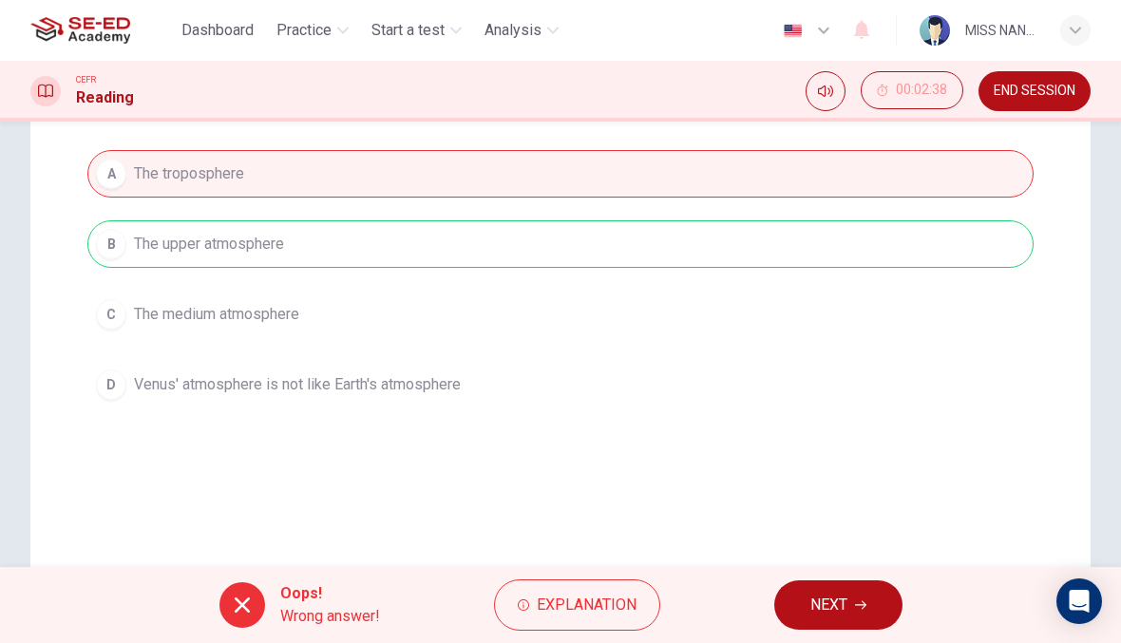
click at [817, 615] on span "NEXT" at bounding box center [828, 605] width 37 height 27
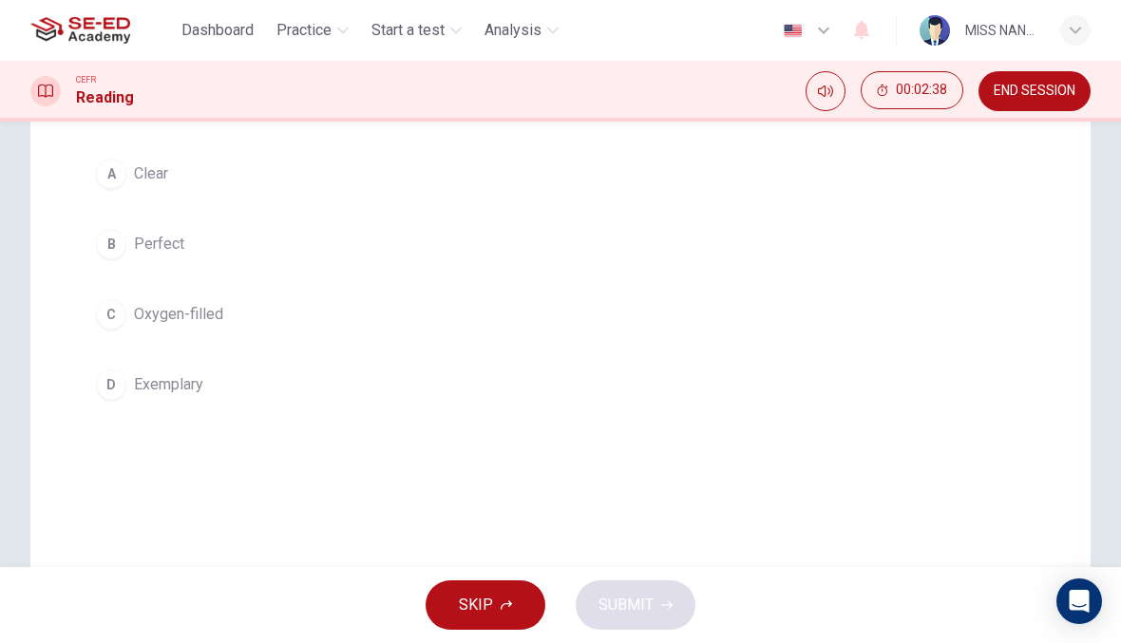
click at [834, 378] on button "D Exemplary" at bounding box center [560, 385] width 946 height 48
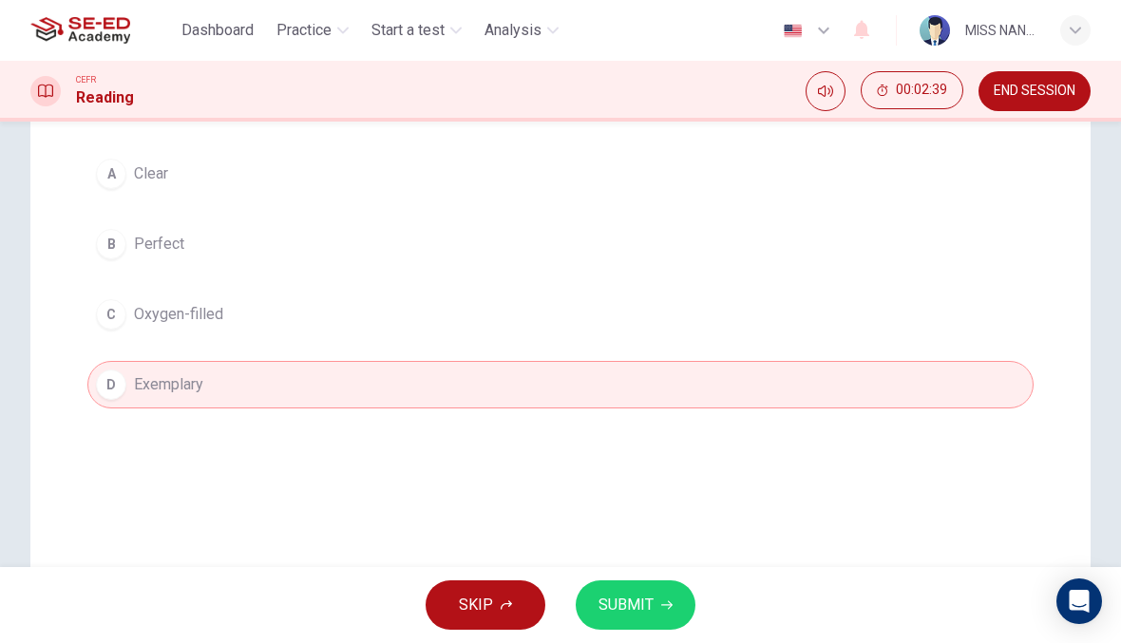
click at [769, 352] on div "A Clear B Perfect C Oxygen-filled D Exemplary" at bounding box center [560, 279] width 946 height 258
click at [644, 350] on div "A Clear B Perfect C Oxygen-filled D Exemplary" at bounding box center [560, 279] width 946 height 258
click at [643, 350] on div "A Clear B Perfect C Oxygen-filled D Exemplary" at bounding box center [560, 279] width 946 height 258
click at [518, 322] on button "C Oxygen-filled" at bounding box center [560, 315] width 946 height 48
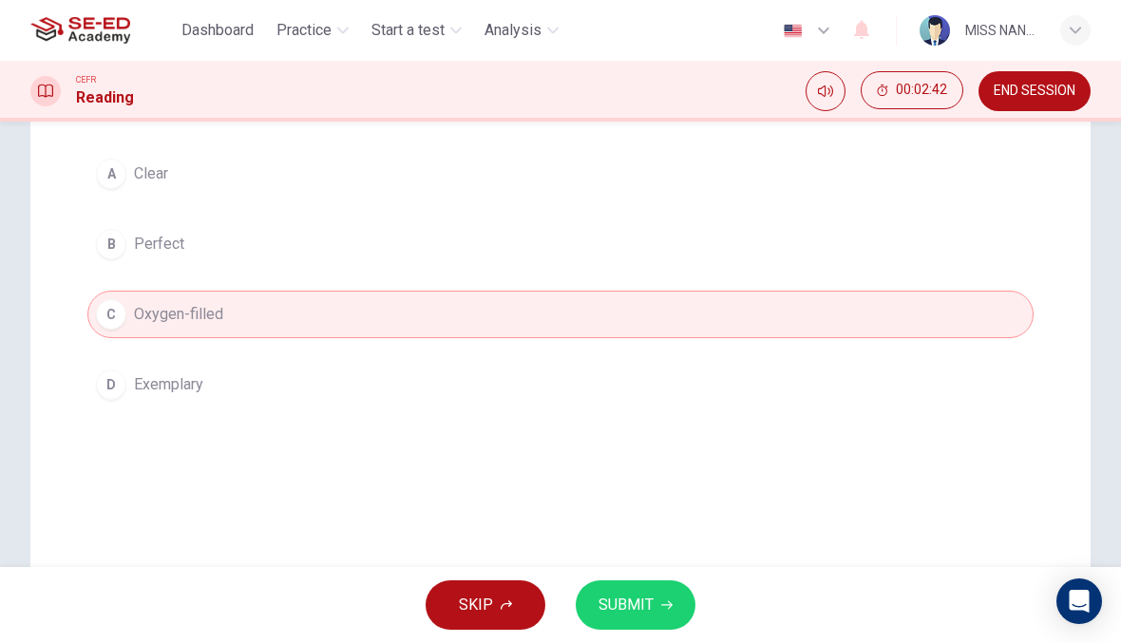
click at [630, 597] on span "SUBMIT" at bounding box center [626, 605] width 55 height 27
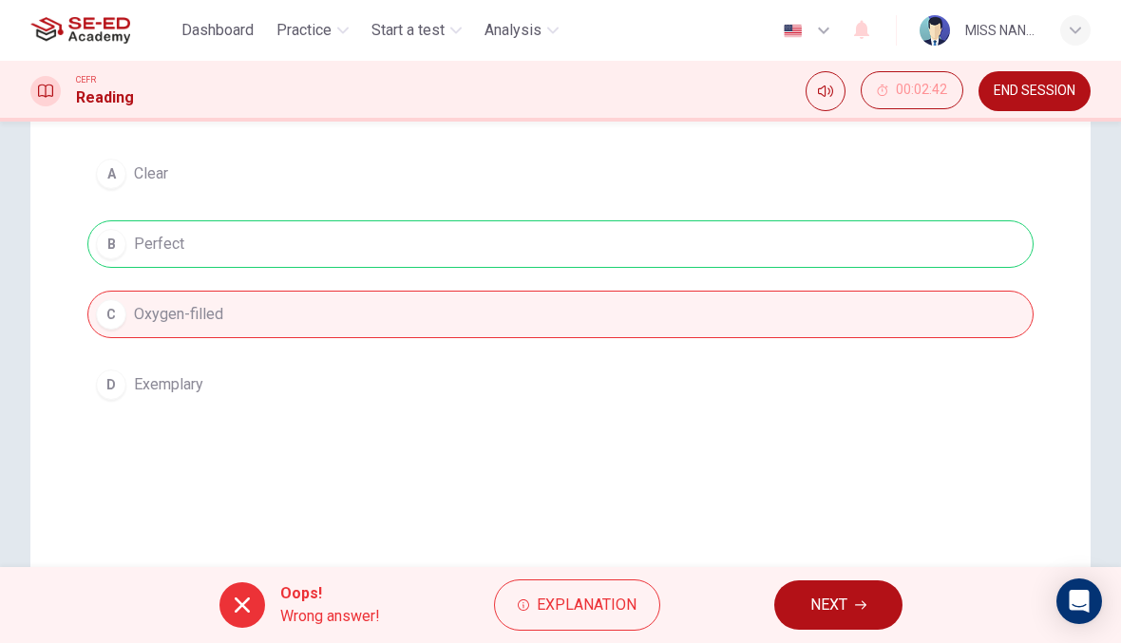
click at [824, 624] on button "NEXT" at bounding box center [838, 605] width 128 height 49
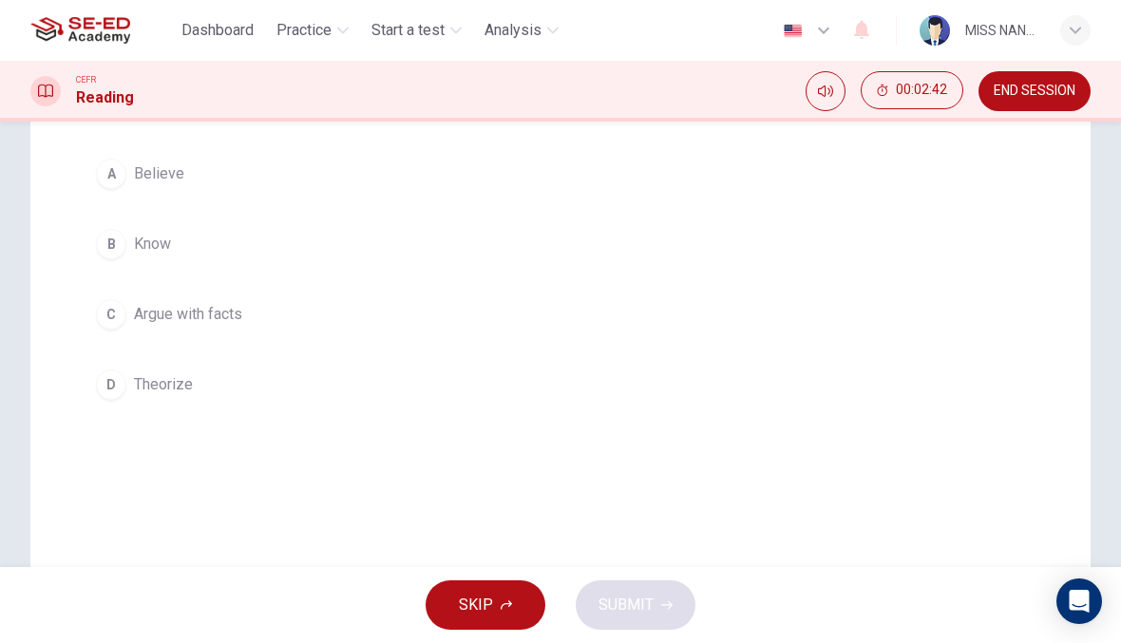
click at [785, 455] on div "Question 41 The word hypothesize in the paragraph is closest in meaning to: A B…" at bounding box center [560, 293] width 1060 height 764
click at [594, 335] on button "C Argue with facts" at bounding box center [560, 315] width 946 height 48
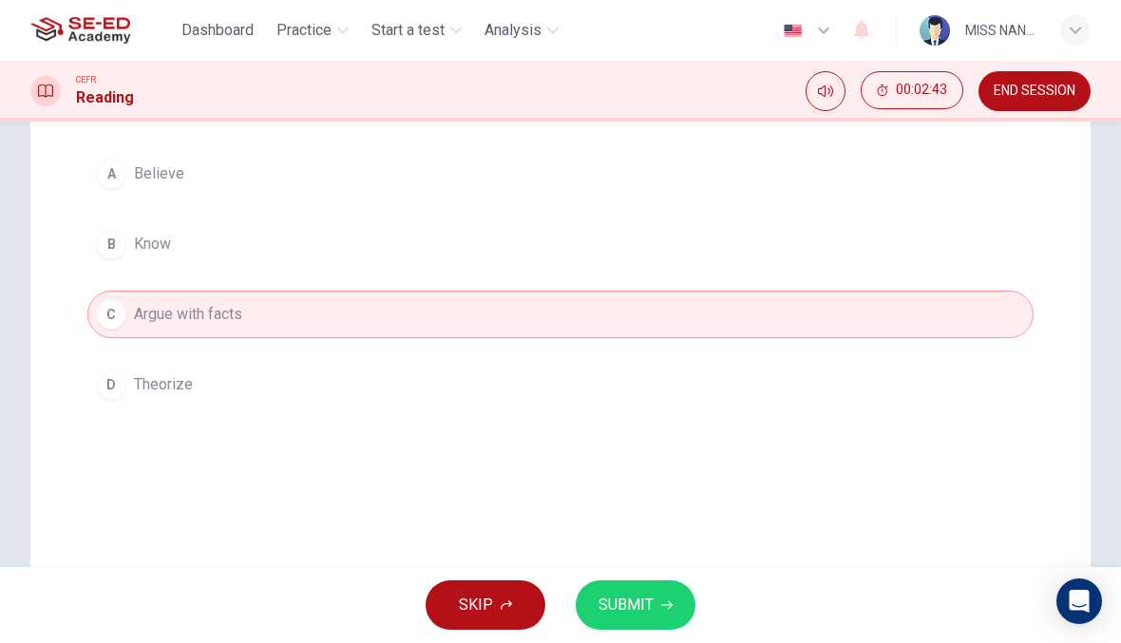
click at [580, 603] on button "SUBMIT" at bounding box center [636, 605] width 120 height 49
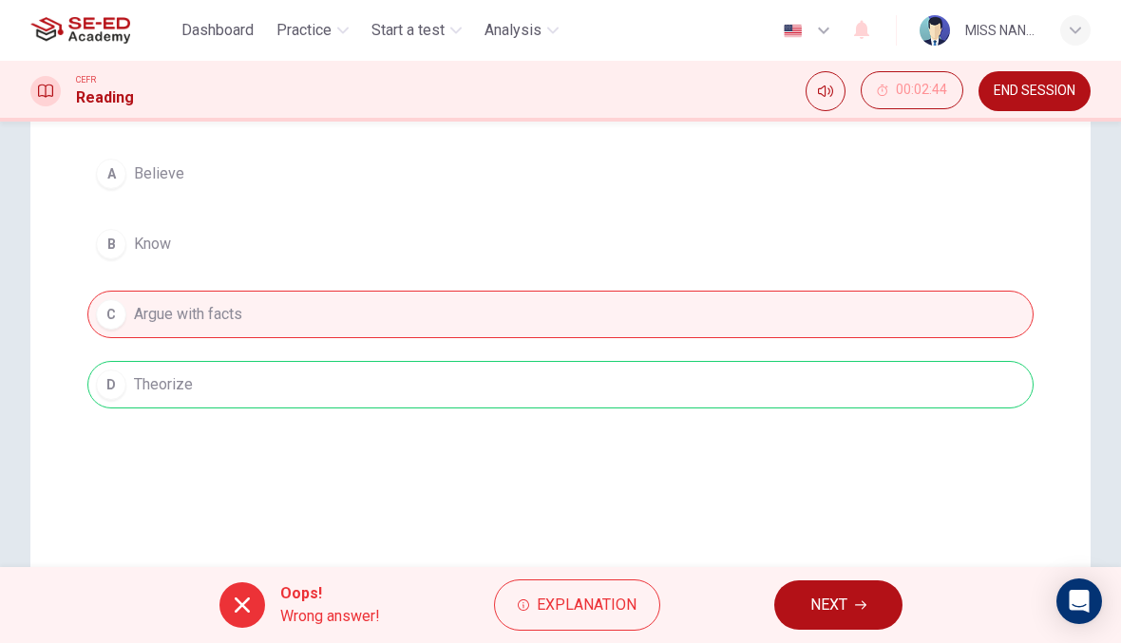
click at [824, 616] on span "NEXT" at bounding box center [828, 605] width 37 height 27
